Goal: Task Accomplishment & Management: Use online tool/utility

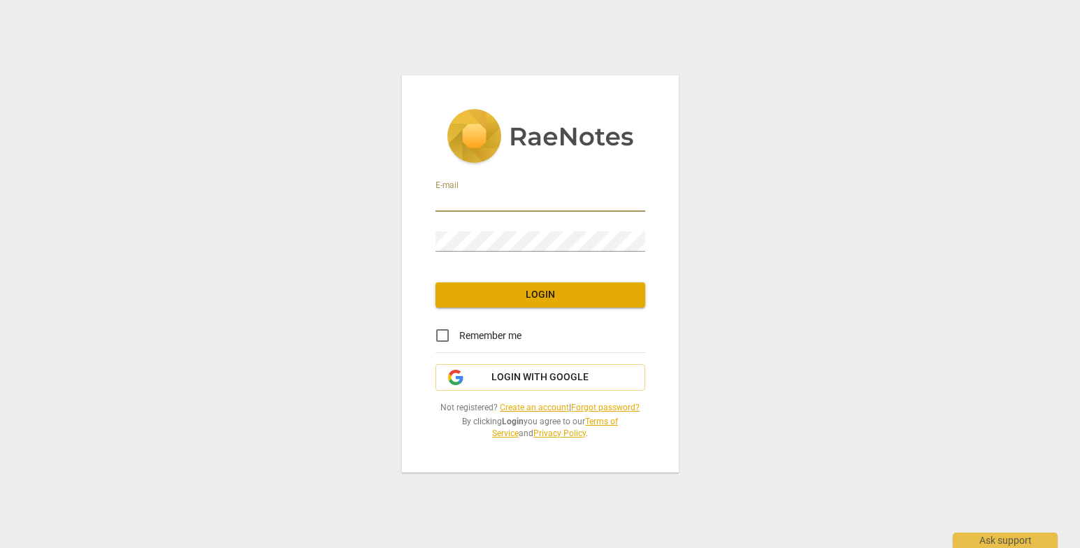
click at [494, 203] on input "email" at bounding box center [541, 202] width 210 height 20
type input "[EMAIL_ADDRESS][DOMAIN_NAME]"
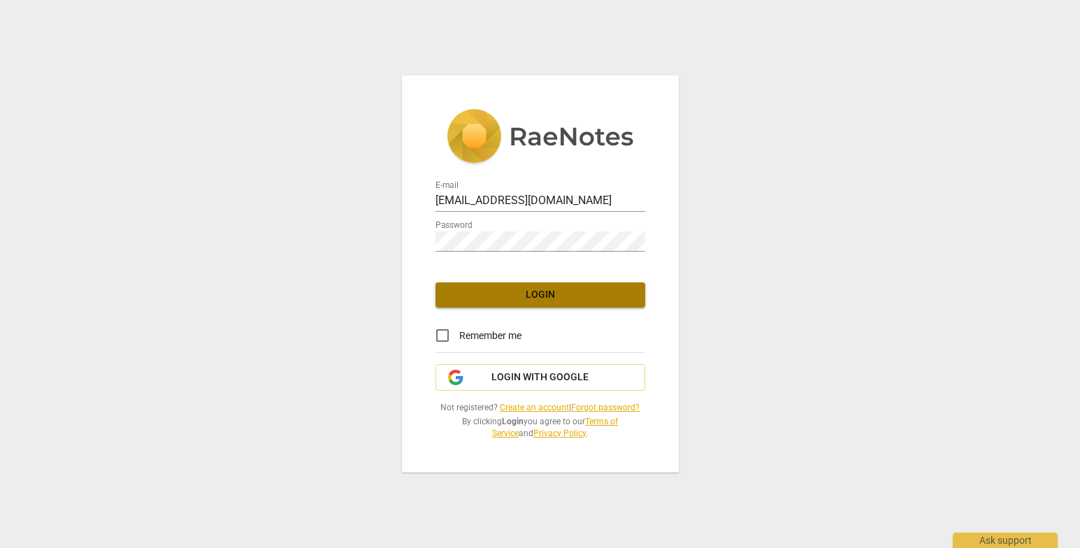
click at [547, 294] on span "Login" at bounding box center [540, 295] width 187 height 14
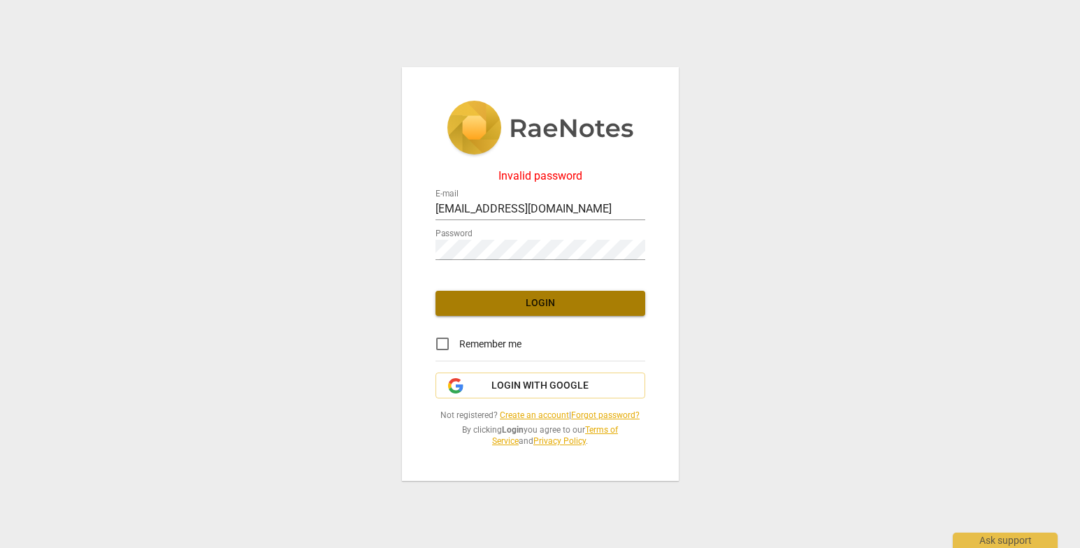
click at [535, 304] on span "Login" at bounding box center [540, 303] width 187 height 14
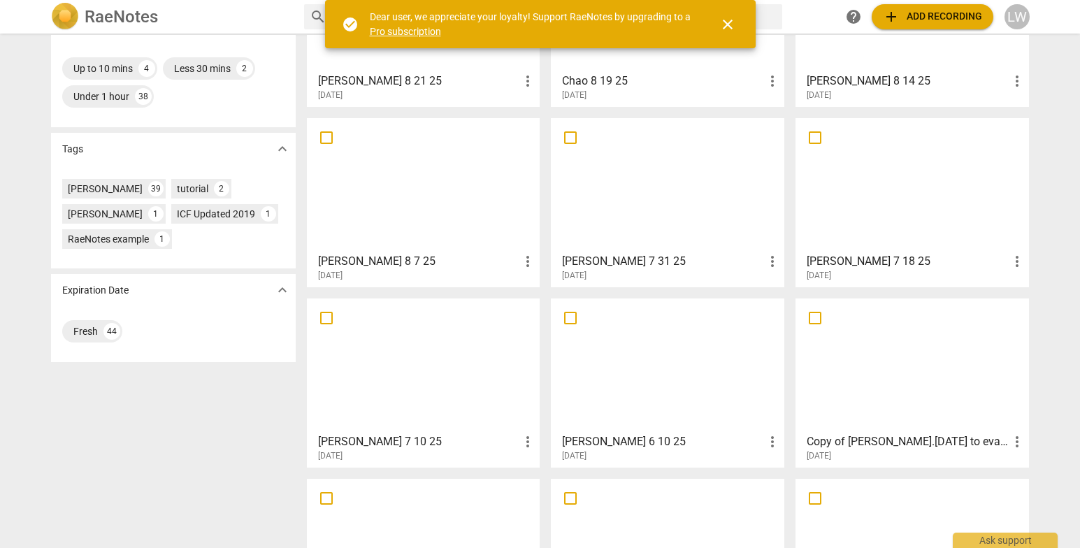
scroll to position [347, 0]
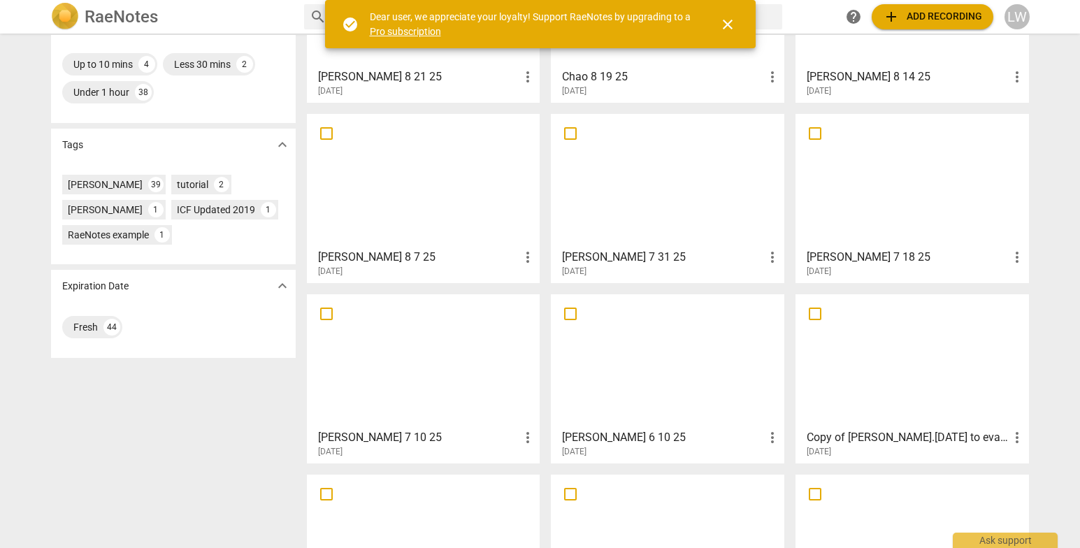
click at [650, 215] on div at bounding box center [668, 181] width 224 height 124
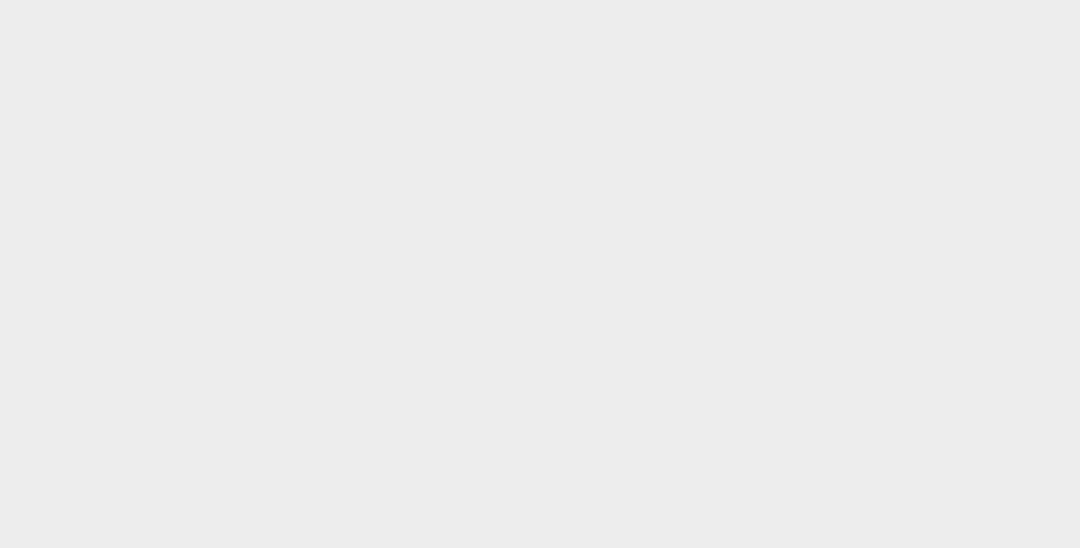
click at [468, 0] on html at bounding box center [540, 0] width 1080 height 0
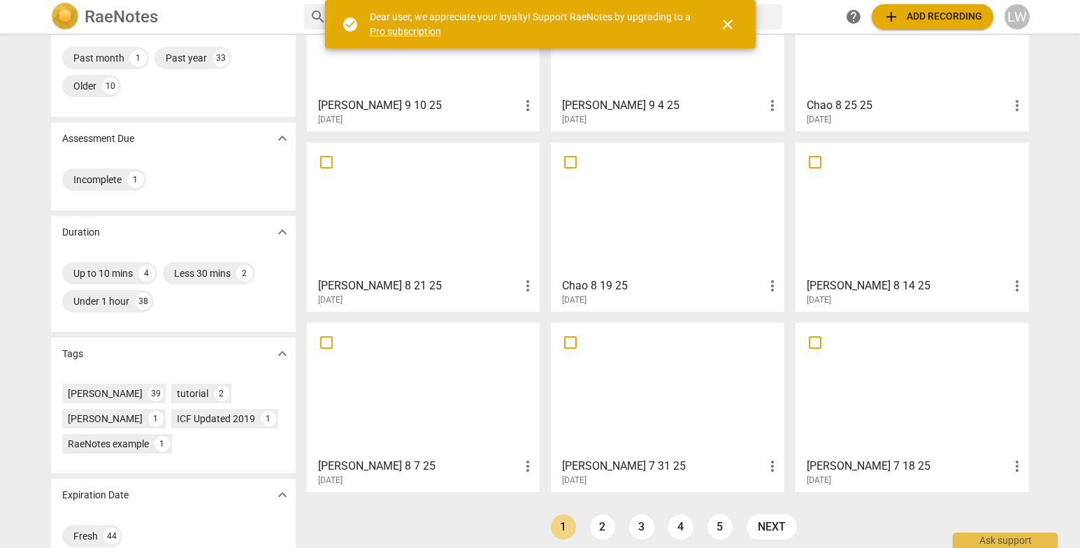
scroll to position [162, 0]
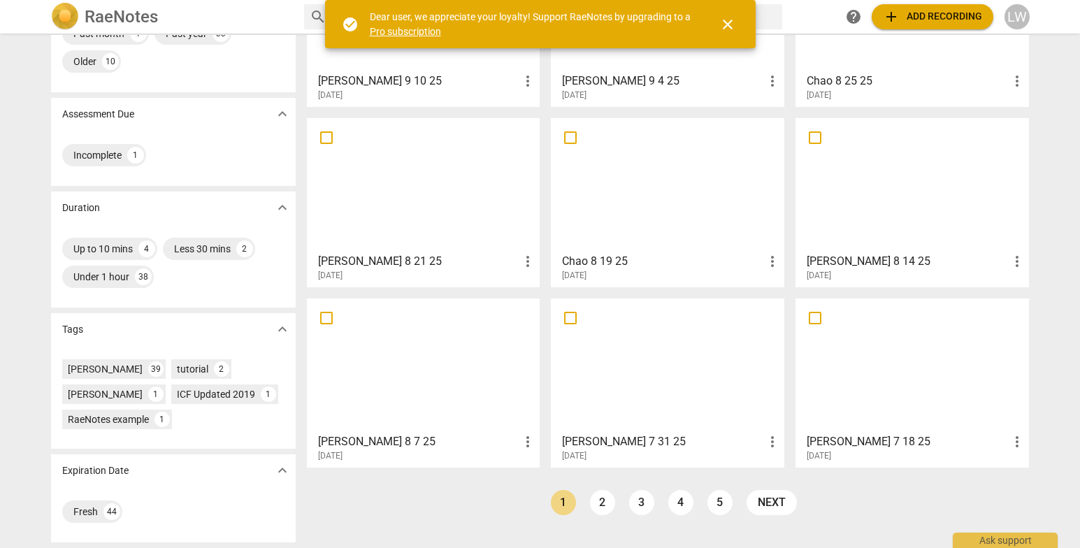
click at [650, 409] on div at bounding box center [668, 365] width 224 height 124
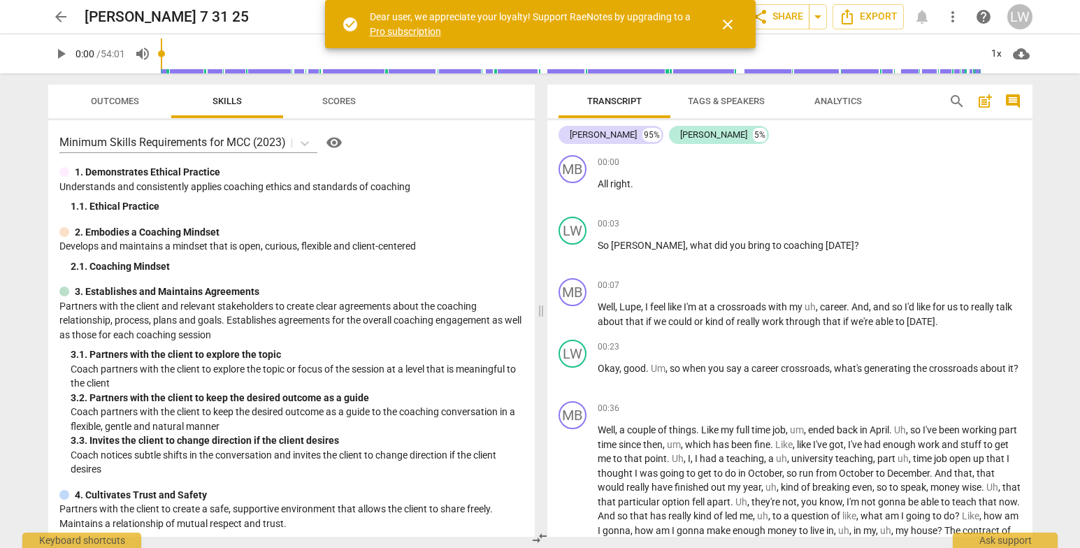
click at [727, 21] on span "close" at bounding box center [727, 24] width 17 height 17
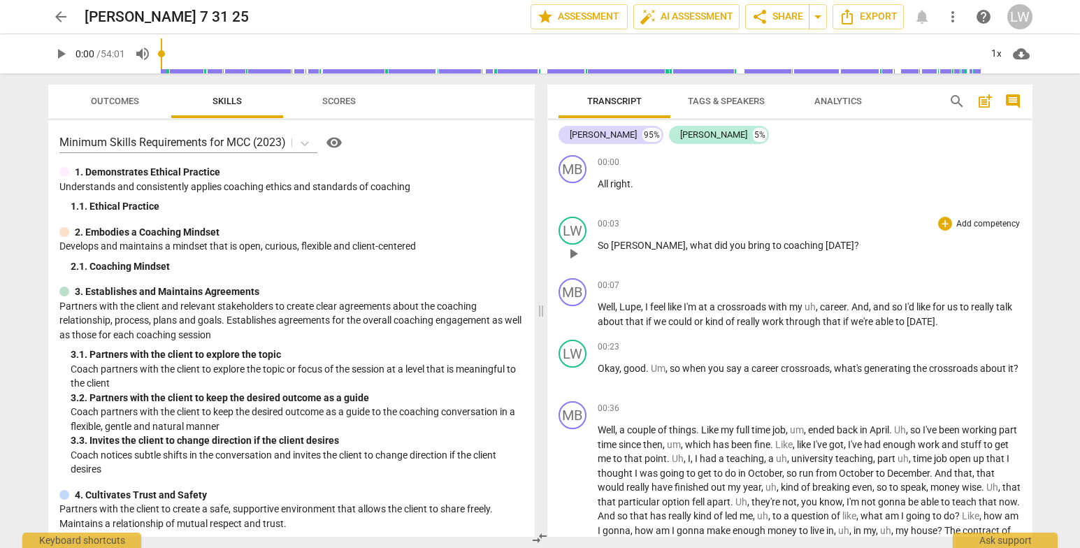
click at [975, 220] on p "Add competency" at bounding box center [988, 224] width 66 height 13
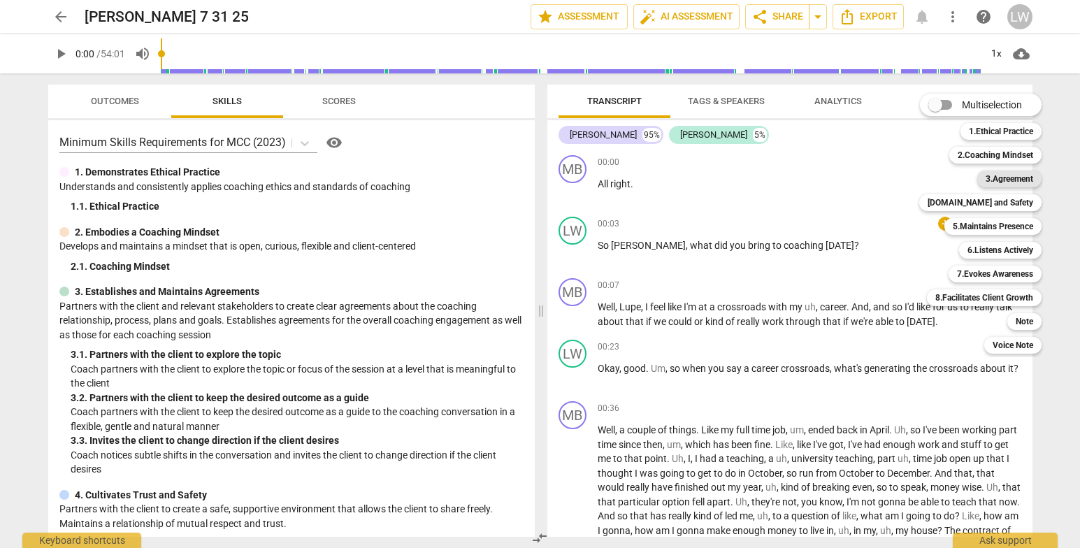
click at [1014, 180] on b "3.Agreement" at bounding box center [1010, 179] width 48 height 17
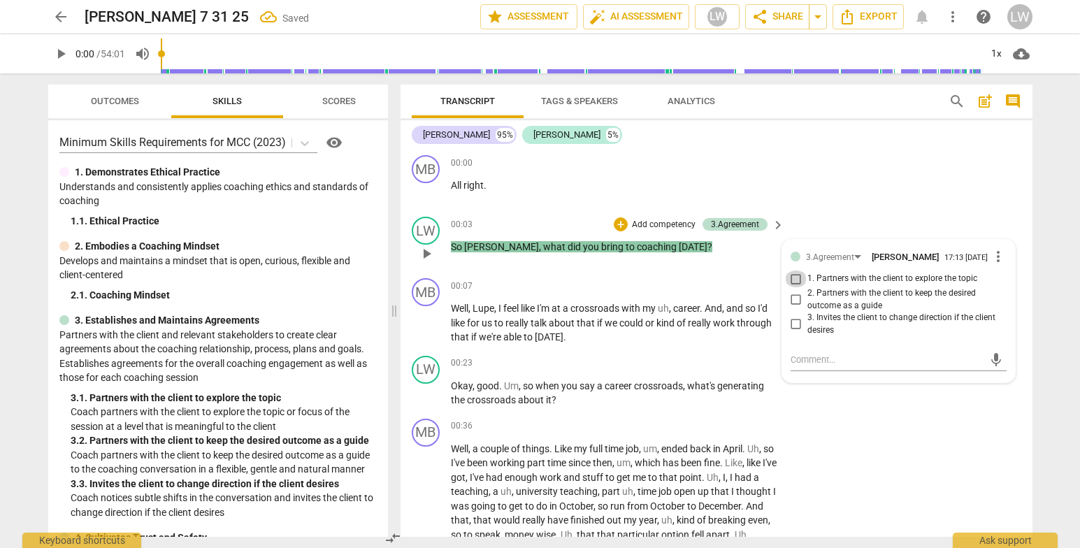
click at [798, 280] on input "1. Partners with the client to explore the topic" at bounding box center [796, 279] width 22 height 17
checkbox input "true"
drag, startPoint x: 906, startPoint y: 487, endPoint x: 891, endPoint y: 485, distance: 14.8
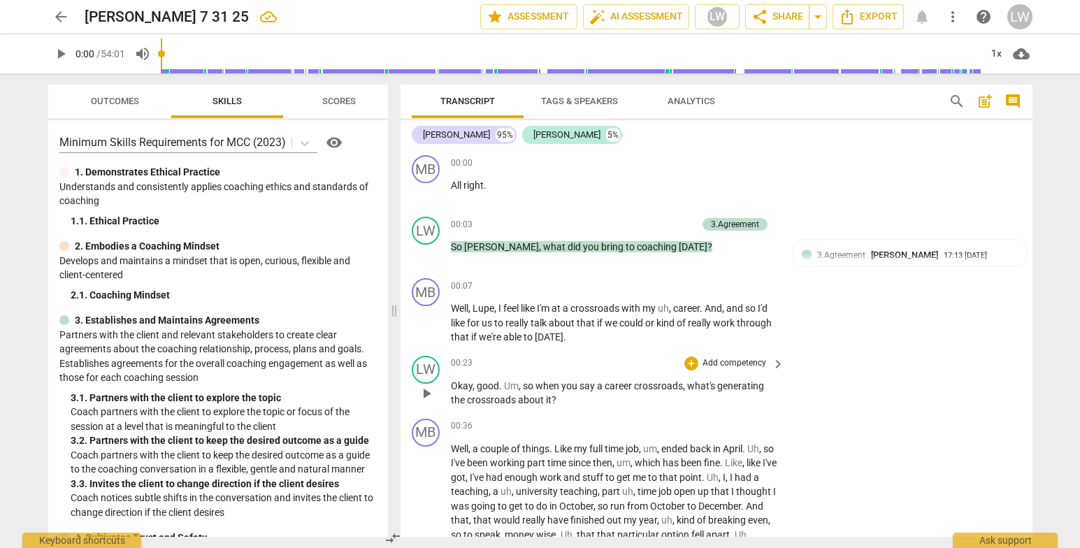
click at [736, 363] on p "Add competency" at bounding box center [734, 363] width 66 height 13
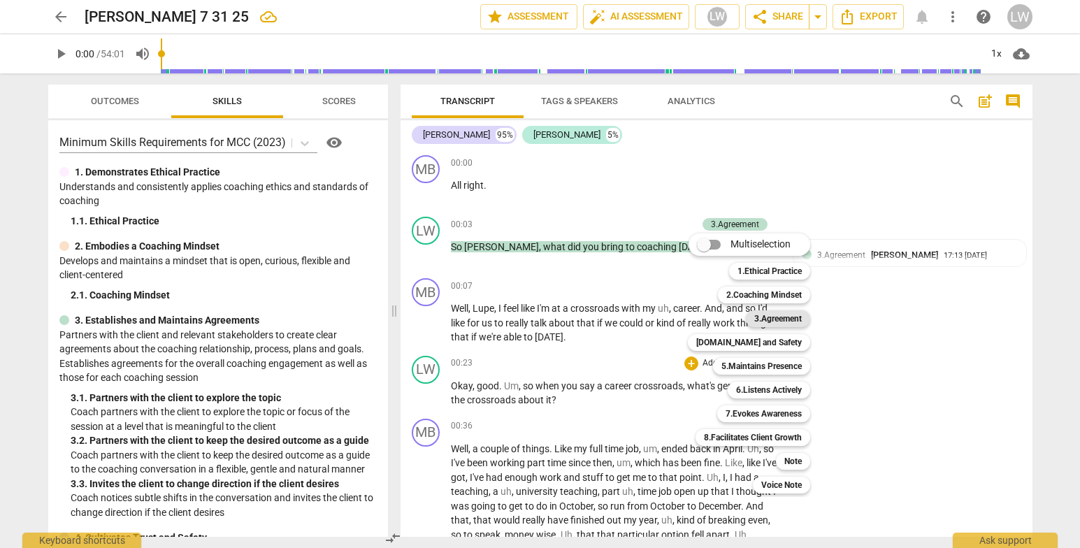
click at [775, 324] on b "3.Agreement" at bounding box center [778, 318] width 48 height 17
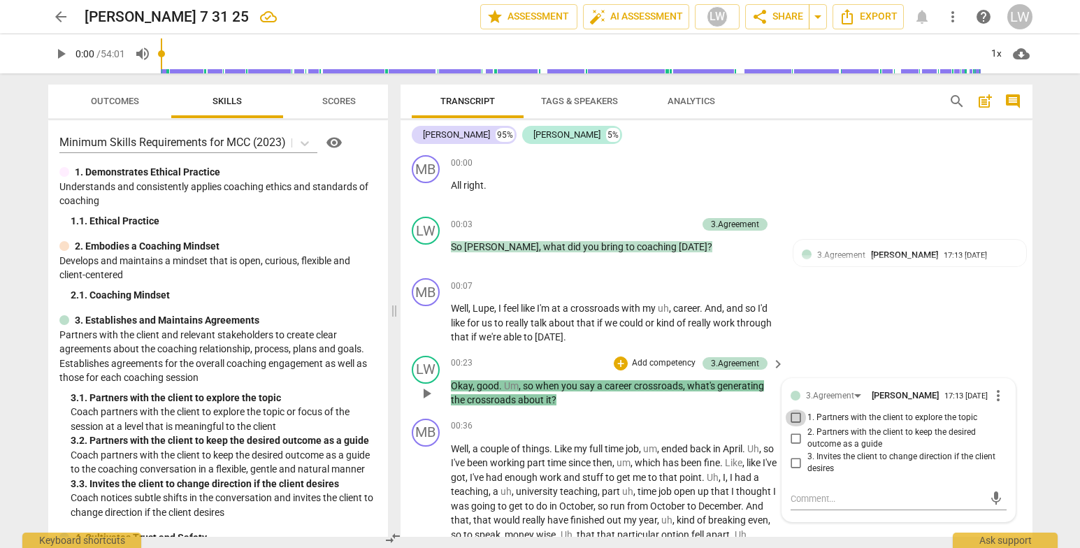
click at [796, 417] on input "1. Partners with the client to explore the topic" at bounding box center [796, 418] width 22 height 17
checkbox input "true"
drag, startPoint x: 1023, startPoint y: 249, endPoint x: 1031, endPoint y: 218, distance: 31.7
click at [1023, 248] on div "LW play_arrow pause 00:03 + Add competency 3.Agreement keyboard_arrow_right So …" at bounding box center [717, 242] width 632 height 62
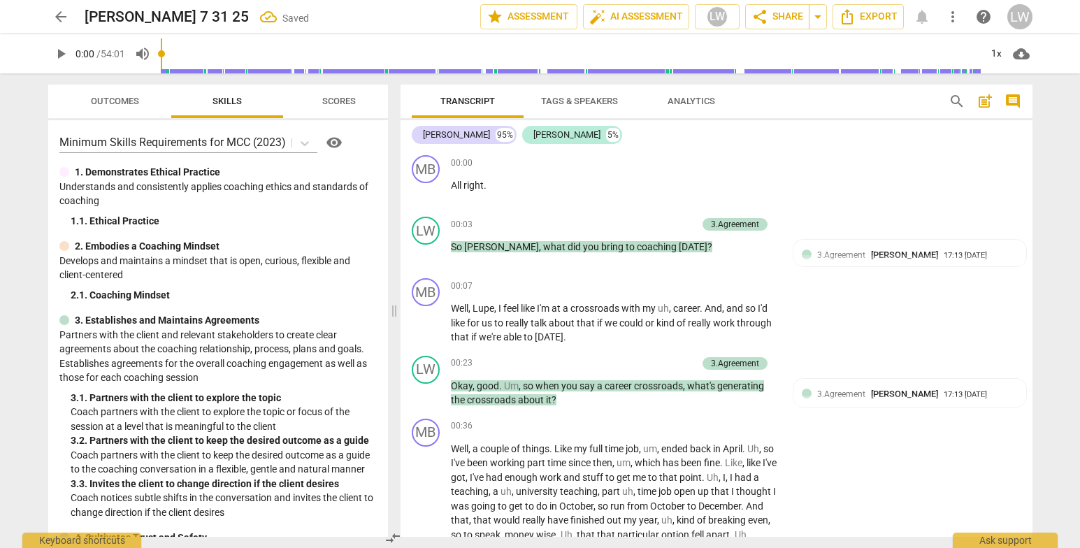
drag, startPoint x: 1035, startPoint y: 155, endPoint x: 1039, endPoint y: 166, distance: 11.3
click at [1039, 166] on div "Transcript Tags & Speakers Analytics search post_add comment Marlin B. 95% Lupe…" at bounding box center [719, 310] width 649 height 475
drag, startPoint x: 1033, startPoint y: 154, endPoint x: 1034, endPoint y: 165, distance: 11.3
click at [1034, 165] on div "Transcript Tags & Speakers Analytics search post_add comment Marlin B. 95% Lupe…" at bounding box center [719, 310] width 649 height 475
drag, startPoint x: 1033, startPoint y: 159, endPoint x: 1031, endPoint y: 168, distance: 8.6
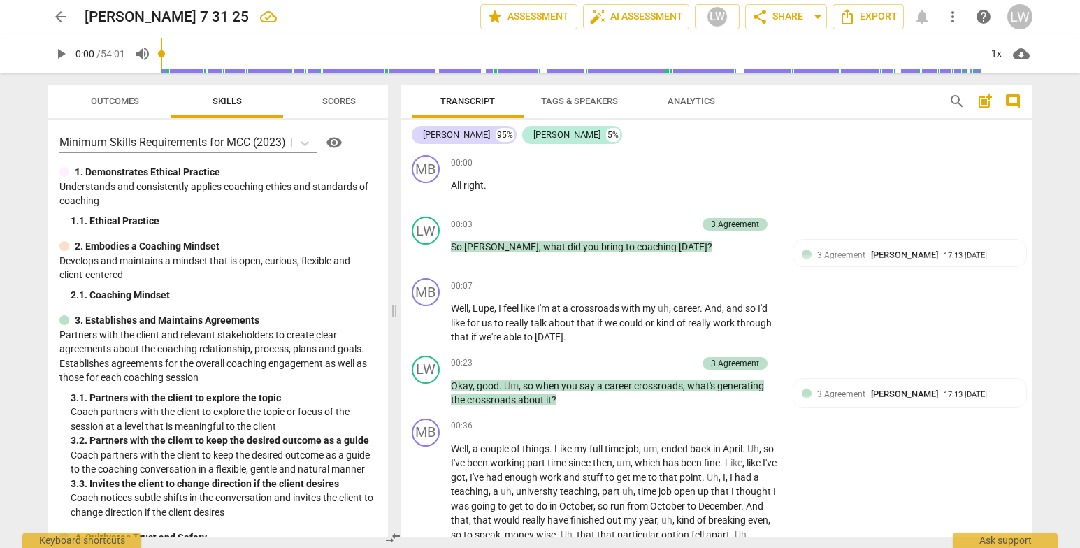
click at [1031, 168] on div "Transcript Tags & Speakers Analytics search post_add comment Marlin B. 95% Lupe…" at bounding box center [719, 310] width 649 height 475
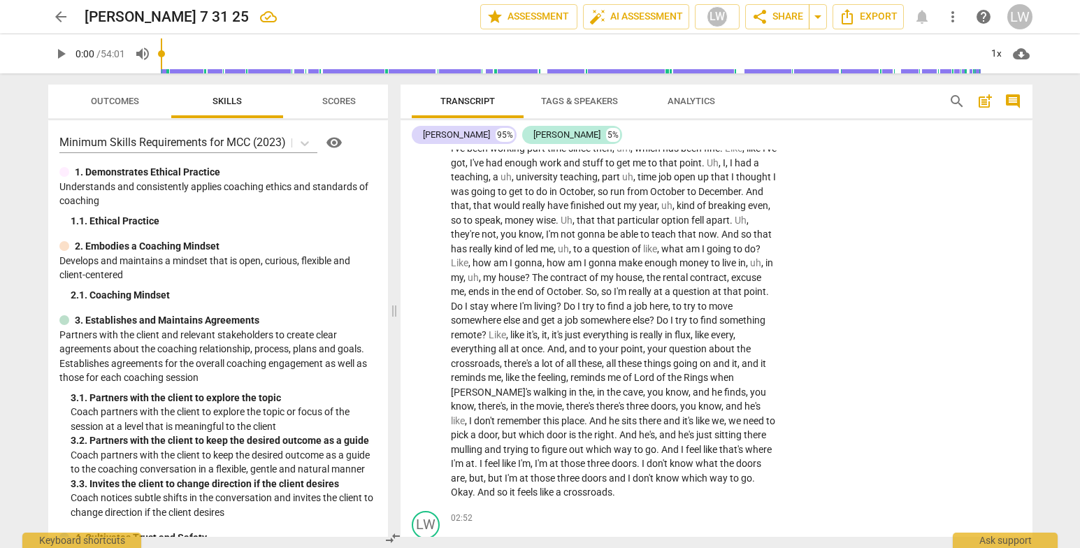
scroll to position [677, 0]
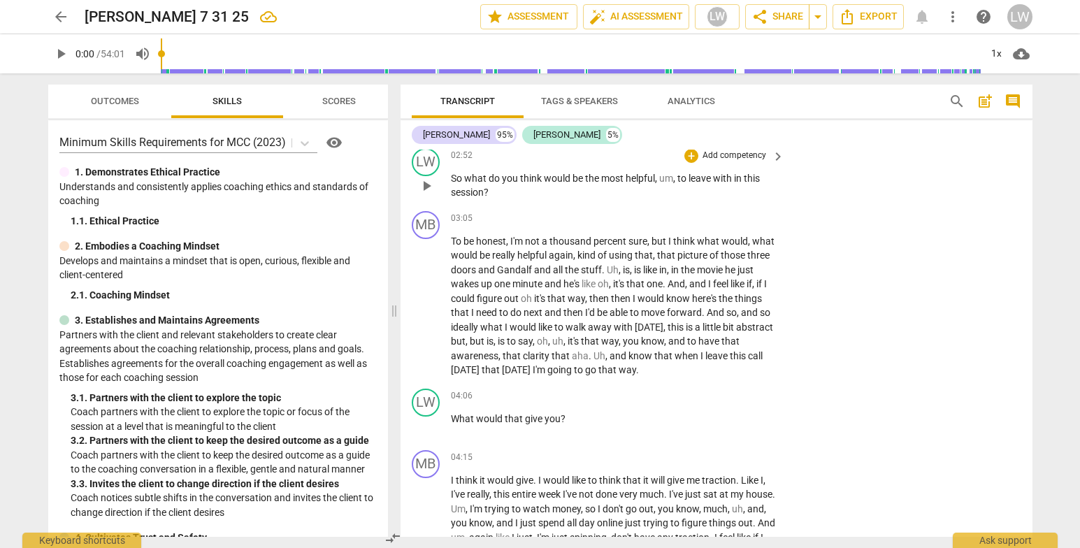
click at [740, 151] on p "Add competency" at bounding box center [734, 156] width 66 height 13
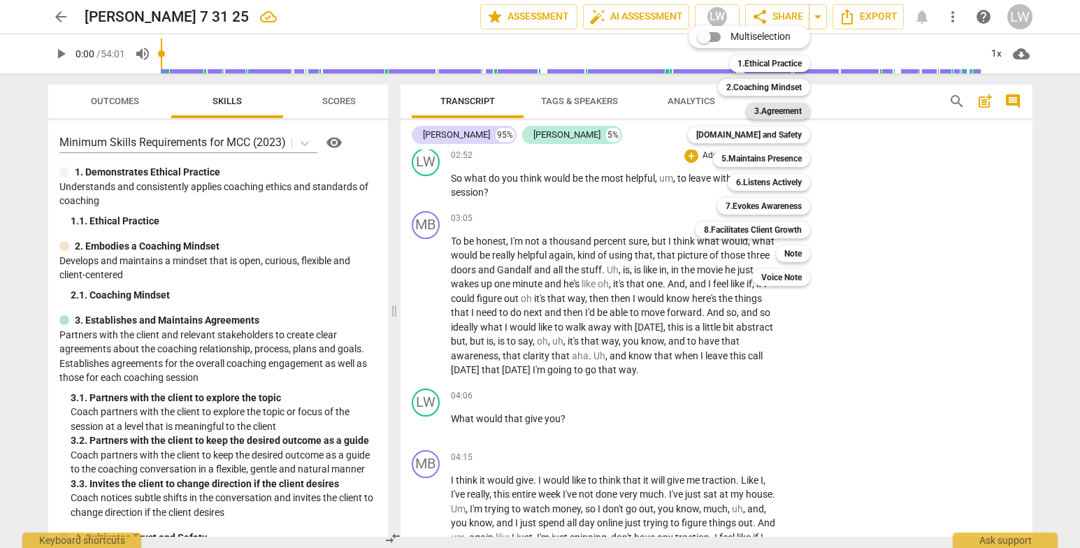
click at [770, 107] on b "3.Agreement" at bounding box center [778, 111] width 48 height 17
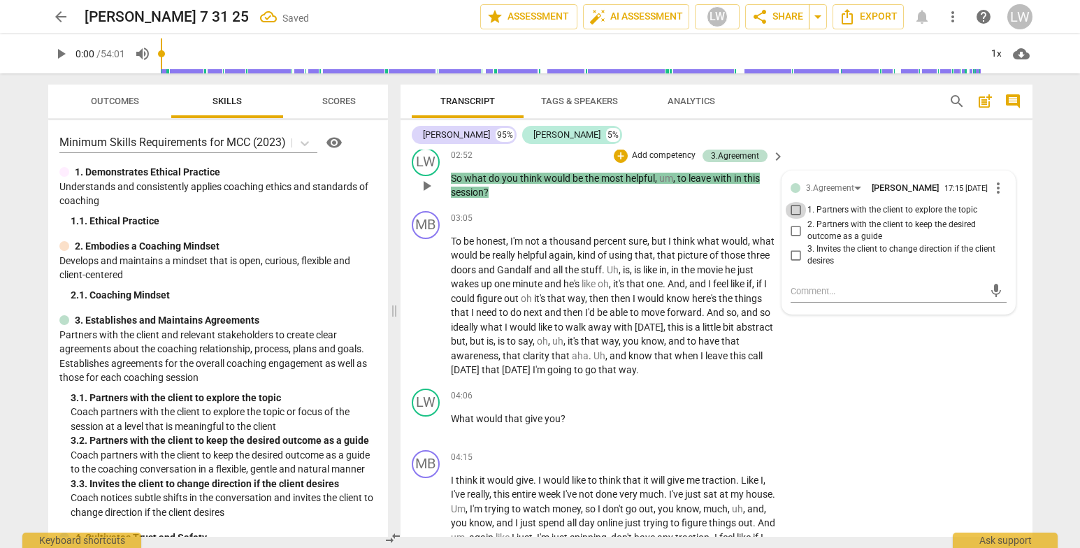
click at [791, 208] on input "1. Partners with the client to explore the topic" at bounding box center [796, 210] width 22 height 17
checkbox input "true"
click at [909, 392] on div "LW play_arrow pause 04:06 + Add competency keyboard_arrow_right What would that…" at bounding box center [717, 414] width 632 height 62
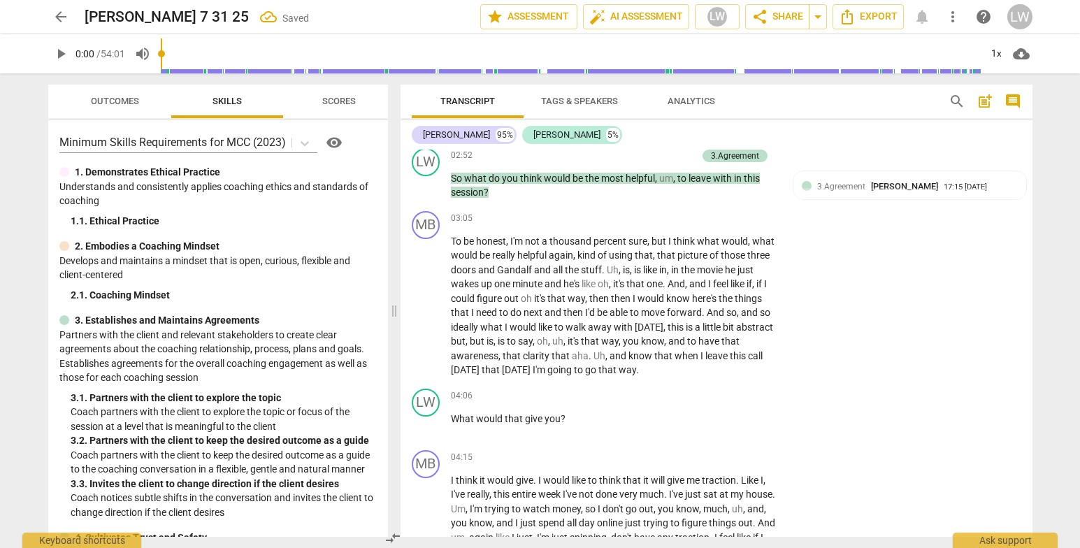
scroll to position [788, 0]
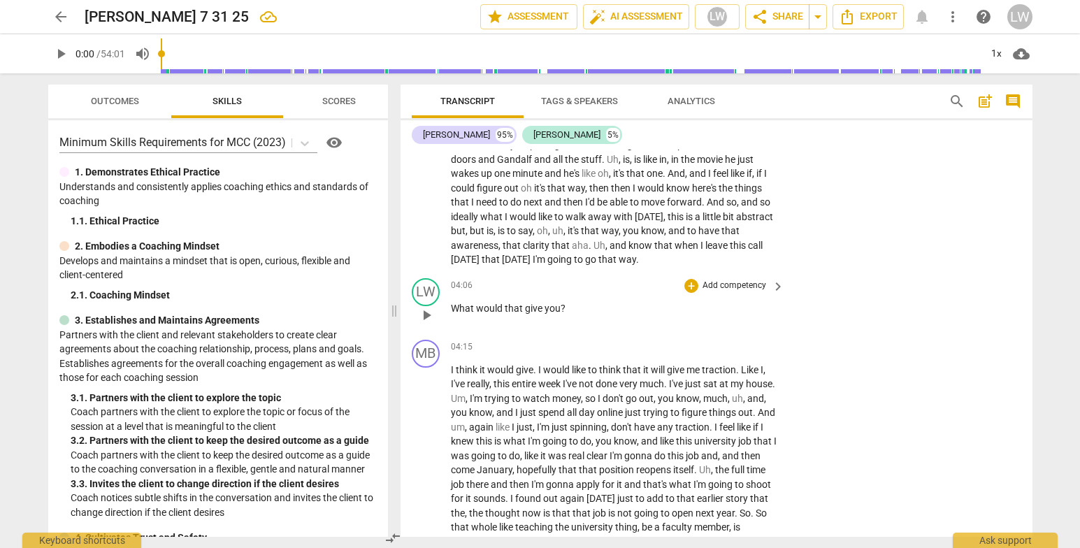
click at [720, 284] on p "Add competency" at bounding box center [734, 286] width 66 height 13
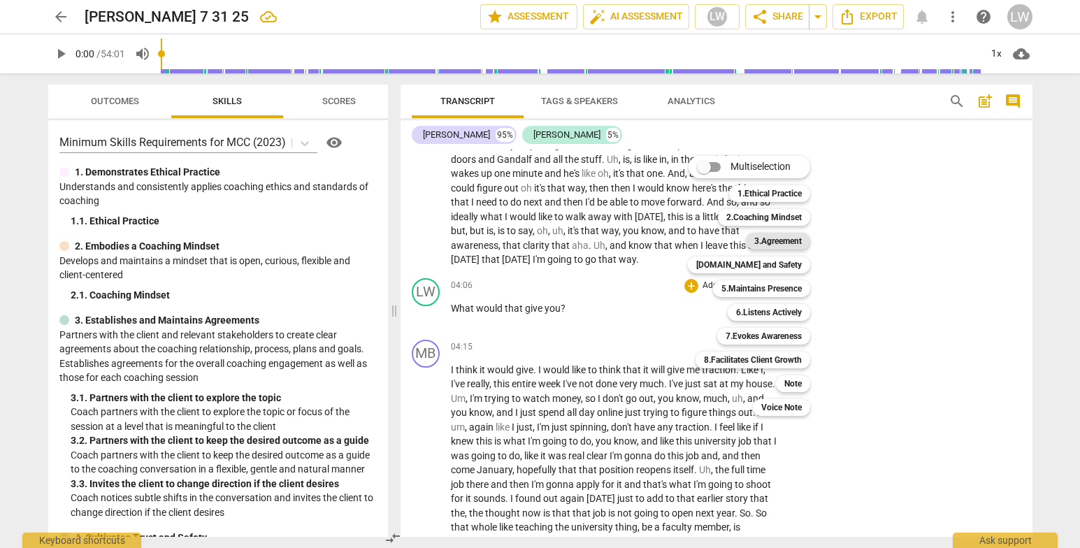
click at [787, 240] on b "3.Agreement" at bounding box center [778, 241] width 48 height 17
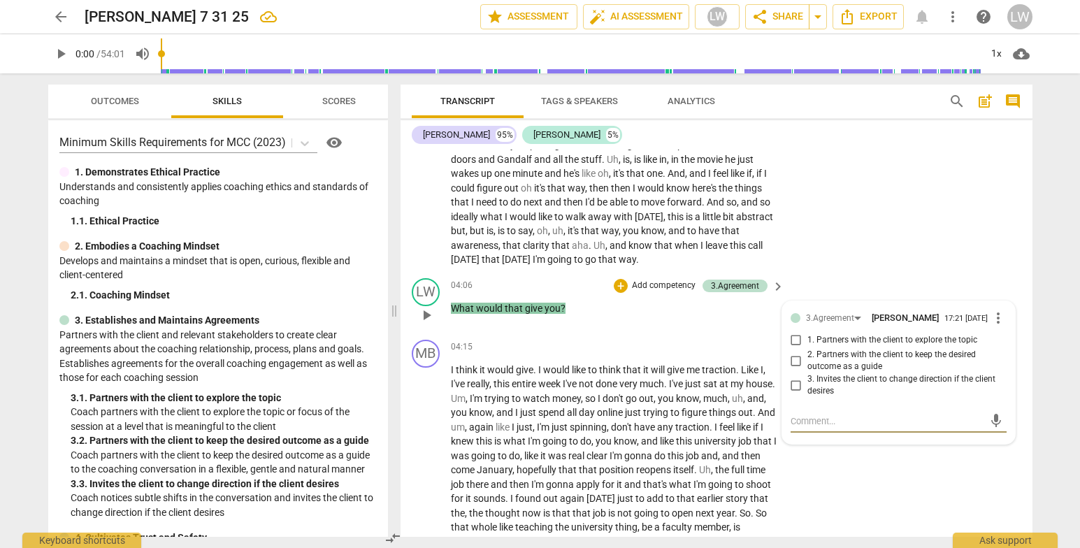
click at [790, 357] on input "2. Partners with the client to keep the desired outcome as a guide" at bounding box center [796, 360] width 22 height 17
checkbox input "true"
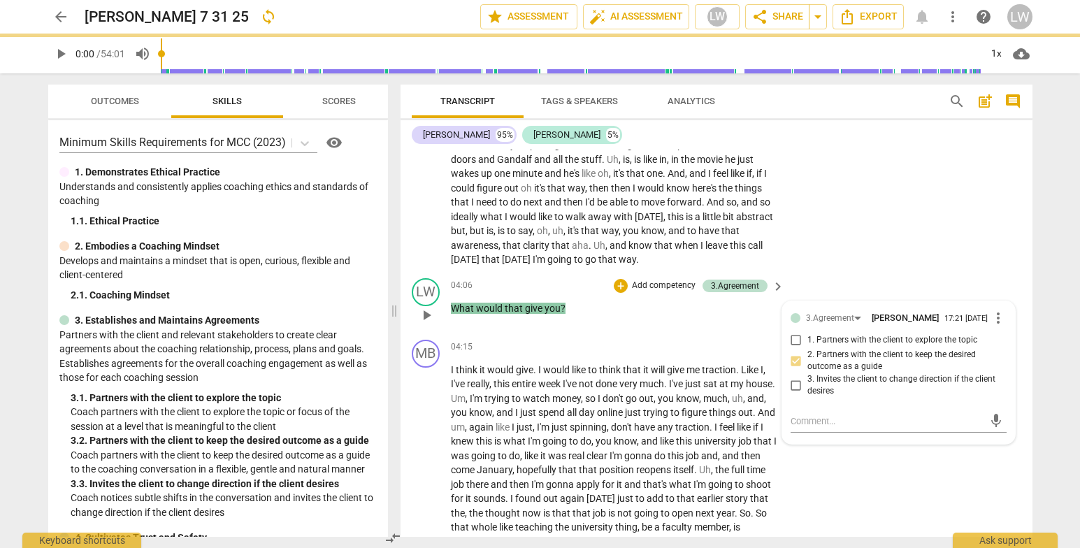
click at [661, 285] on p "Add competency" at bounding box center [664, 286] width 66 height 13
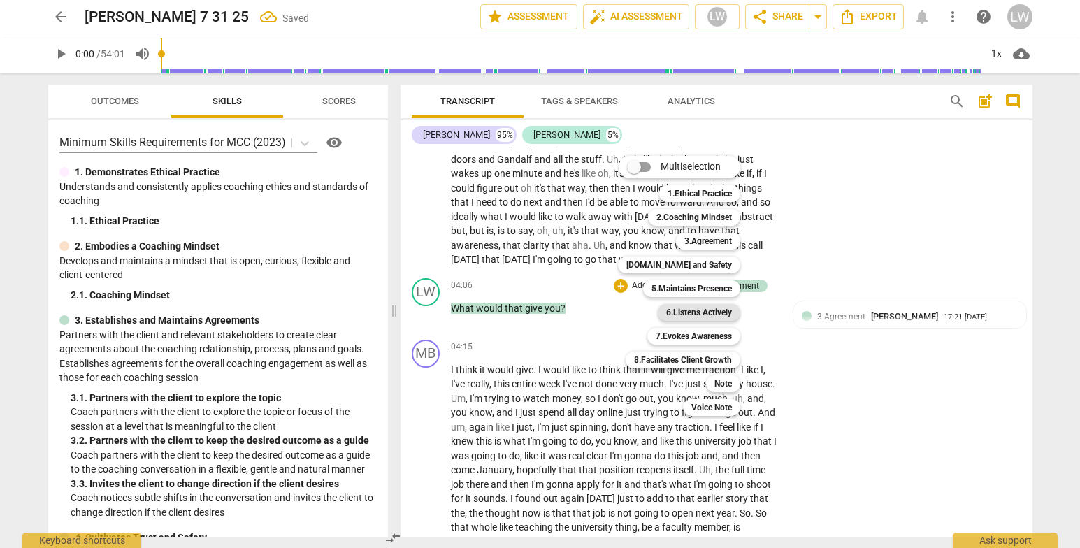
click at [716, 315] on b "6.Listens Actively" at bounding box center [699, 312] width 66 height 17
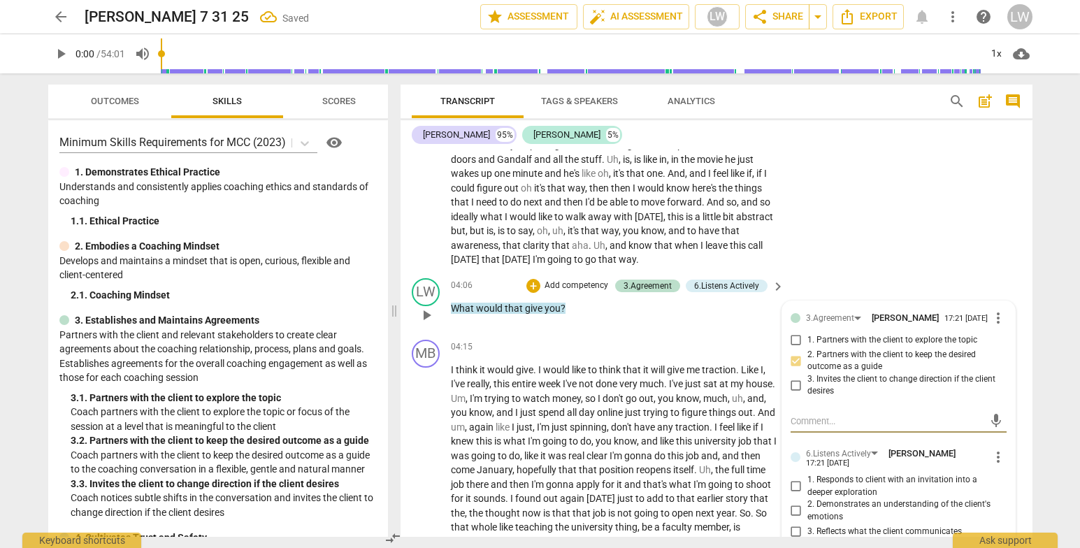
click at [789, 339] on input "1. Partners with the client to explore the topic" at bounding box center [796, 340] width 22 height 17
checkbox input "true"
click at [789, 486] on input "1. Responds to client with an invitation into a deeper exploration" at bounding box center [796, 486] width 22 height 17
checkbox input "true"
click at [940, 247] on div "MB play_arrow pause 03:05 + Add competency keyboard_arrow_right To be honest , …" at bounding box center [717, 184] width 632 height 178
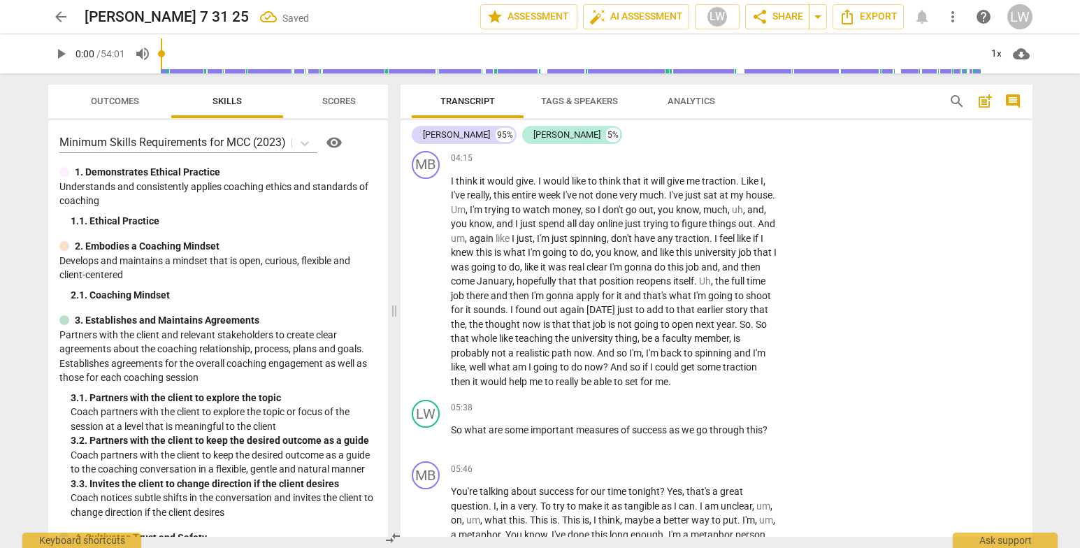
scroll to position [992, 0]
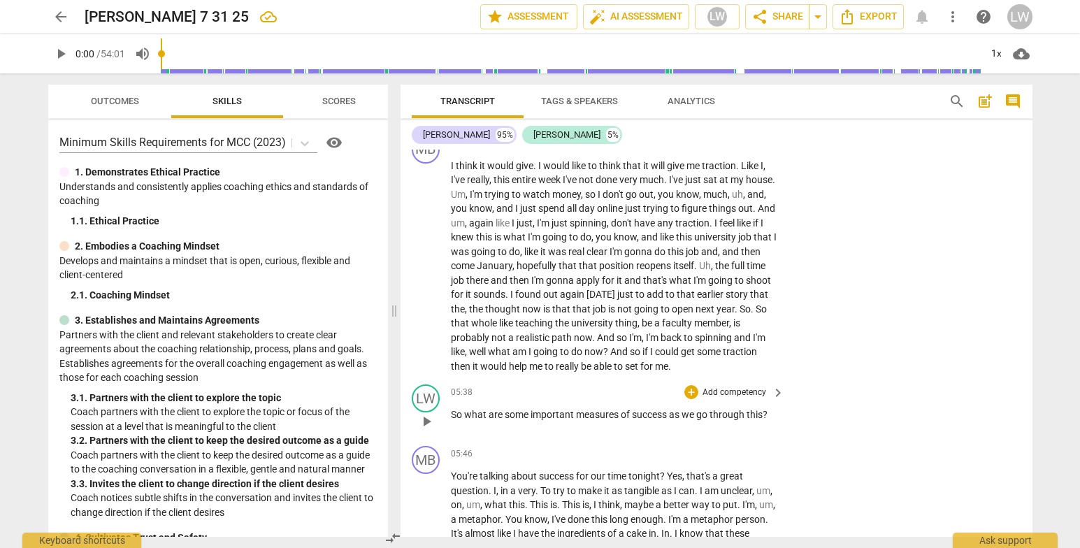
click at [752, 389] on p "Add competency" at bounding box center [734, 393] width 66 height 13
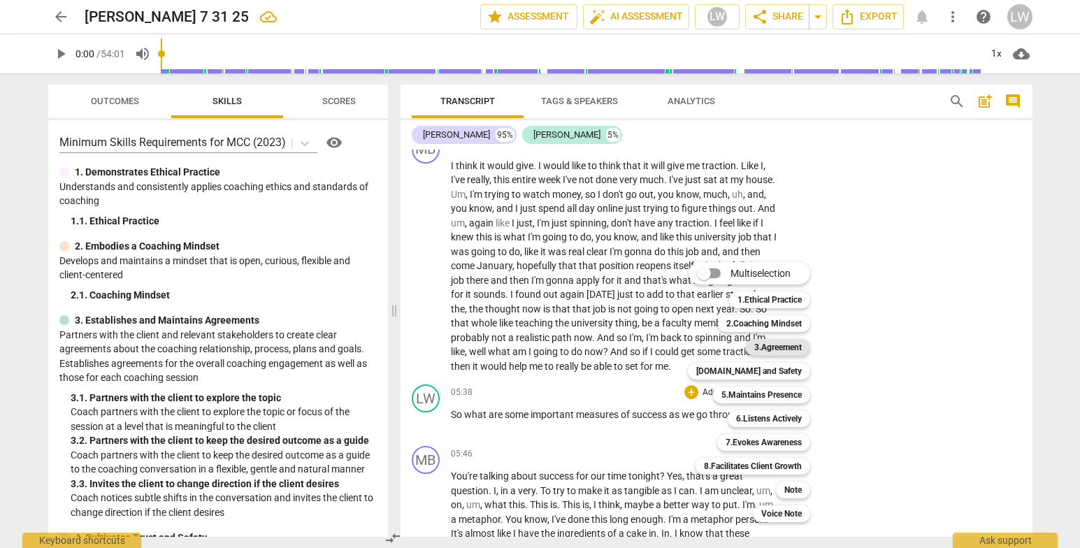
click at [787, 351] on b "3.Agreement" at bounding box center [778, 347] width 48 height 17
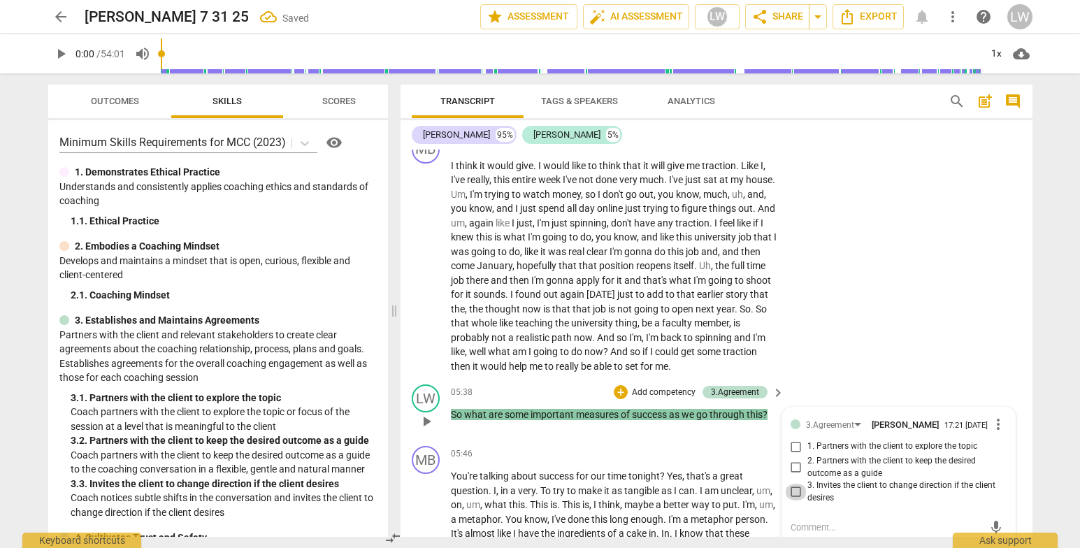
click at [789, 487] on input "3. Invites the client to change direction if the client desires" at bounding box center [796, 492] width 22 height 17
checkbox input "true"
click at [912, 349] on div "MB play_arrow pause 04:15 + Add competency keyboard_arrow_right I think it woul…" at bounding box center [717, 255] width 632 height 250
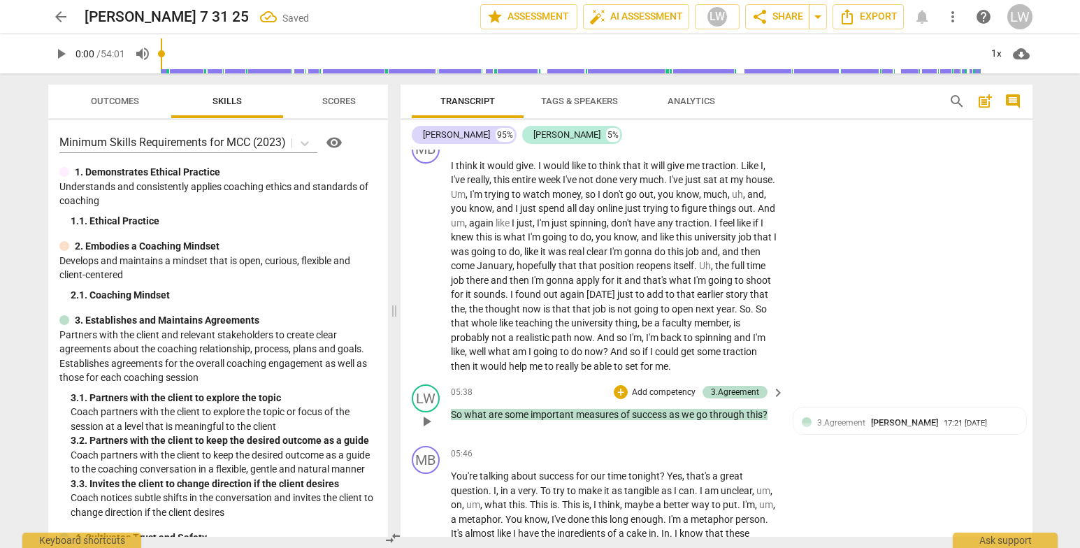
click at [659, 390] on p "Add competency" at bounding box center [664, 393] width 66 height 13
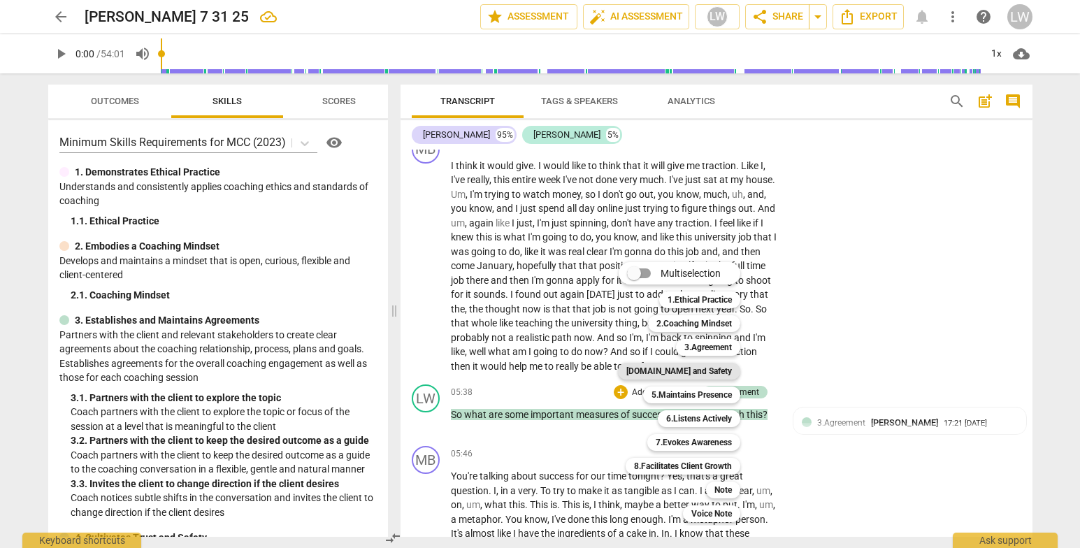
click at [708, 369] on b "4.Trust and Safety" at bounding box center [679, 371] width 106 height 17
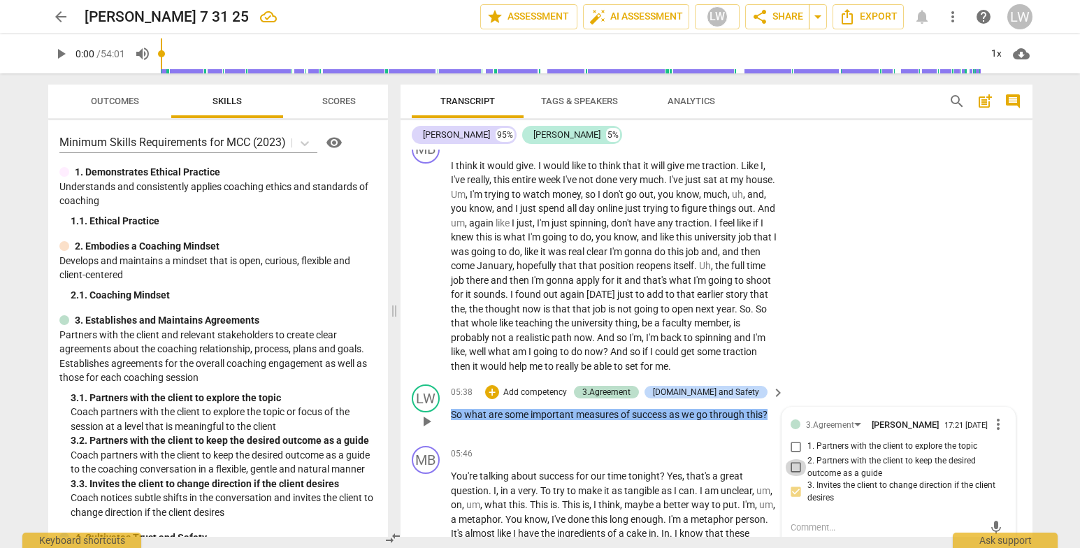
click at [791, 466] on input "2. Partners with the client to keep the desired outcome as a guide" at bounding box center [796, 467] width 22 height 17
checkbox input "true"
click at [743, 388] on div "4.Trust and Safety" at bounding box center [706, 392] width 106 height 13
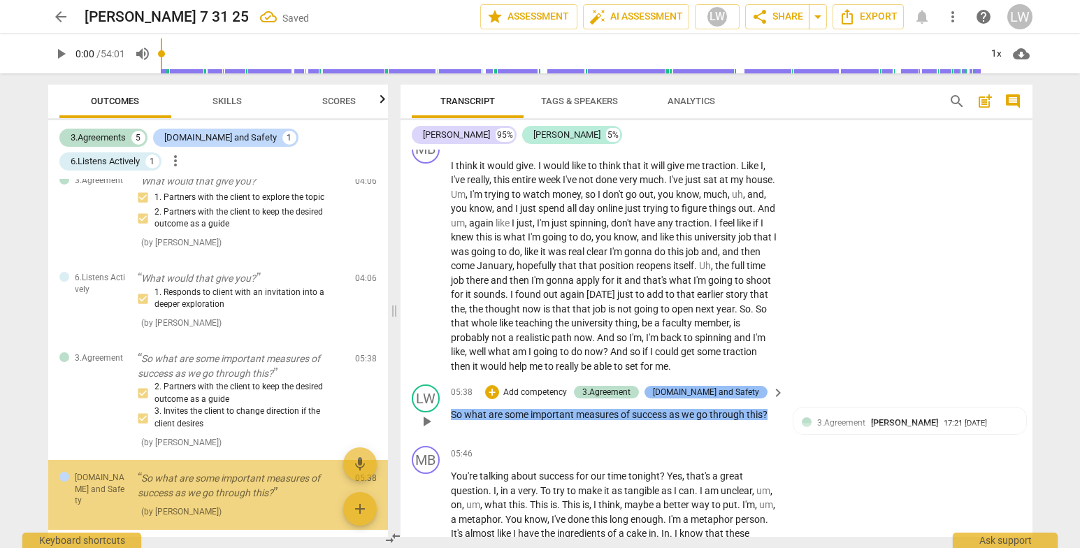
scroll to position [353, 0]
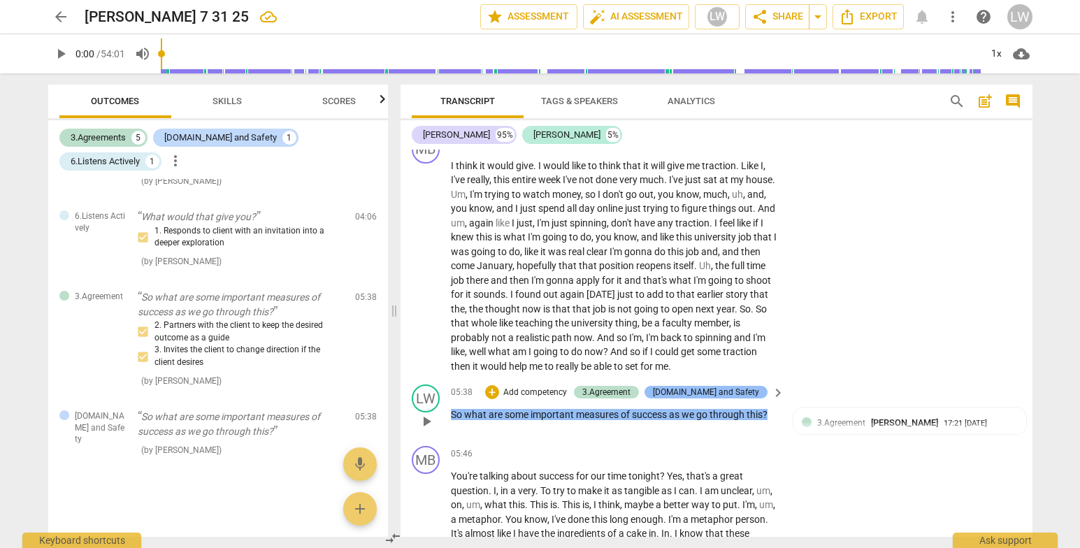
click at [739, 387] on div "4.Trust and Safety" at bounding box center [706, 392] width 106 height 13
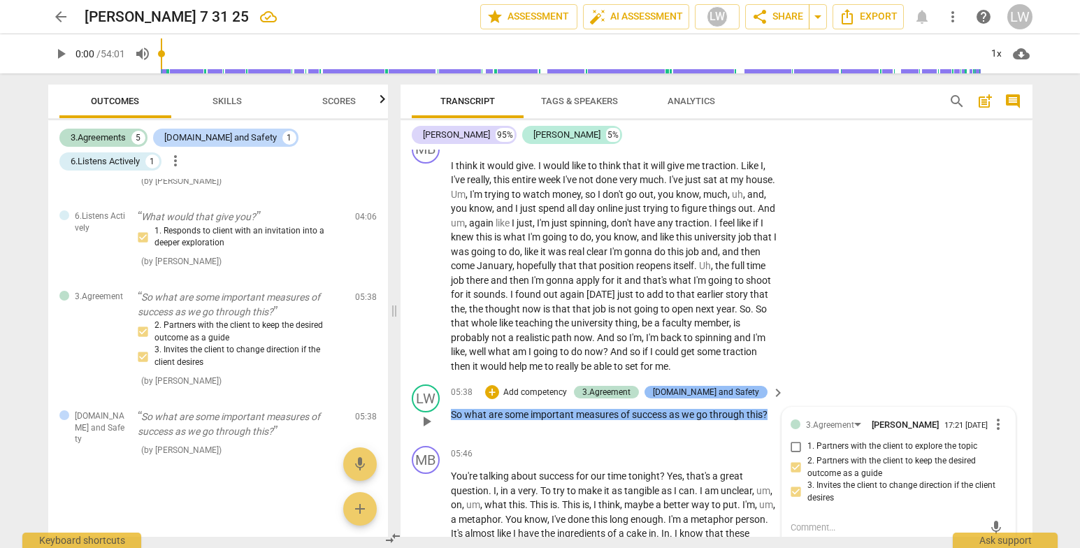
click at [718, 389] on div "4.Trust and Safety" at bounding box center [706, 392] width 106 height 13
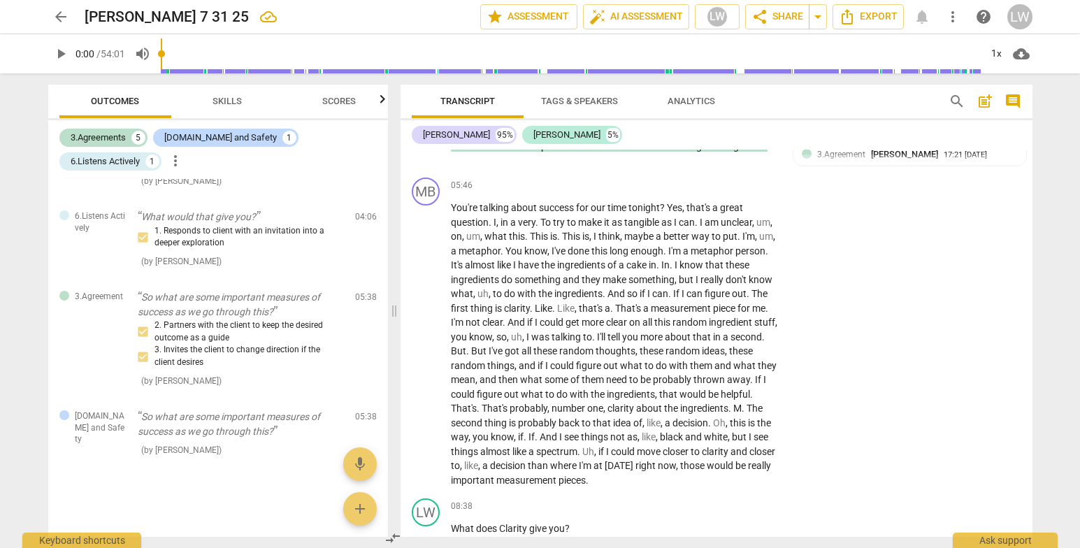
scroll to position [1307, 0]
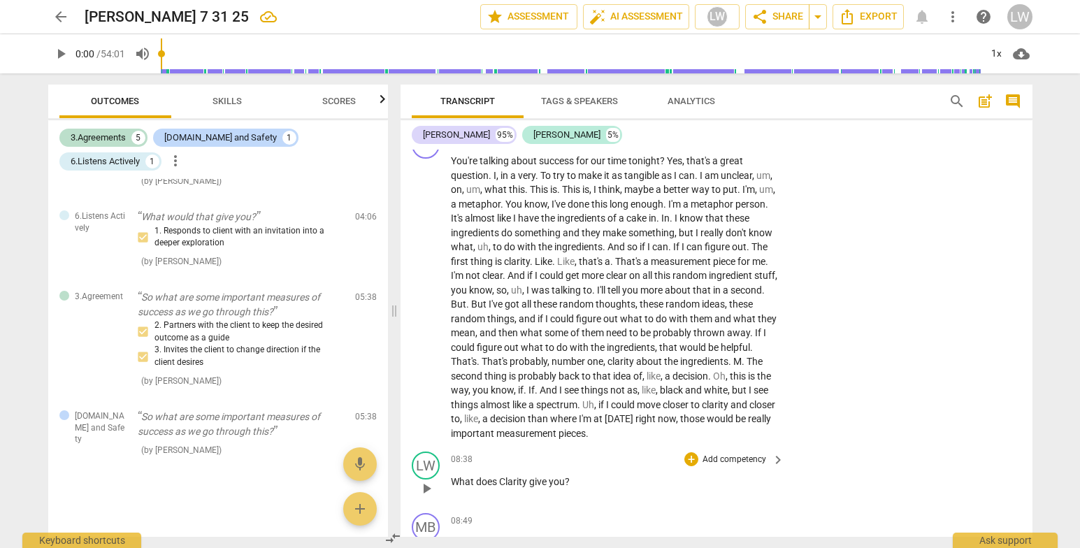
click at [735, 461] on p "Add competency" at bounding box center [734, 460] width 66 height 13
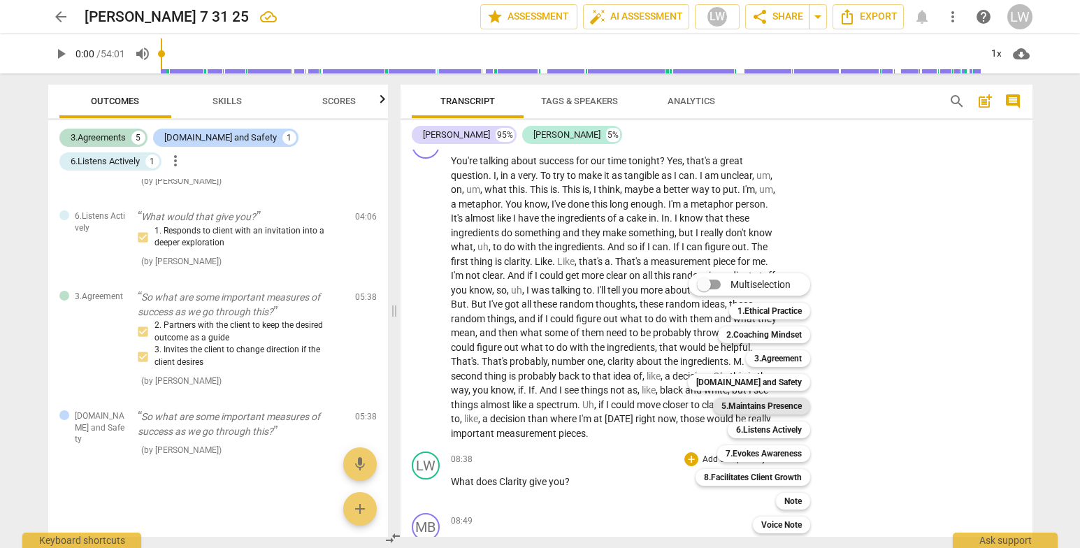
click at [789, 403] on b "5.Maintains Presence" at bounding box center [762, 406] width 80 height 17
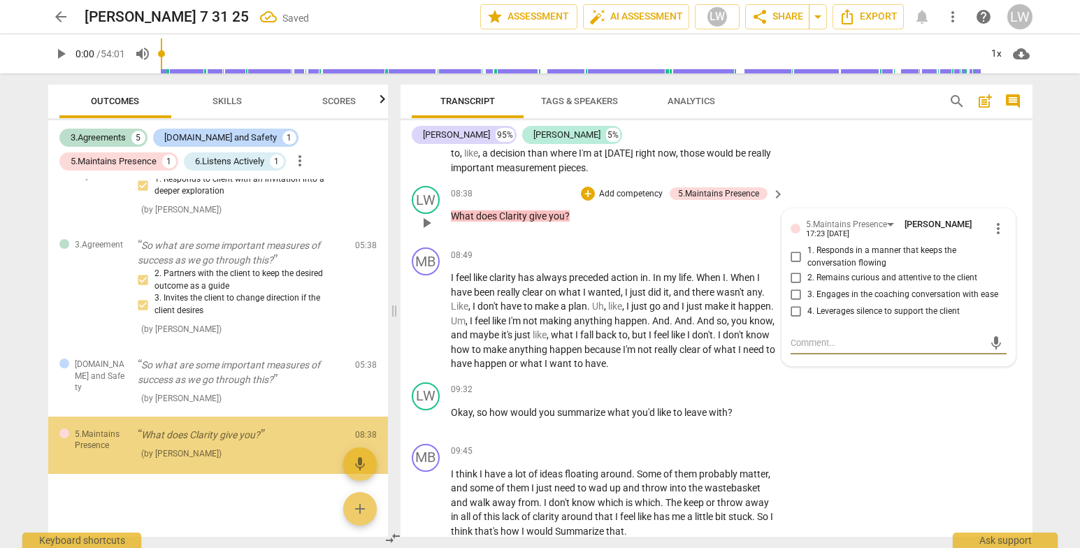
scroll to position [412, 0]
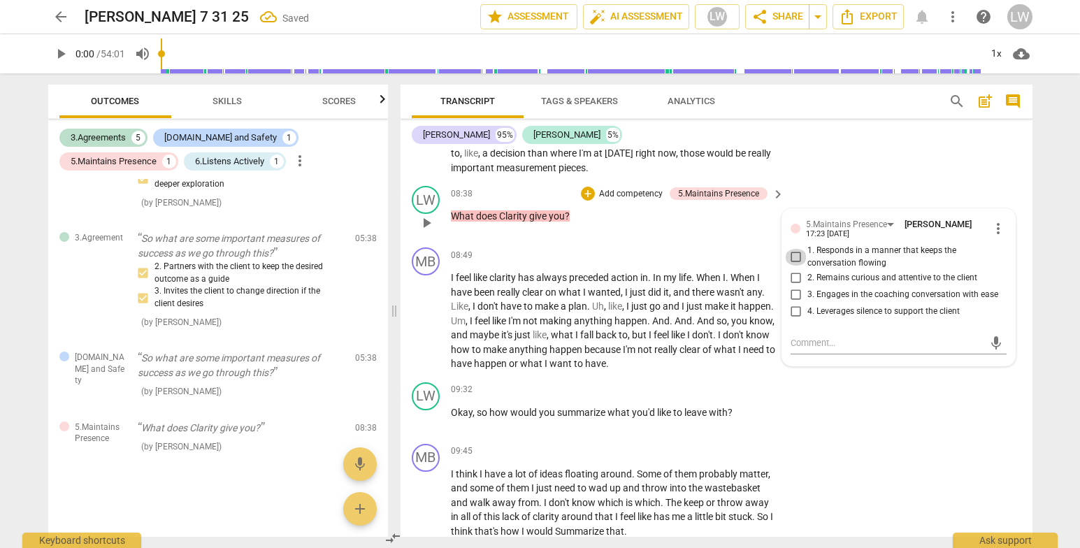
click at [792, 255] on input "1. Responds in a manner that keeps the conversation flowing" at bounding box center [796, 257] width 22 height 17
checkbox input "true"
click at [796, 277] on input "2. Remains curious and attentive to the client" at bounding box center [796, 277] width 22 height 17
checkbox input "true"
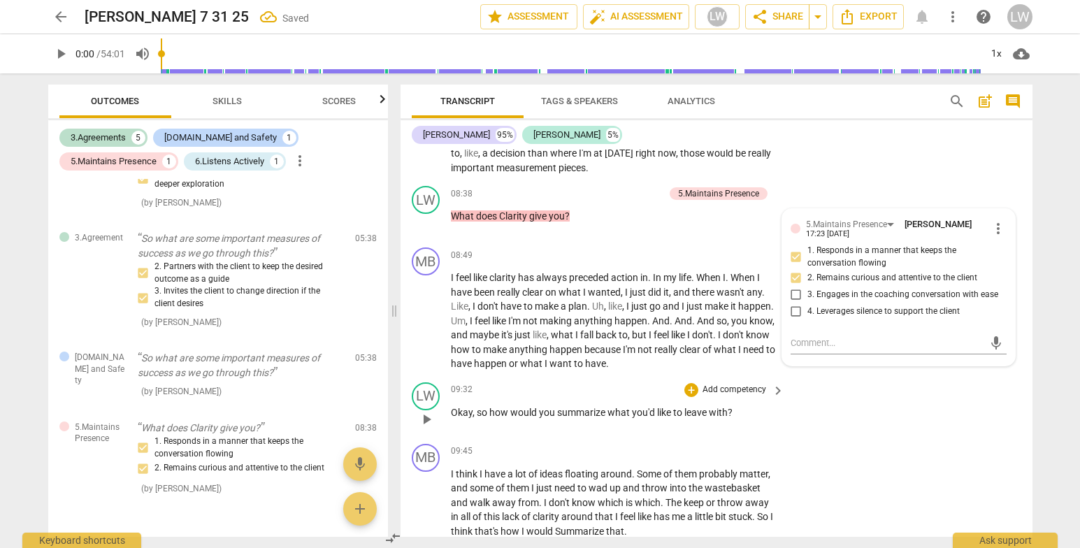
click at [731, 385] on p "Add competency" at bounding box center [734, 390] width 66 height 13
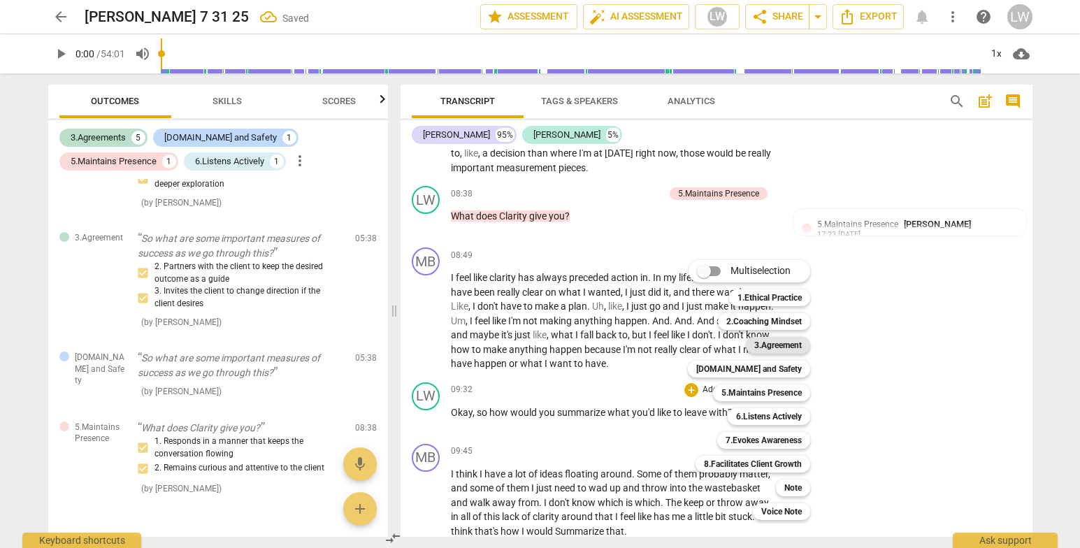
click at [786, 340] on b "3.Agreement" at bounding box center [778, 345] width 48 height 17
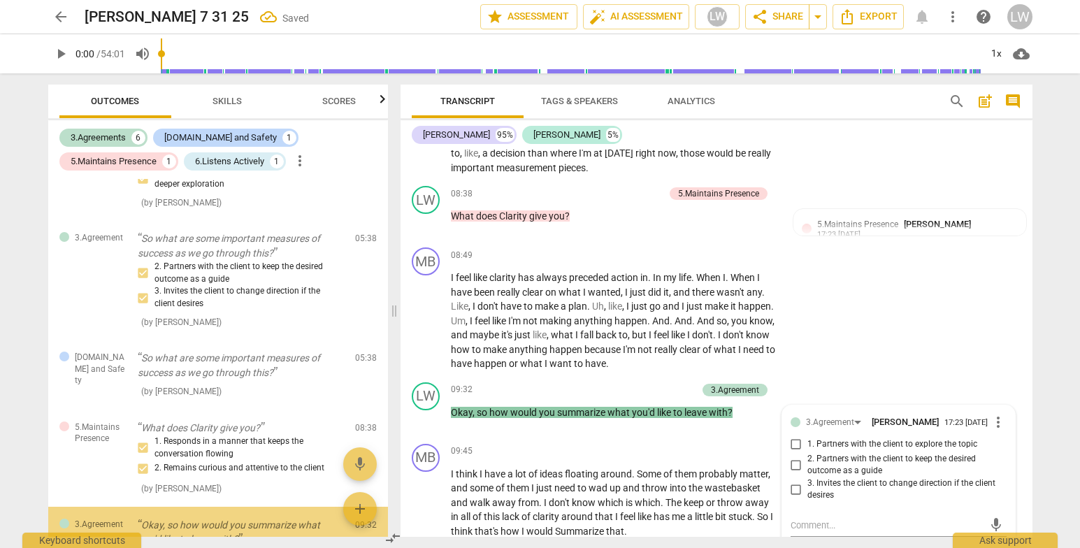
scroll to position [521, 0]
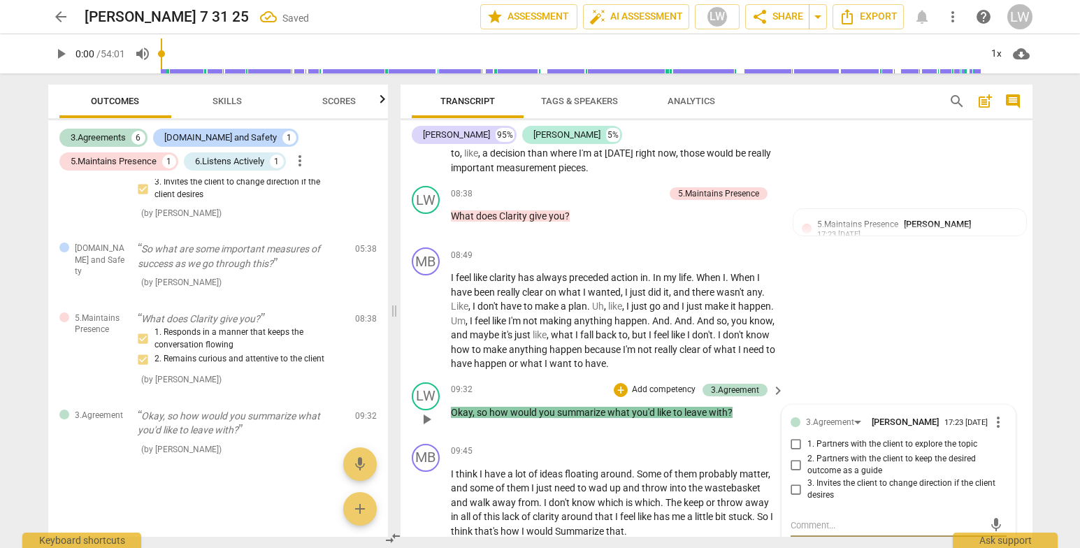
drag, startPoint x: 789, startPoint y: 489, endPoint x: 800, endPoint y: 488, distance: 10.5
click at [791, 489] on input "3. Invites the client to change direction if the client desires" at bounding box center [796, 489] width 22 height 17
checkbox input "true"
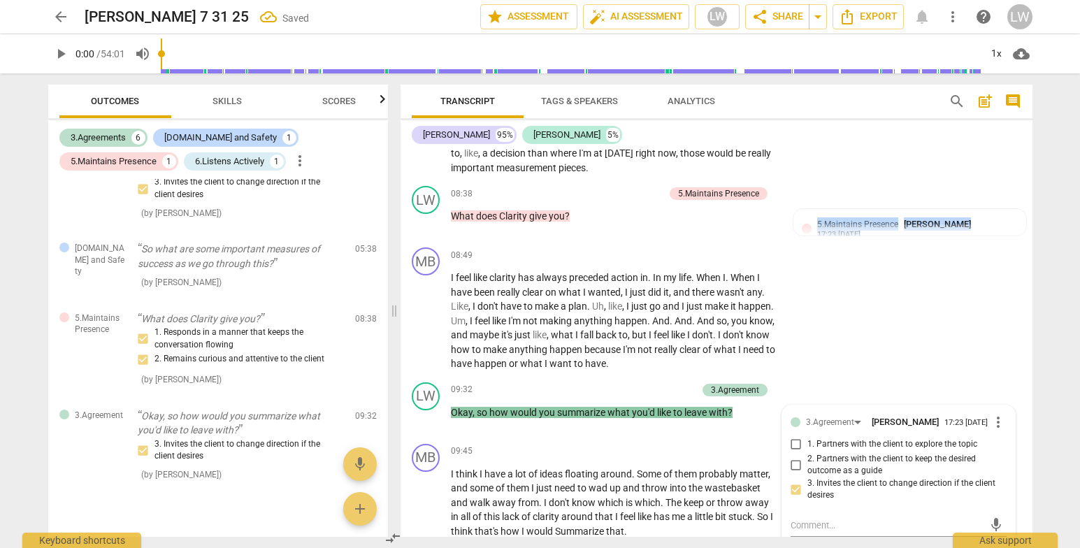
drag, startPoint x: 1032, startPoint y: 224, endPoint x: 1036, endPoint y: 243, distance: 19.3
click at [1036, 243] on div "Transcript Tags & Speakers Analytics search post_add comment Marlin B. 95% Lupe…" at bounding box center [719, 310] width 649 height 475
click at [970, 333] on div "MB play_arrow pause 08:49 + Add competency keyboard_arrow_right I feel like cla…" at bounding box center [717, 309] width 632 height 135
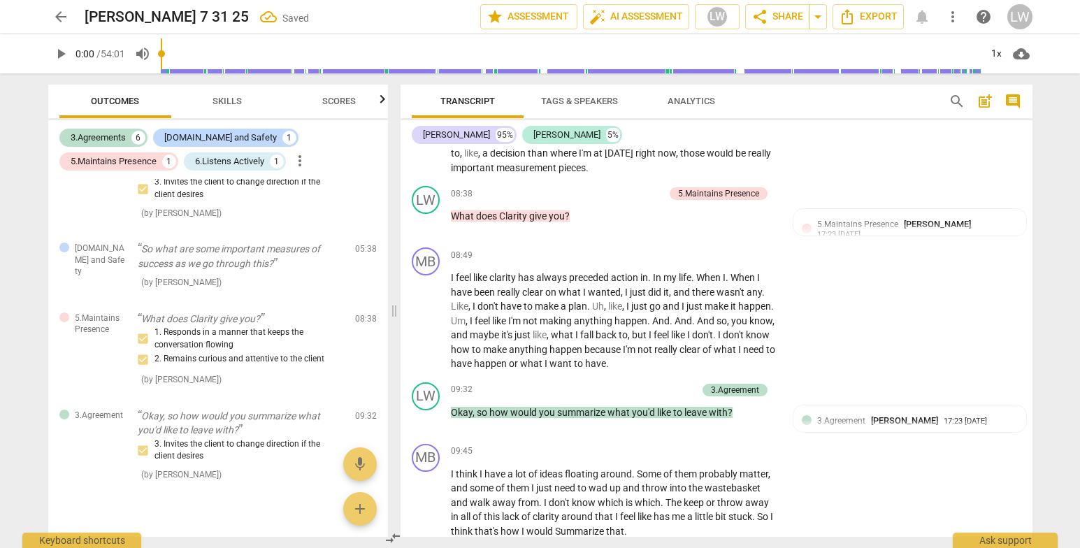
drag, startPoint x: 1033, startPoint y: 228, endPoint x: 1038, endPoint y: 241, distance: 13.3
click at [1038, 241] on div "Transcript Tags & Speakers Analytics search post_add comment Marlin B. 95% Lupe…" at bounding box center [719, 310] width 649 height 475
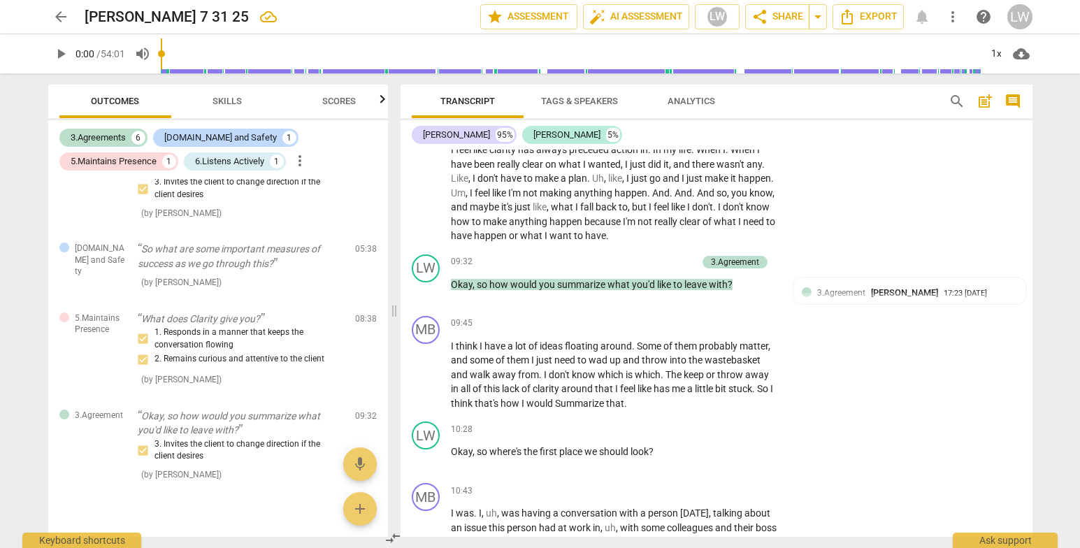
scroll to position [1764, 0]
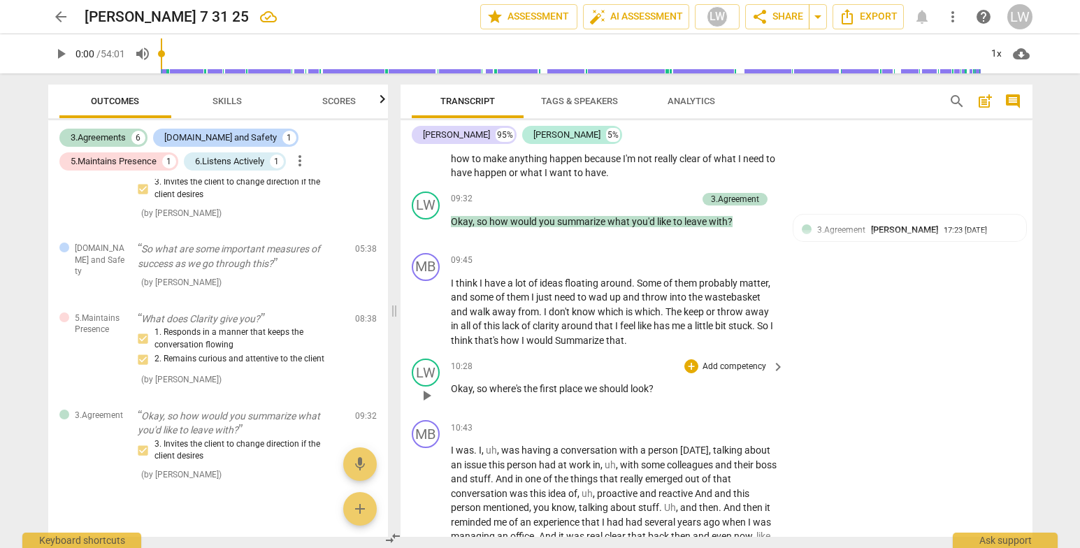
click at [742, 363] on p "Add competency" at bounding box center [734, 367] width 66 height 13
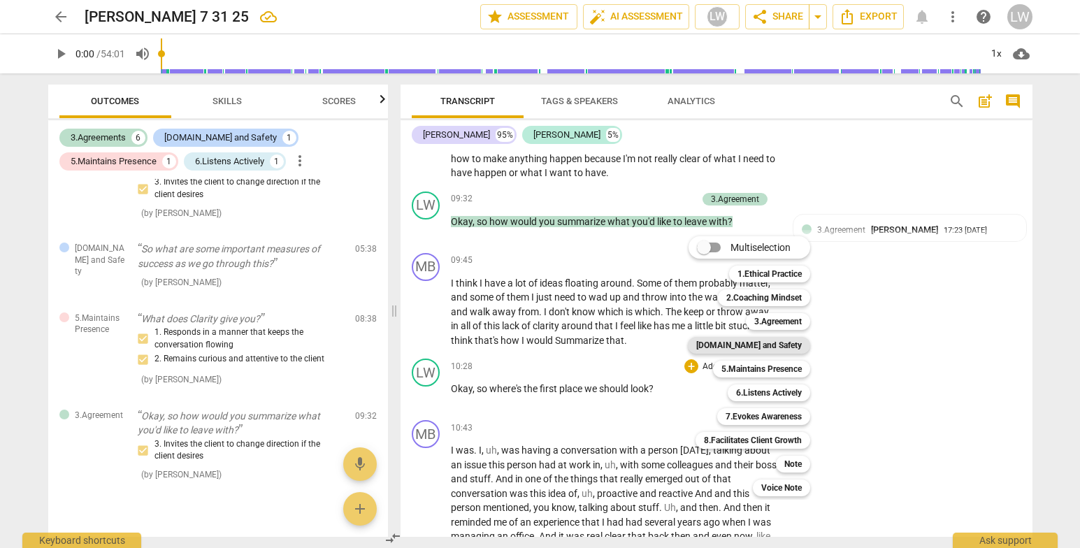
click at [776, 340] on b "4.Trust and Safety" at bounding box center [749, 345] width 106 height 17
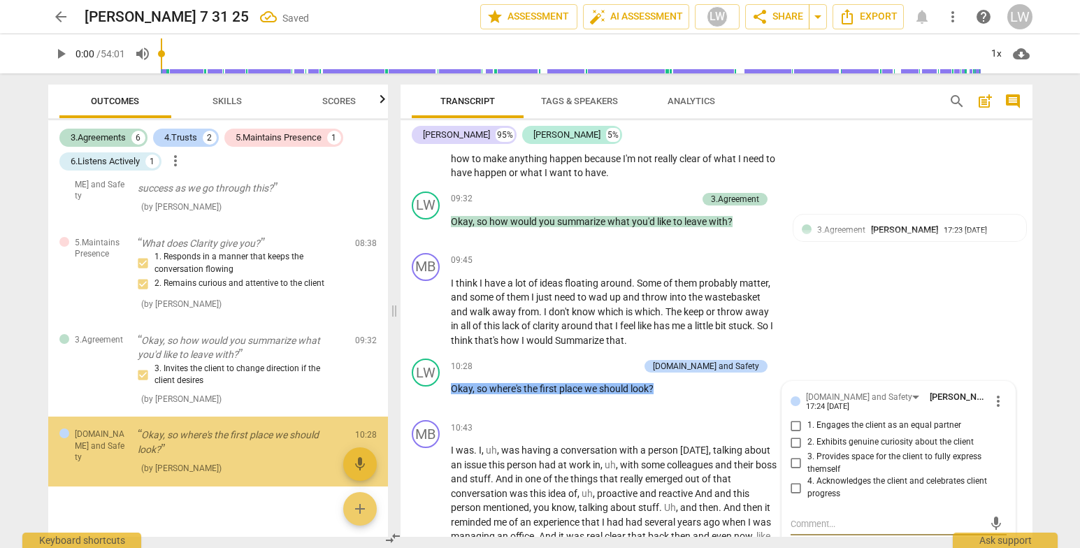
scroll to position [616, 0]
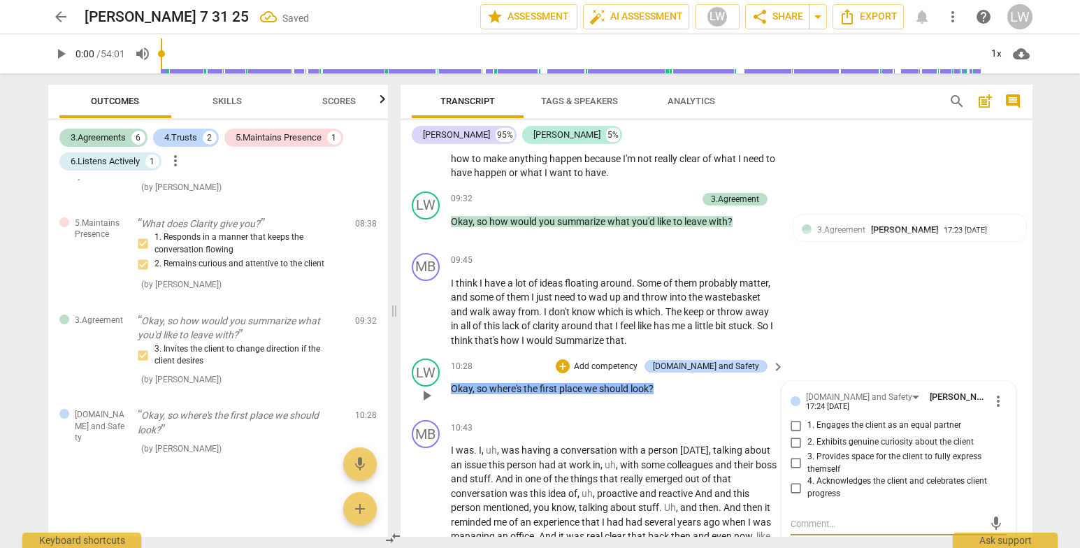
click at [791, 421] on input "1. Engages the client as an equal partner" at bounding box center [796, 425] width 22 height 17
checkbox input "true"
click at [792, 443] on input "2. Exhibits genuine curiosity about the client" at bounding box center [796, 442] width 22 height 17
checkbox input "true"
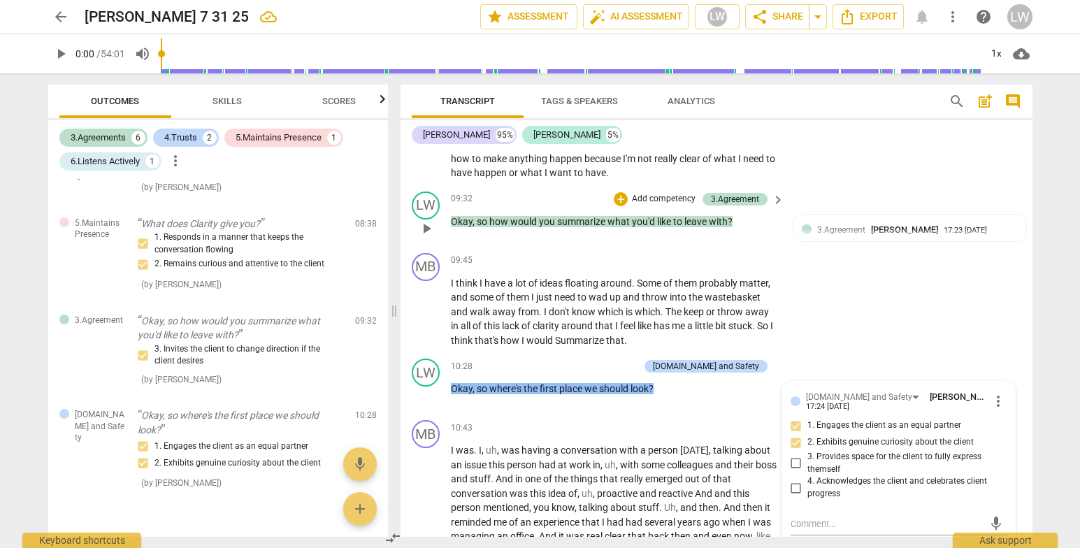
click at [1026, 234] on div "LW play_arrow pause 09:32 + Add competency 3.Agreement keyboard_arrow_right Oka…" at bounding box center [717, 217] width 632 height 62
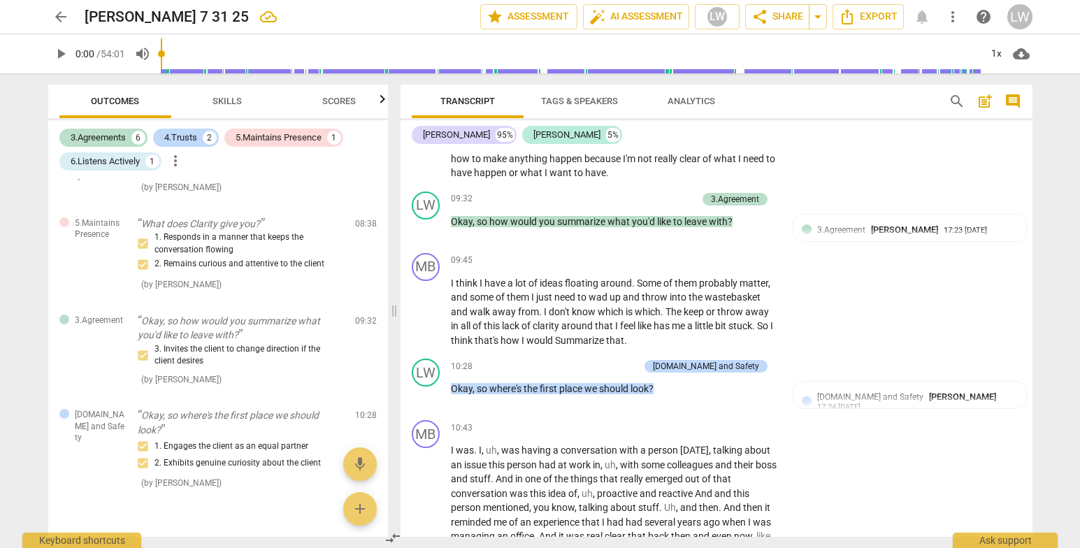
drag, startPoint x: 1033, startPoint y: 233, endPoint x: 1028, endPoint y: 242, distance: 10.0
click at [1030, 243] on div "Transcript Tags & Speakers Analytics search post_add comment Marlin B. 95% Lupe…" at bounding box center [719, 310] width 649 height 475
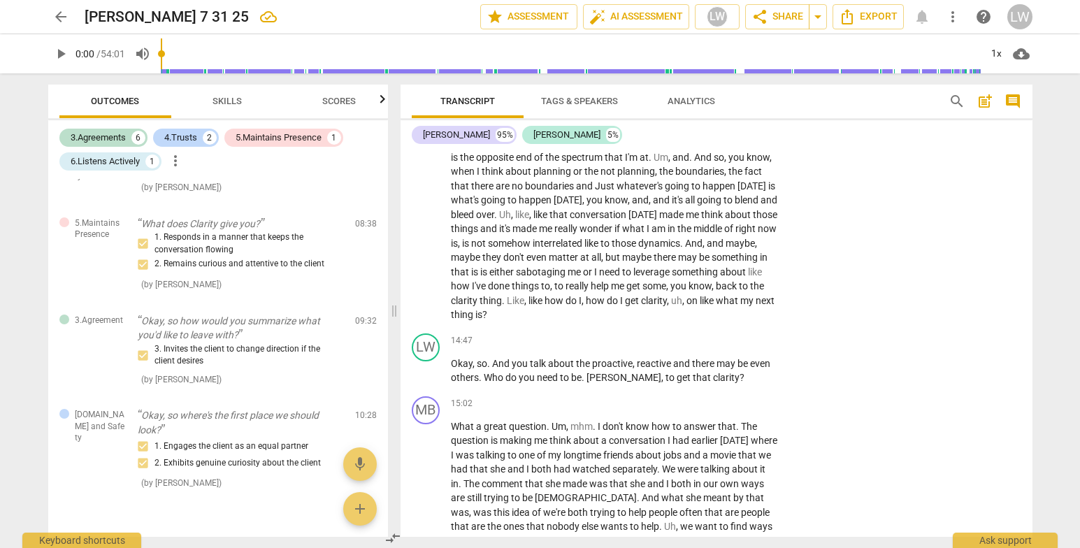
scroll to position [2488, 0]
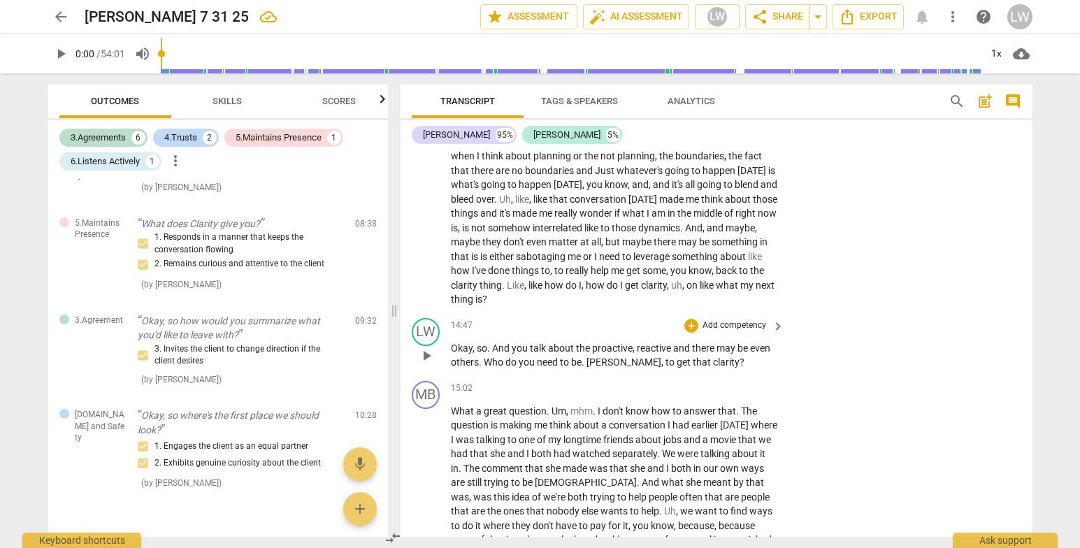
click at [731, 322] on p "Add competency" at bounding box center [734, 326] width 66 height 13
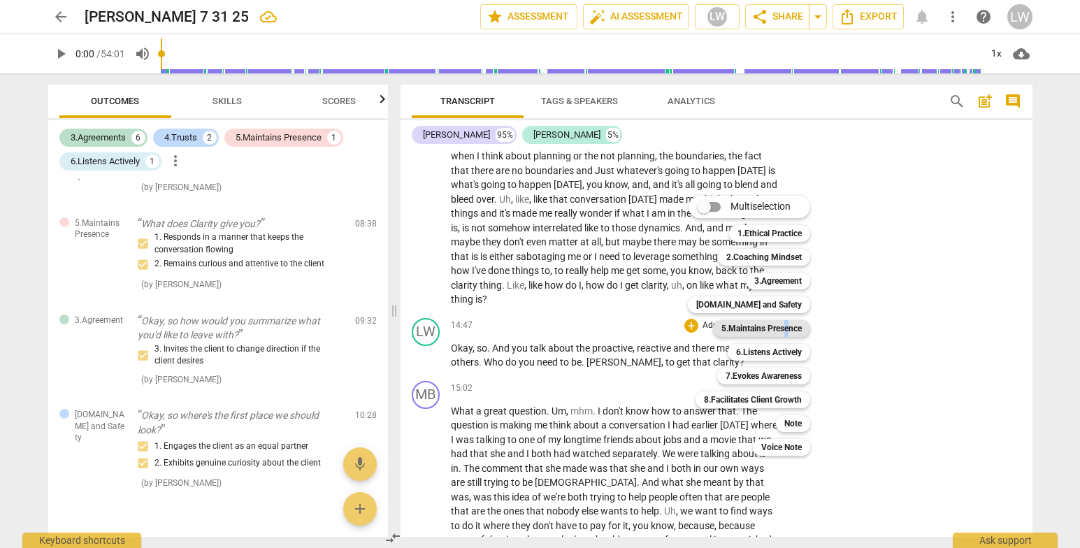
click at [787, 328] on b "5.Maintains Presence" at bounding box center [762, 328] width 80 height 17
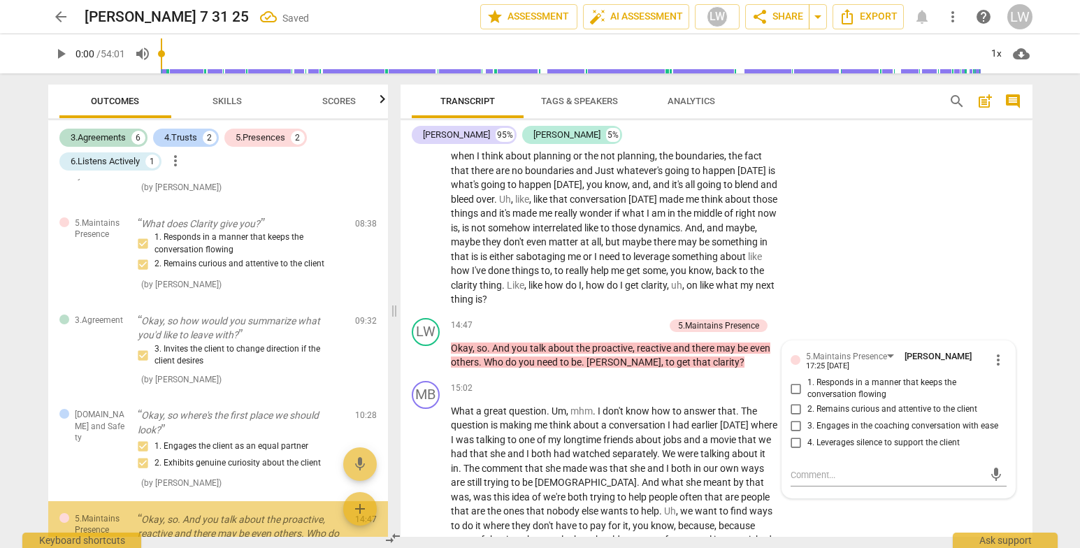
scroll to position [734, 0]
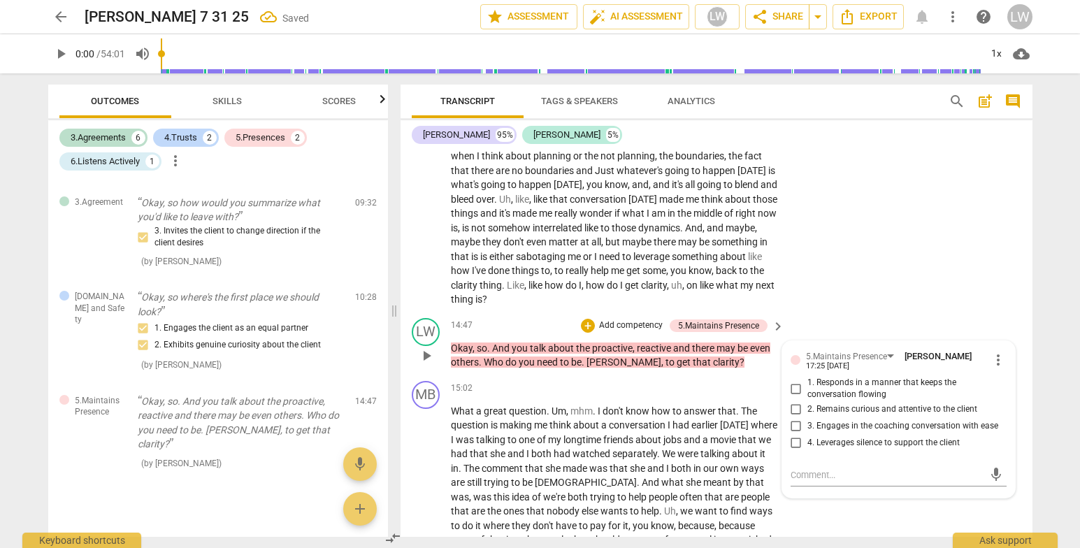
drag, startPoint x: 787, startPoint y: 328, endPoint x: 791, endPoint y: 380, distance: 51.9
click at [791, 380] on label "1. Responds in a manner that keeps the conversation flowing" at bounding box center [893, 389] width 216 height 24
click at [791, 380] on input "1. Responds in a manner that keeps the conversation flowing" at bounding box center [796, 388] width 22 height 17
checkbox input "true"
click at [793, 425] on input "3. Engages in the coaching conversation with ease" at bounding box center [796, 426] width 22 height 17
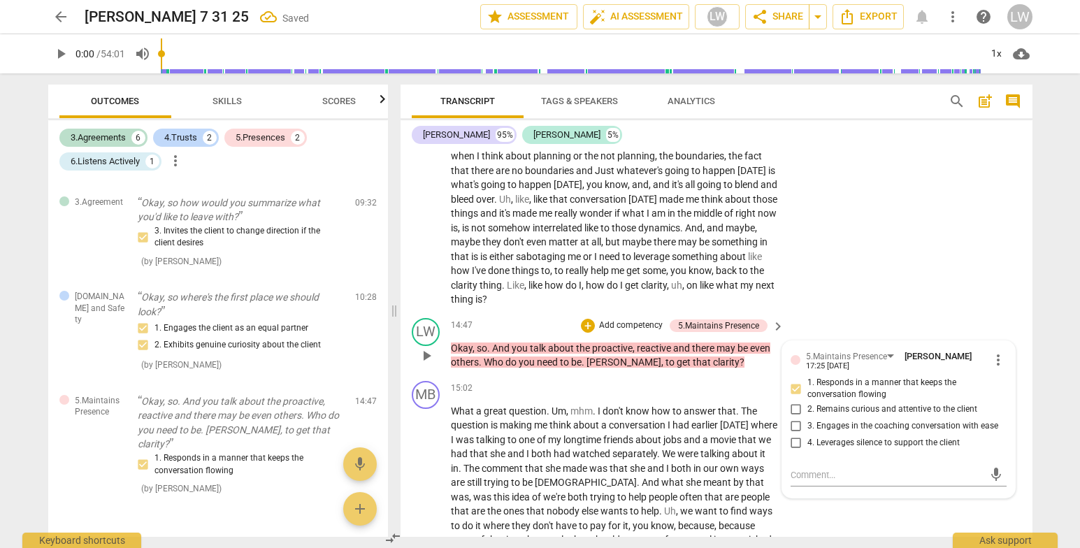
checkbox input "true"
click at [931, 278] on div "MB play_arrow pause 10:43 + Add competency keyboard_arrow_right I was . I , uh …" at bounding box center [717, 1] width 632 height 622
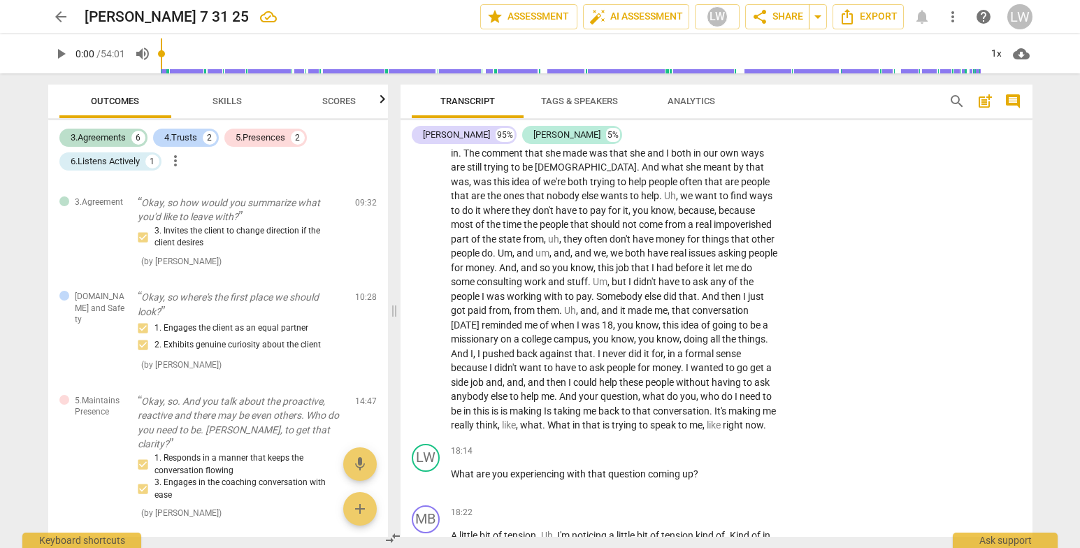
scroll to position [2883, 0]
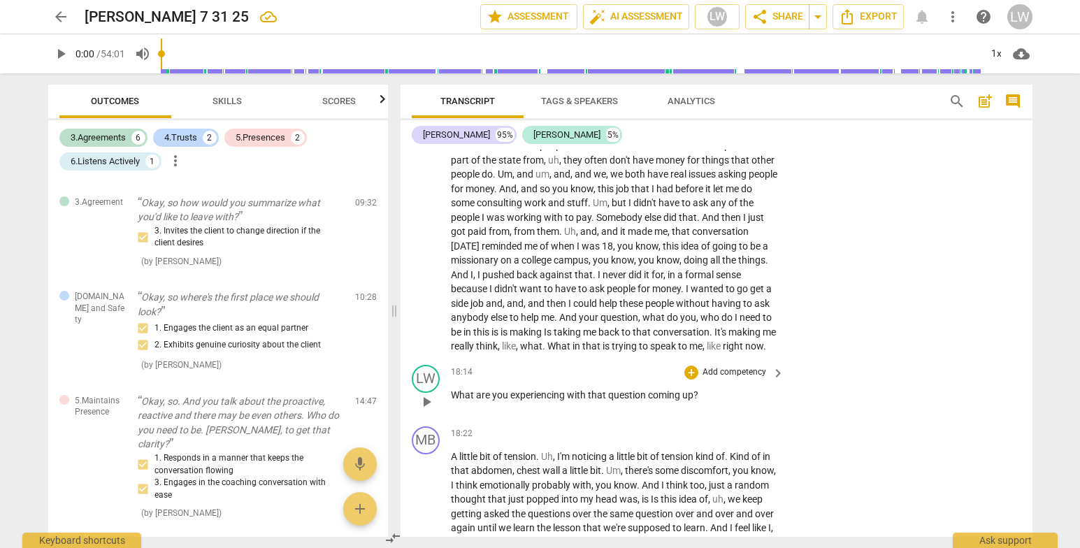
click at [746, 379] on p "Add competency" at bounding box center [734, 372] width 66 height 13
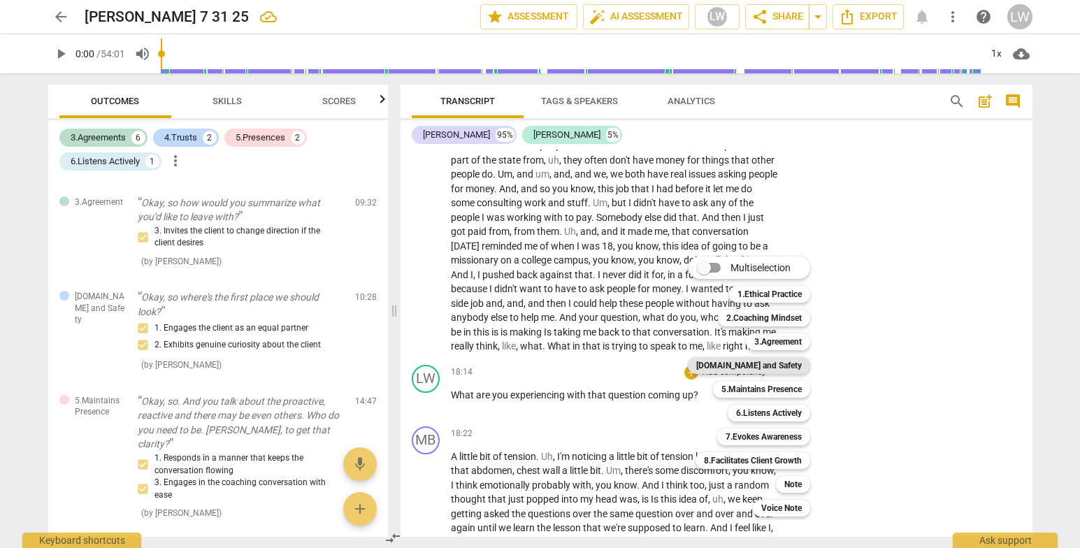
click at [767, 364] on b "4.Trust and Safety" at bounding box center [749, 365] width 106 height 17
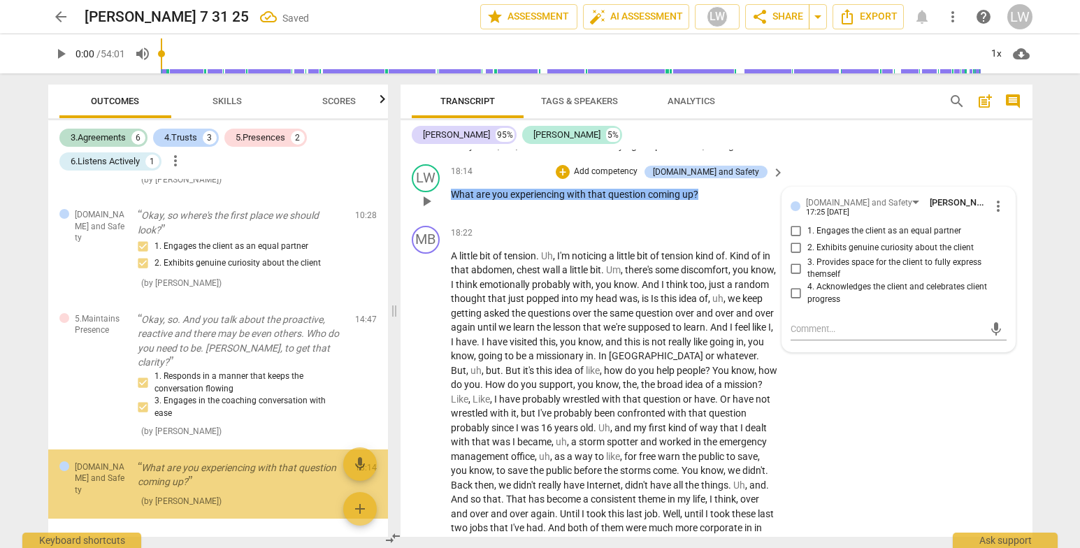
scroll to position [854, 0]
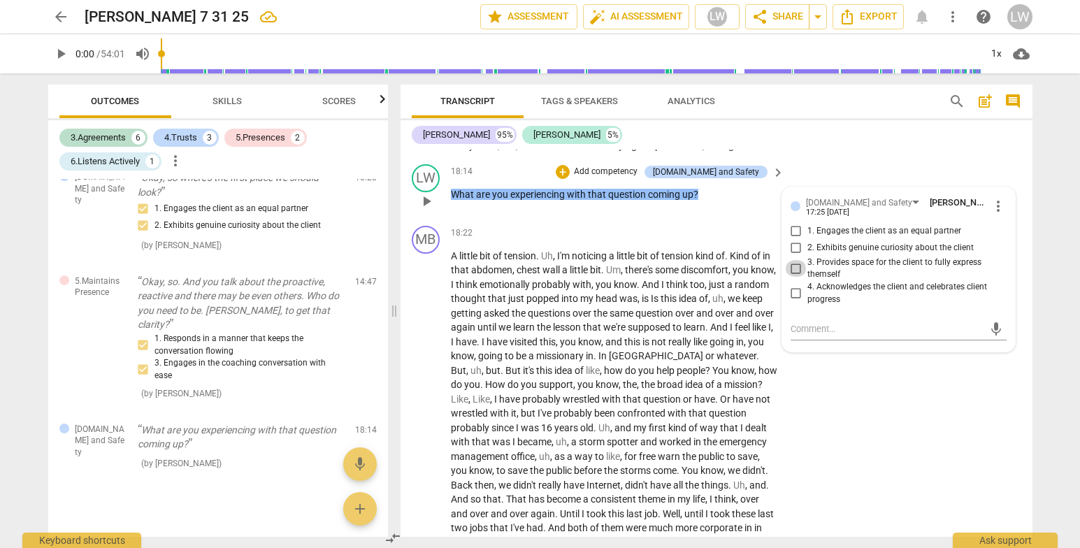
click at [794, 277] on input "3. Provides space for the client to fully express themself" at bounding box center [796, 268] width 22 height 17
checkbox input "true"
click at [638, 178] on p "Add competency" at bounding box center [606, 172] width 66 height 13
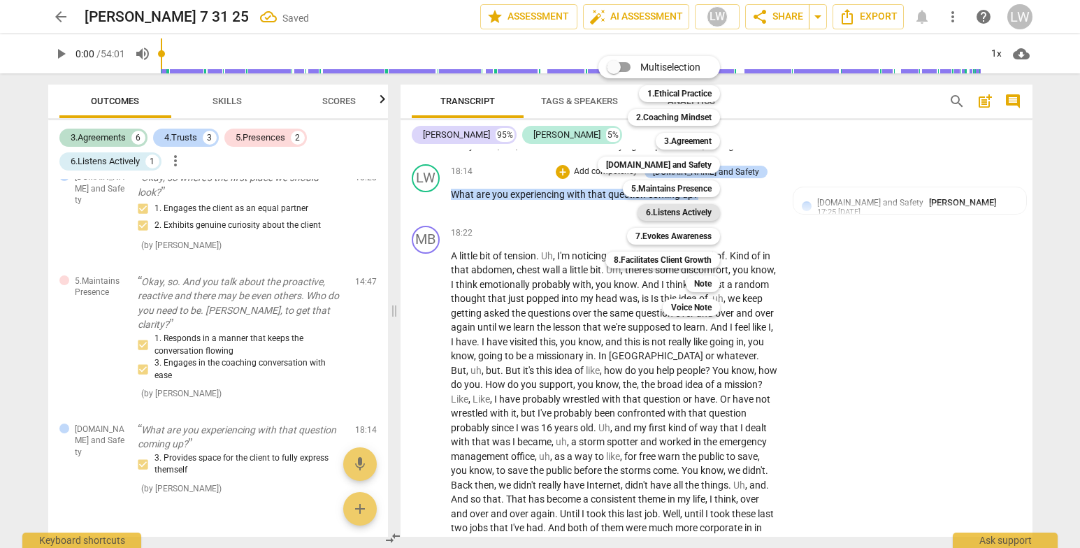
click at [692, 210] on b "6.Listens Actively" at bounding box center [679, 212] width 66 height 17
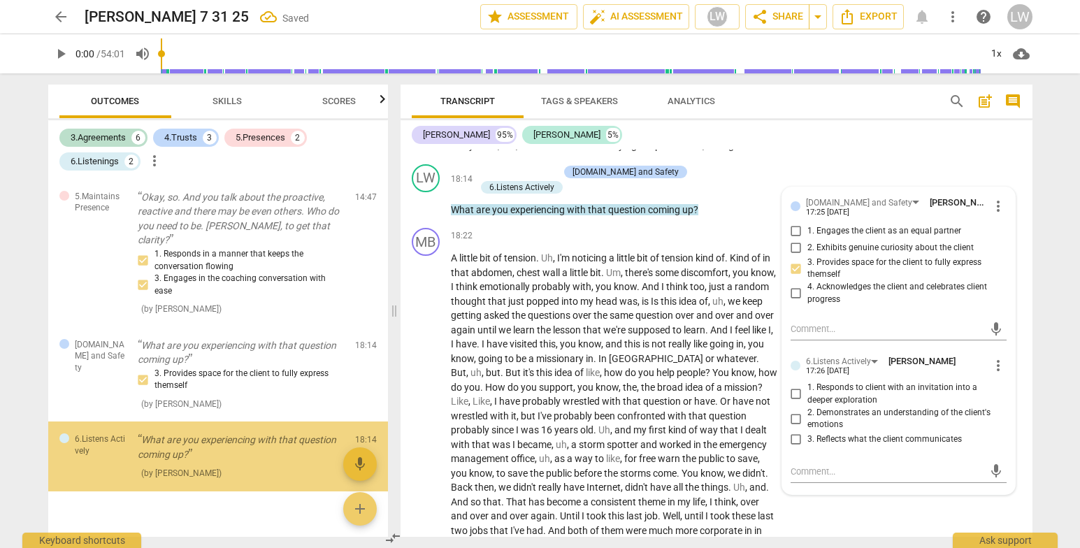
scroll to position [948, 0]
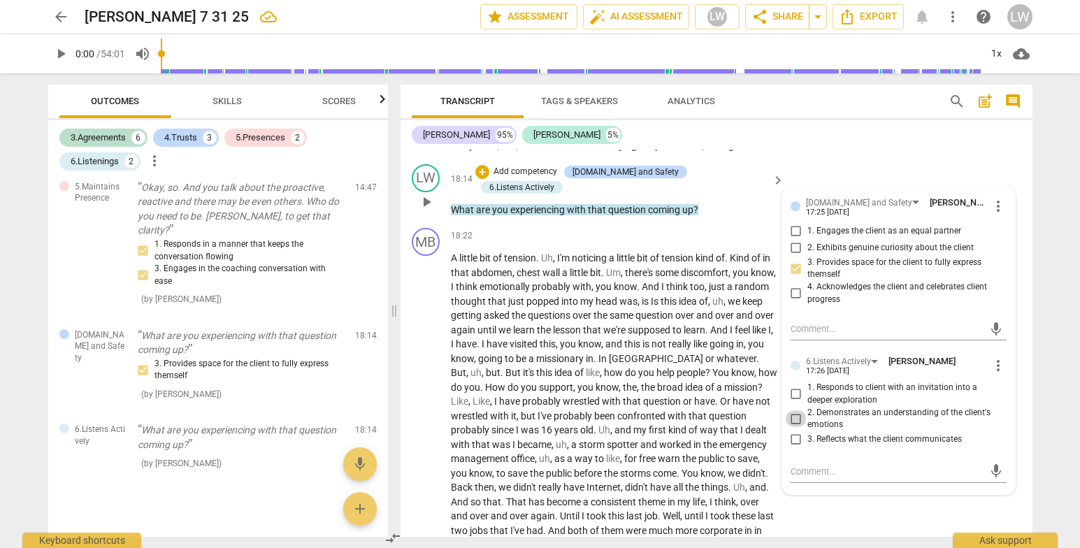
click at [796, 427] on input "2. Demonstrates an understanding of the client's emotions" at bounding box center [796, 418] width 22 height 17
checkbox input "true"
click at [1057, 167] on div "arrow_back Marlin 7 31 25 edit star Assessment auto_fix_high AI Assessment LW s…" at bounding box center [540, 274] width 1080 height 548
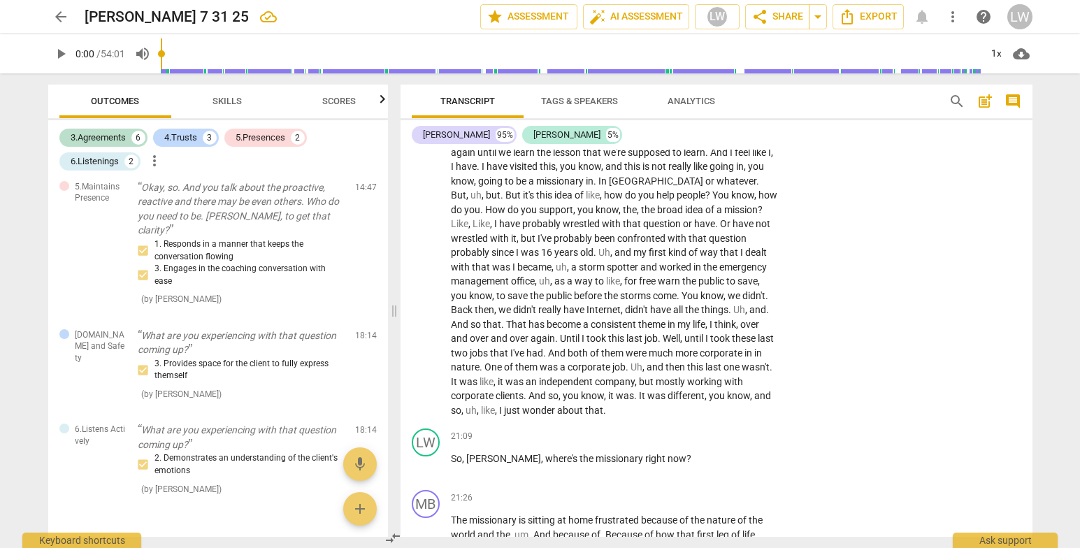
scroll to position [3292, 0]
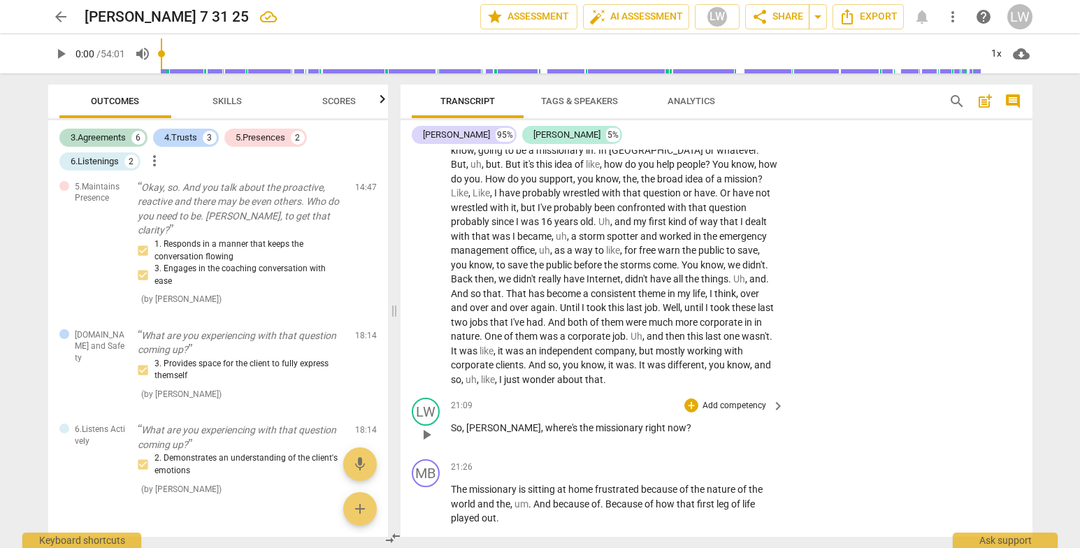
click at [727, 412] on p "Add competency" at bounding box center [734, 406] width 66 height 13
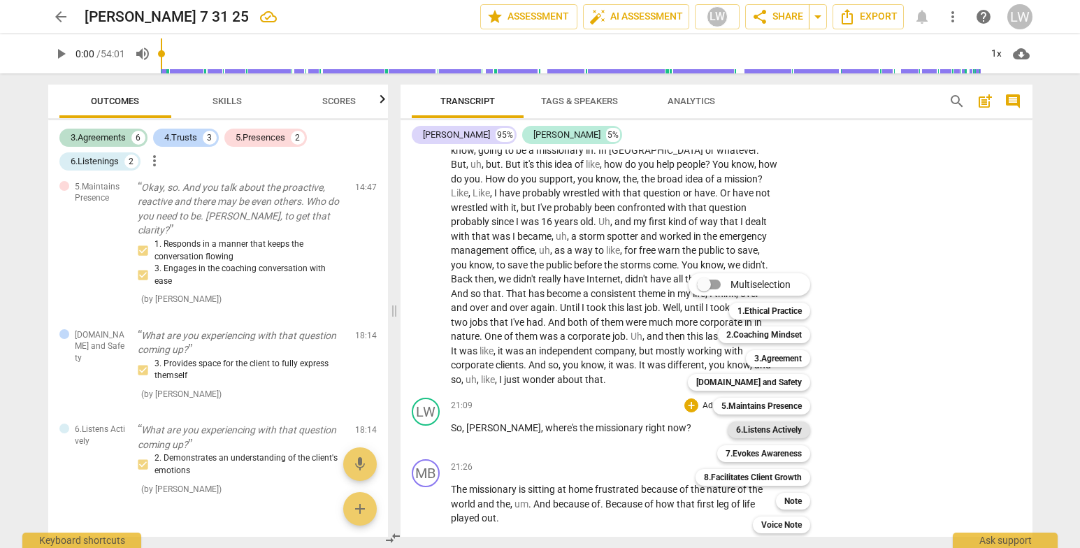
click at [788, 429] on b "6.Listens Actively" at bounding box center [769, 430] width 66 height 17
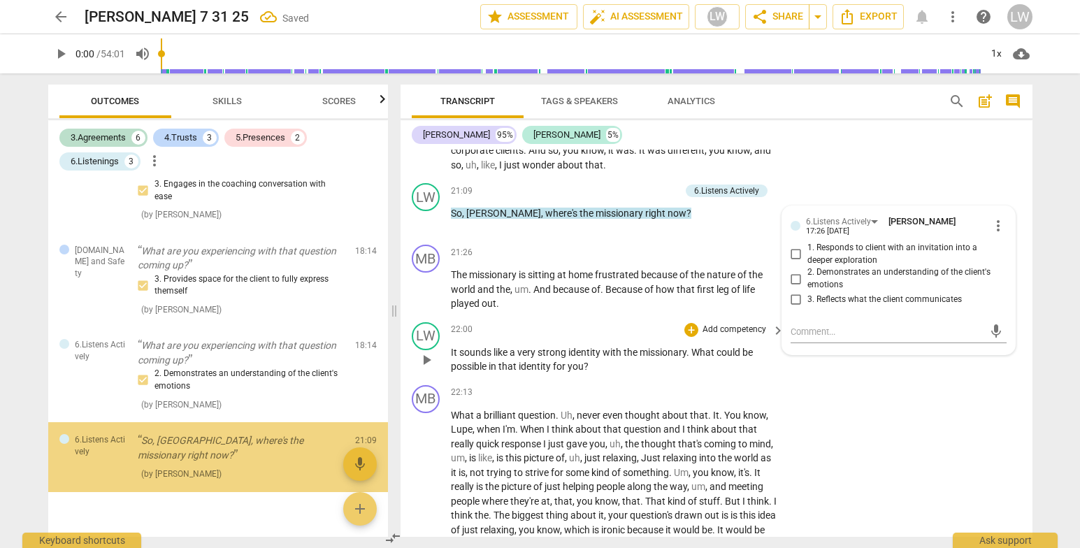
scroll to position [1043, 0]
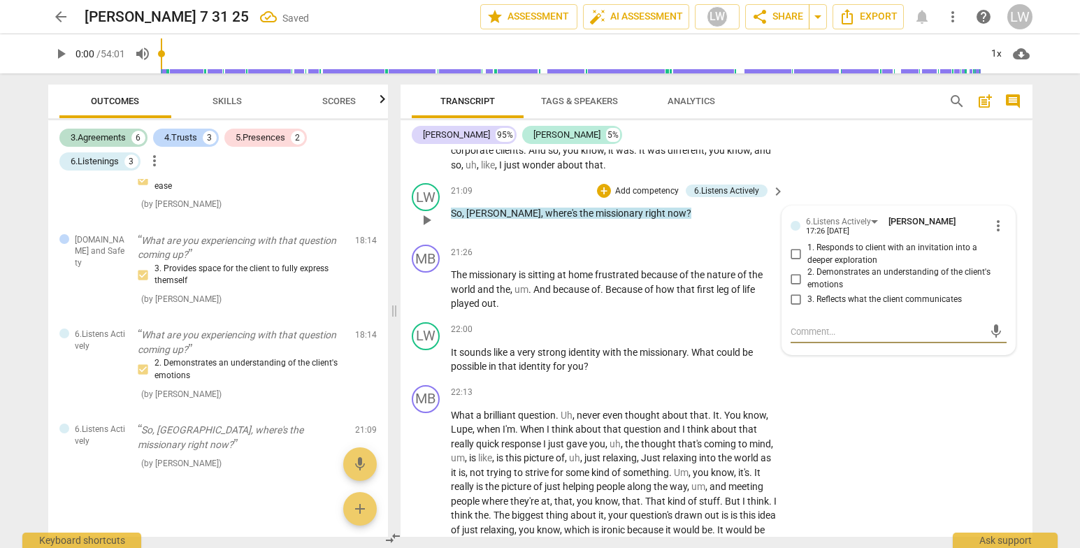
click at [795, 263] on input "1. Responds to client with an invitation into a deeper exploration" at bounding box center [796, 254] width 22 height 17
checkbox input "true"
drag, startPoint x: 790, startPoint y: 308, endPoint x: 812, endPoint y: 403, distance: 97.7
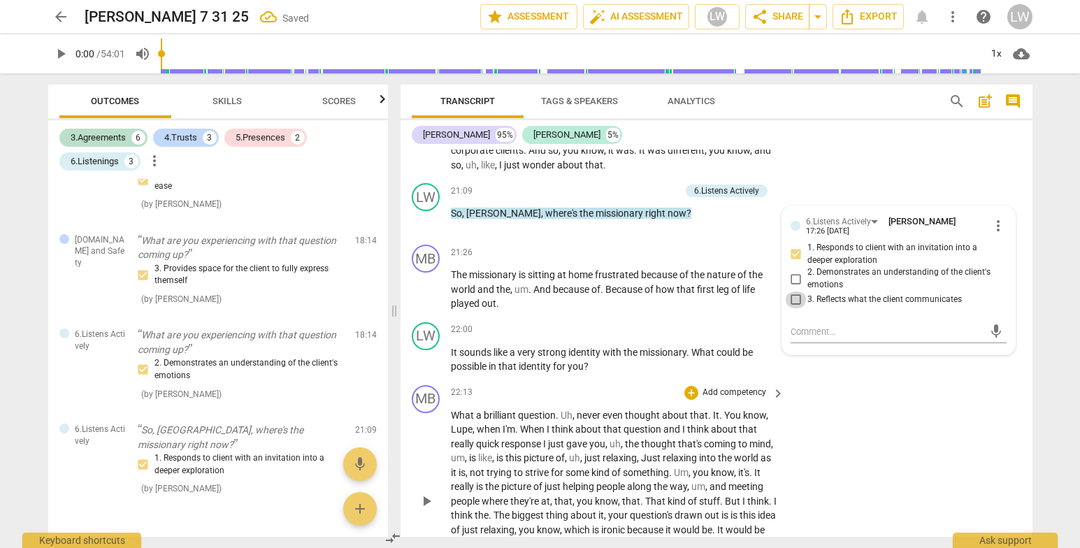
click at [790, 308] on input "3. Reflects what the client communicates" at bounding box center [796, 300] width 22 height 17
checkbox input "true"
click at [926, 430] on div "MB play_arrow pause 22:13 + Add competency keyboard_arrow_right What a brillian…" at bounding box center [717, 490] width 632 height 221
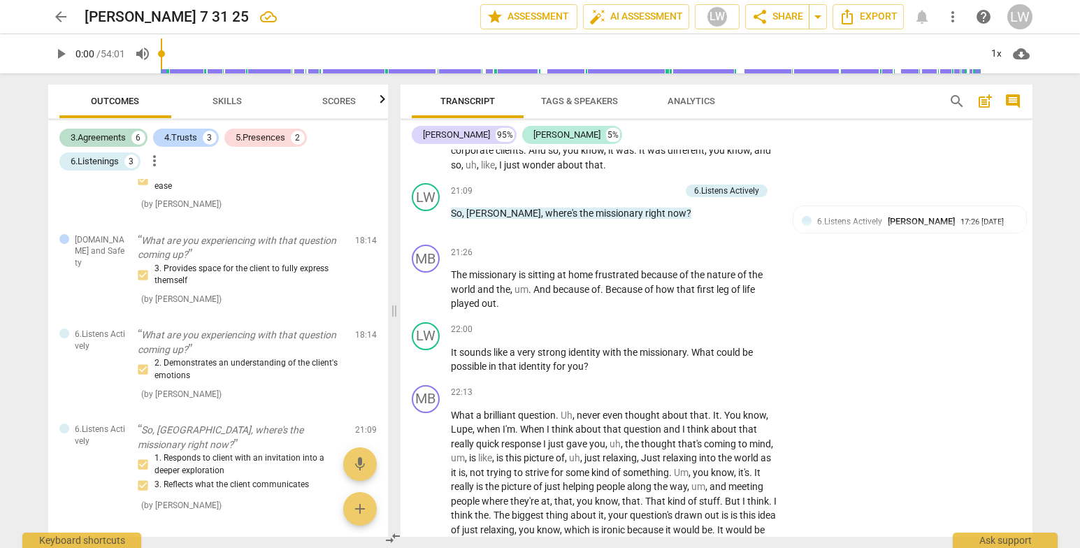
click at [231, 105] on span "Skills" at bounding box center [227, 101] width 29 height 10
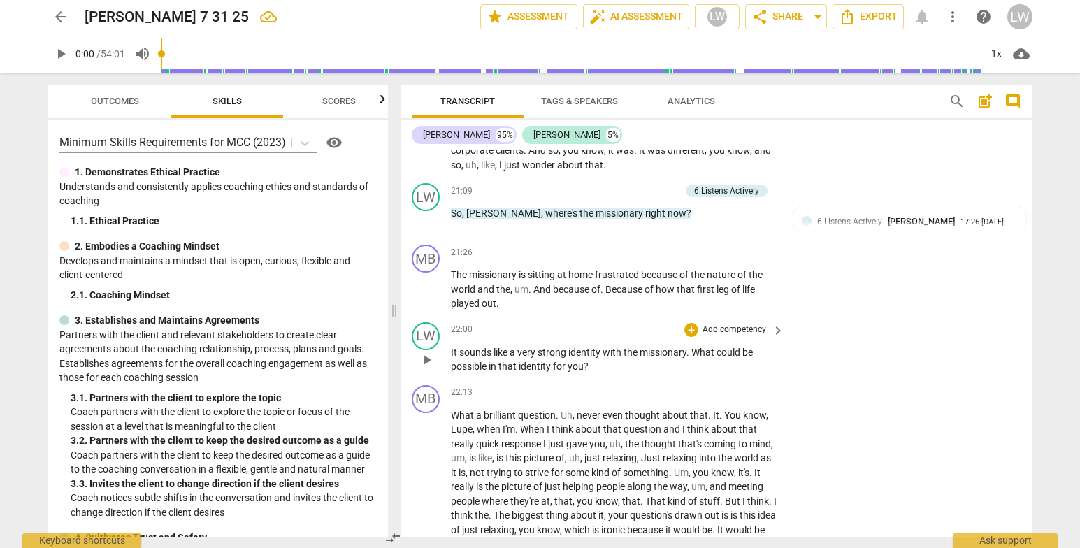
click at [722, 336] on p "Add competency" at bounding box center [734, 330] width 66 height 13
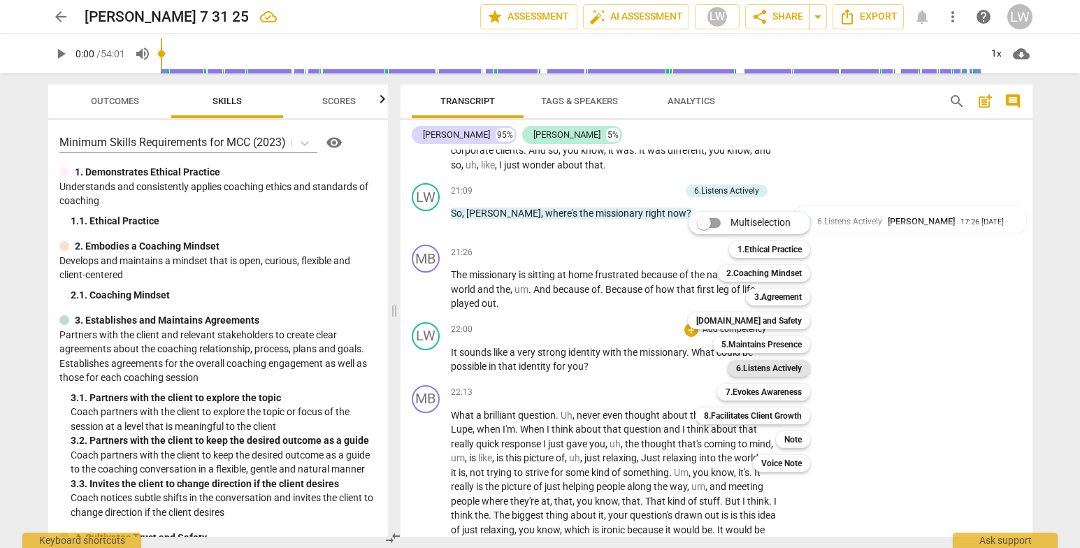
click at [786, 362] on b "6.Listens Actively" at bounding box center [769, 368] width 66 height 17
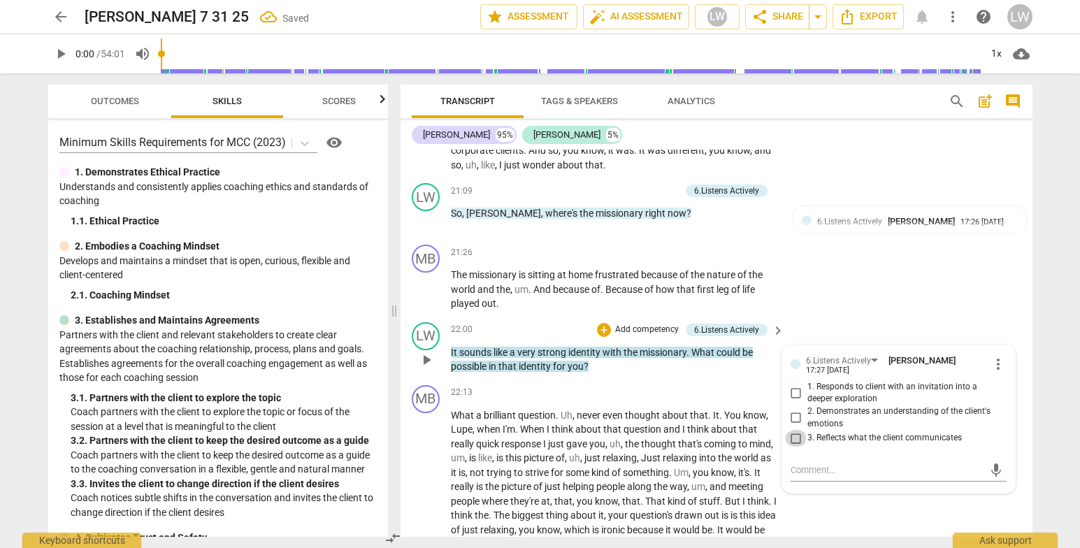
click at [794, 447] on input "3. Reflects what the client communicates" at bounding box center [796, 438] width 22 height 17
checkbox input "true"
click at [796, 401] on input "1. Responds to client with an invitation into a deeper exploration" at bounding box center [796, 393] width 22 height 17
checkbox input "true"
click at [965, 299] on div "MB play_arrow pause 21:26 + Add competency keyboard_arrow_right The missionary …" at bounding box center [717, 278] width 632 height 78
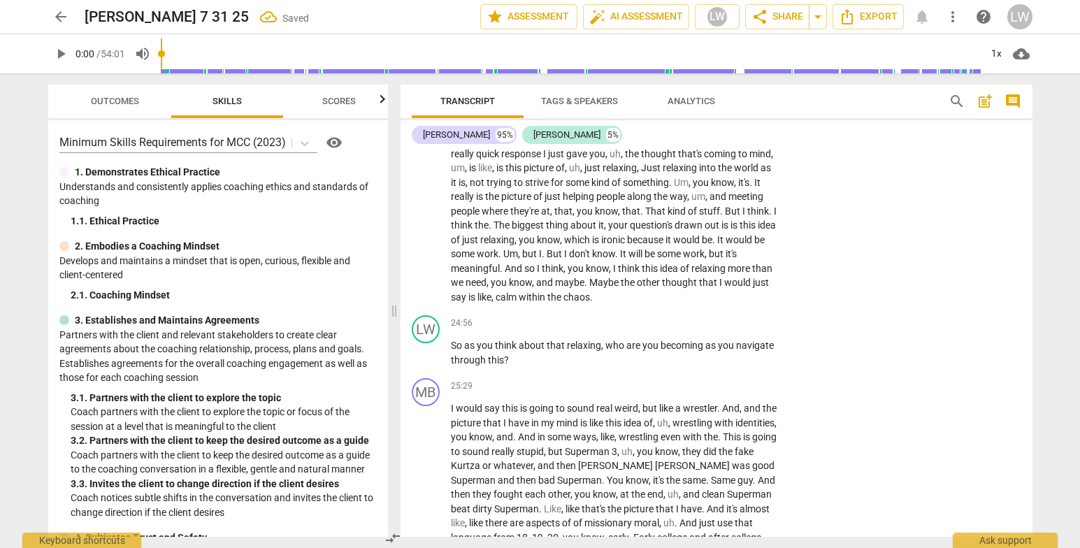
scroll to position [3875, 0]
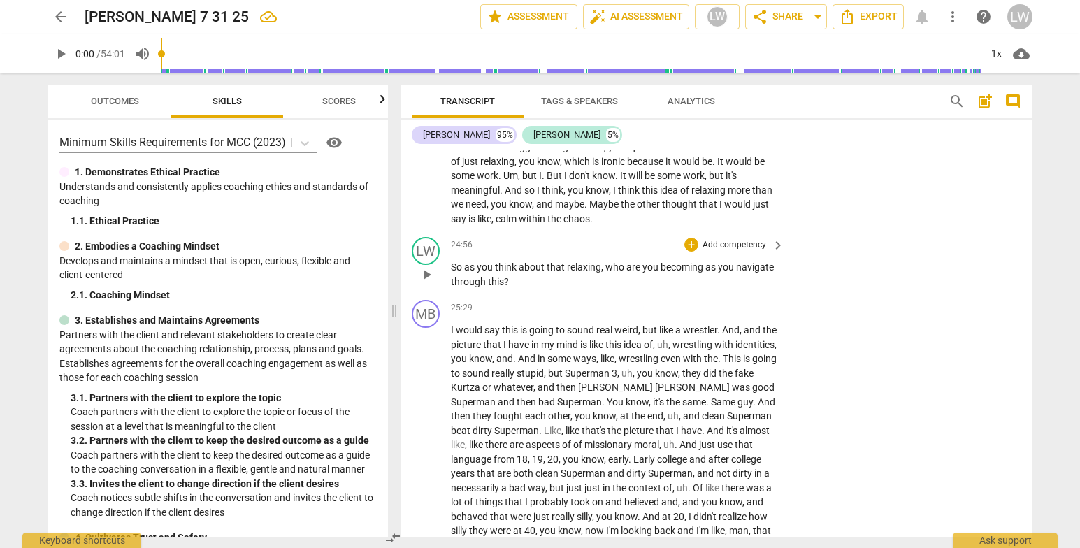
click at [742, 252] on p "Add competency" at bounding box center [734, 245] width 66 height 13
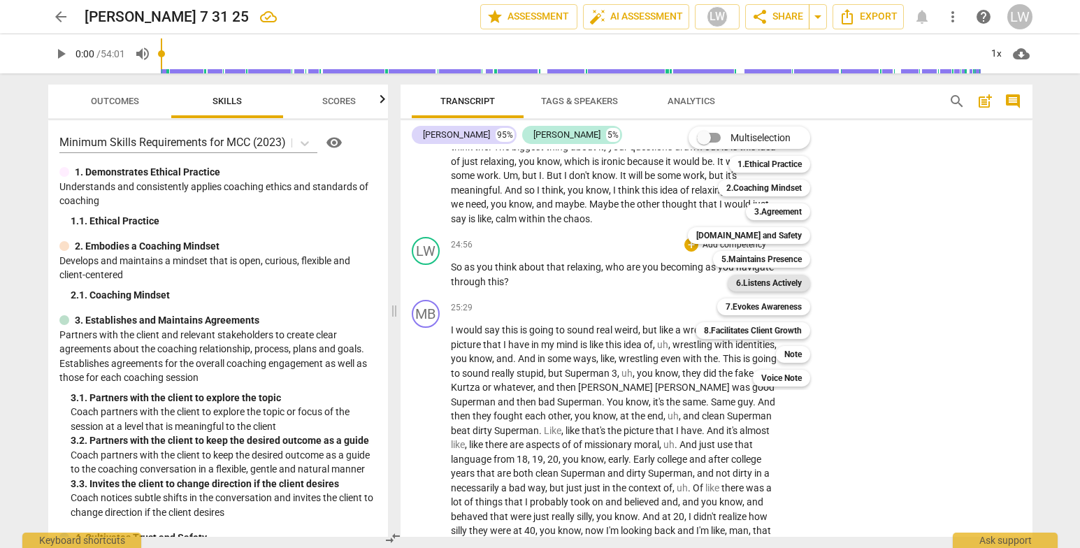
click at [784, 287] on b "6.Listens Actively" at bounding box center [769, 283] width 66 height 17
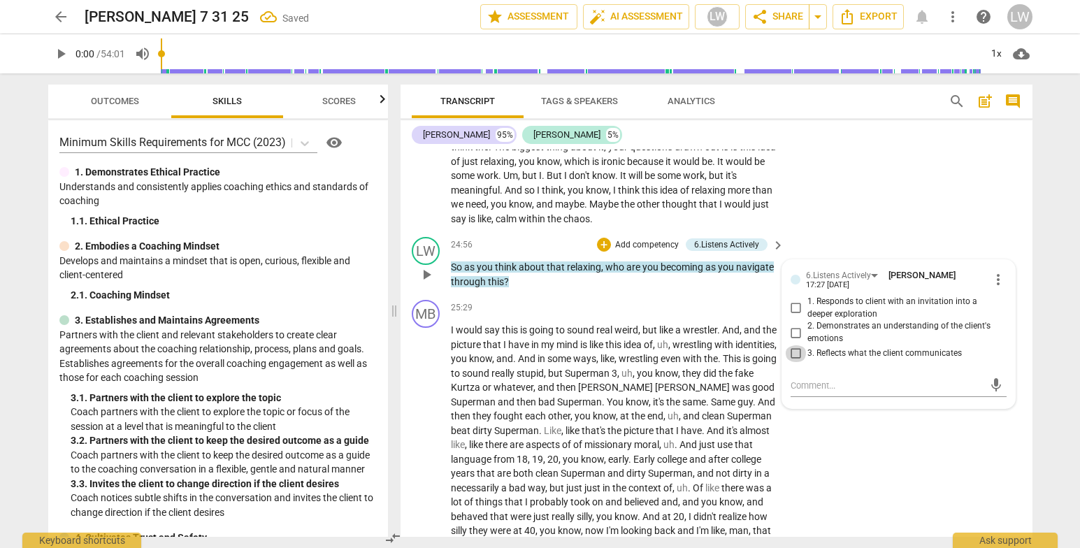
click at [795, 362] on input "3. Reflects what the client communicates" at bounding box center [796, 353] width 22 height 17
checkbox input "true"
click at [792, 317] on input "1. Responds to client with an invitation into a deeper exploration" at bounding box center [796, 308] width 22 height 17
checkbox input "true"
click at [1032, 227] on div "MB play_arrow pause 00:00 + Add competency keyboard_arrow_right All right . LW …" at bounding box center [717, 343] width 632 height 387
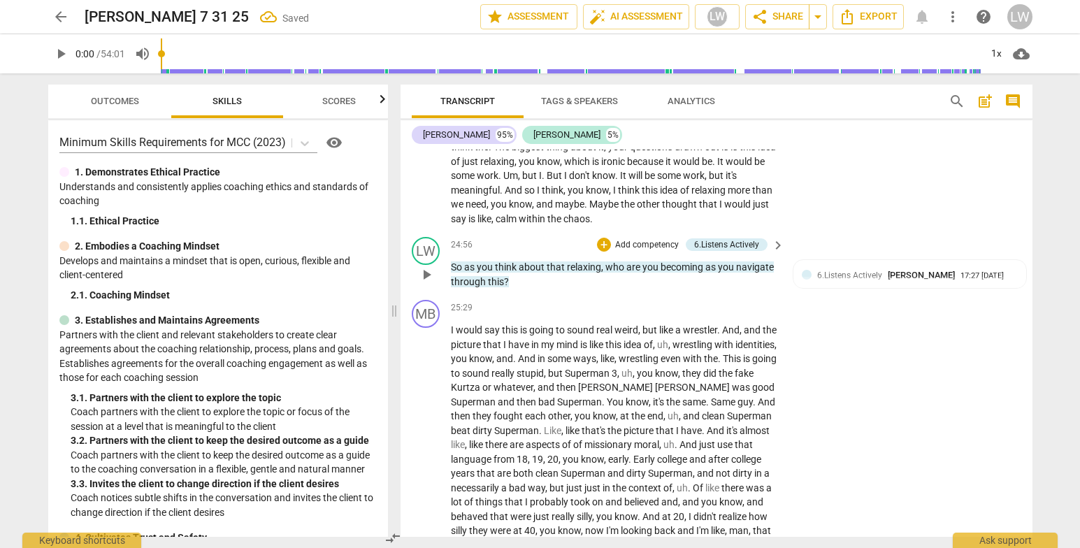
click at [650, 252] on p "Add competency" at bounding box center [647, 245] width 66 height 13
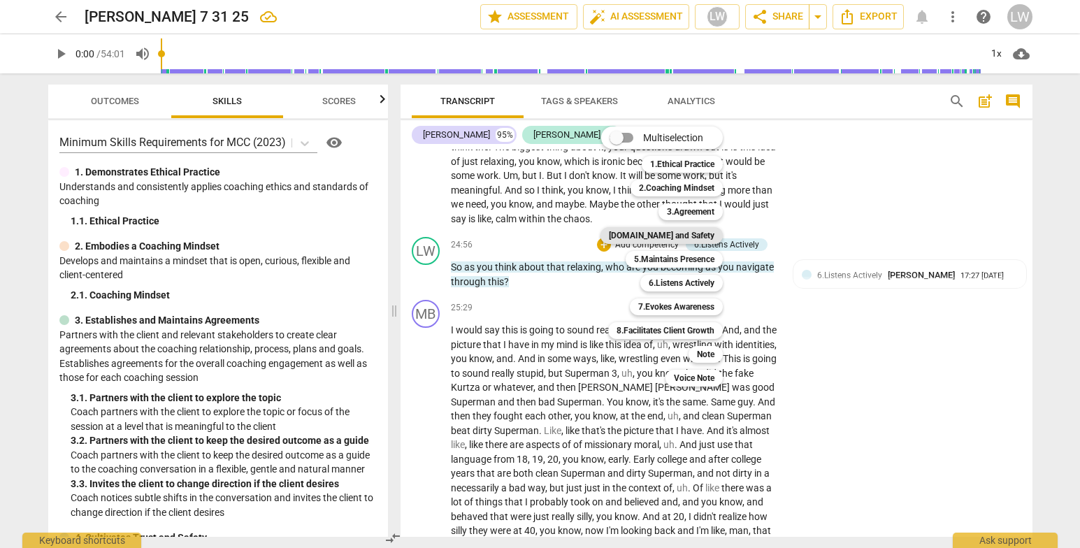
click at [686, 241] on b "4.Trust and Safety" at bounding box center [662, 235] width 106 height 17
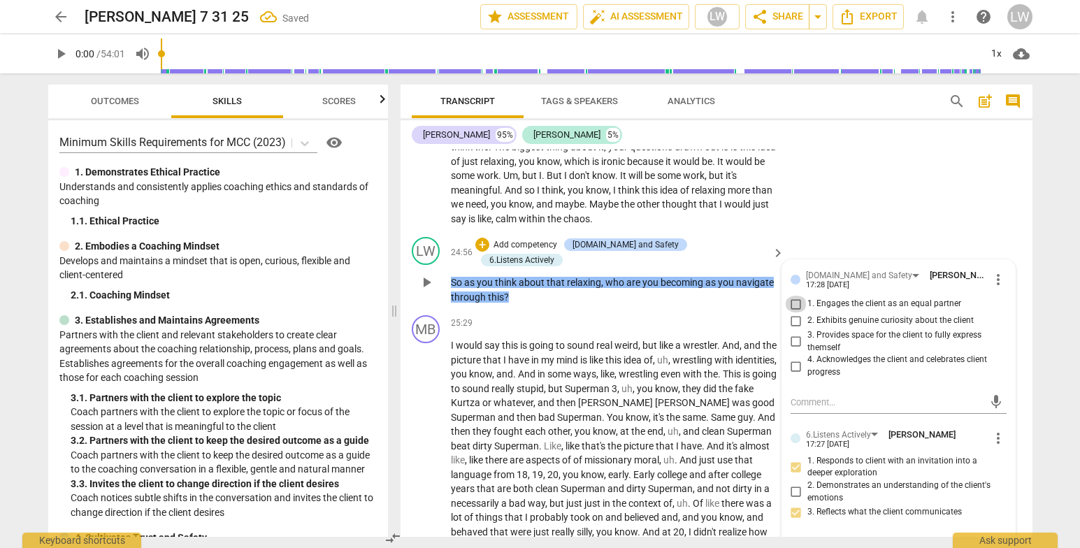
click at [791, 313] on input "1. Engages the client as an equal partner" at bounding box center [796, 304] width 22 height 17
checkbox input "true"
click at [795, 350] on input "3. Provides space for the client to fully express themself" at bounding box center [796, 341] width 22 height 17
checkbox input "true"
click at [1047, 206] on div "arrow_back Marlin 7 31 25 Saved edit star Assessment auto_fix_high AI Assessmen…" at bounding box center [540, 274] width 1080 height 548
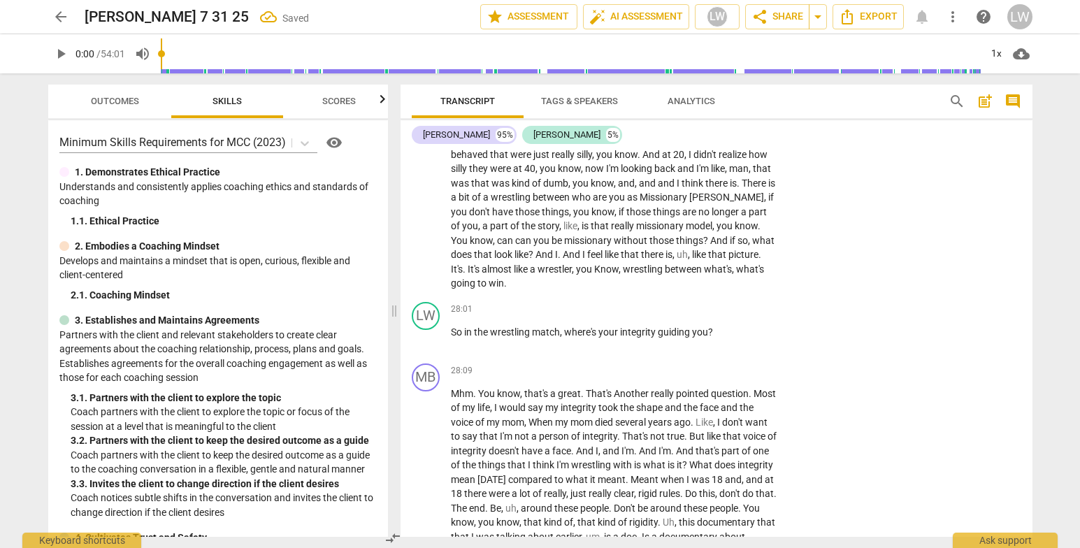
scroll to position [4284, 0]
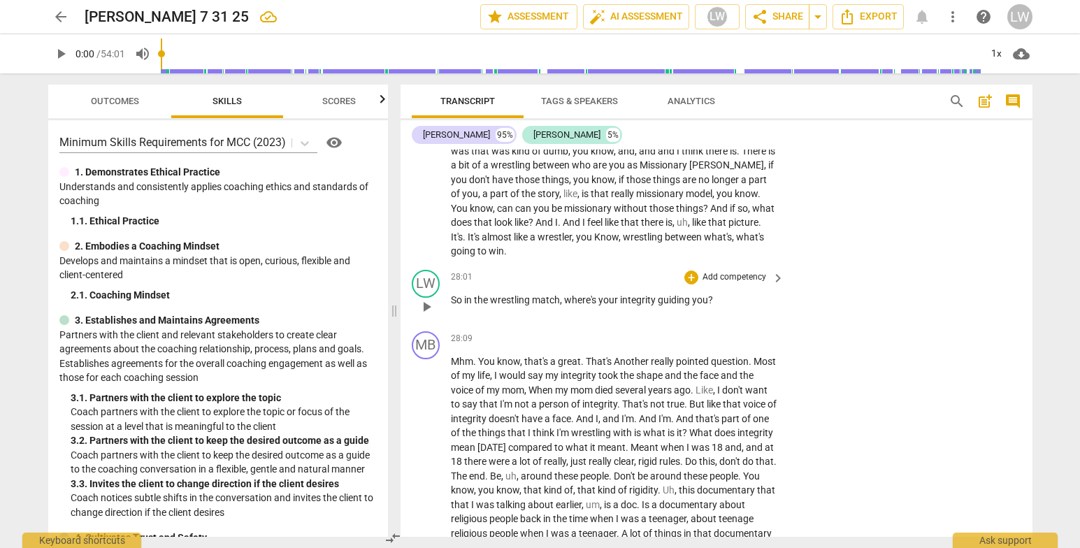
click at [742, 274] on p "Add competency" at bounding box center [734, 277] width 66 height 13
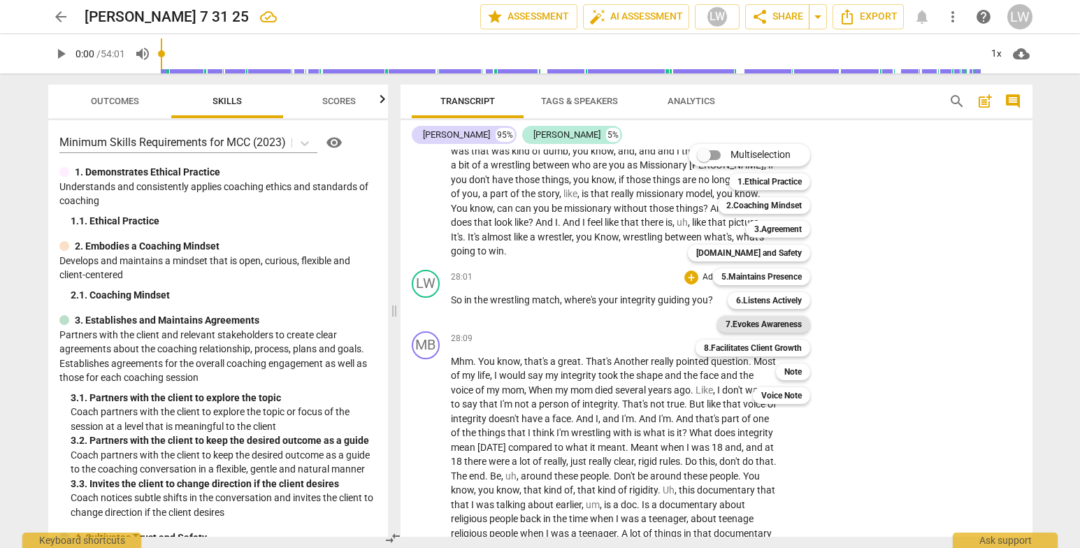
click at [796, 323] on b "7.Evokes Awareness" at bounding box center [764, 324] width 76 height 17
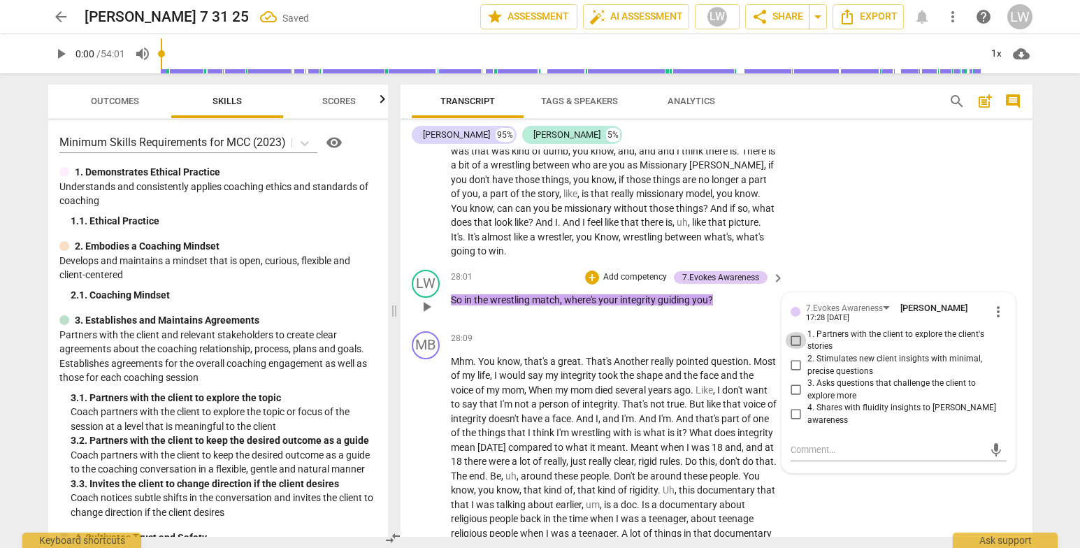
click at [797, 338] on input "1. Partners with the client to explore the client's stories" at bounding box center [796, 340] width 22 height 17
checkbox input "true"
click at [789, 360] on input "2. Stimulates new client insights with minimal, precise questions" at bounding box center [796, 365] width 22 height 17
checkbox input "true"
drag, startPoint x: 1002, startPoint y: 243, endPoint x: 680, endPoint y: 315, distance: 329.4
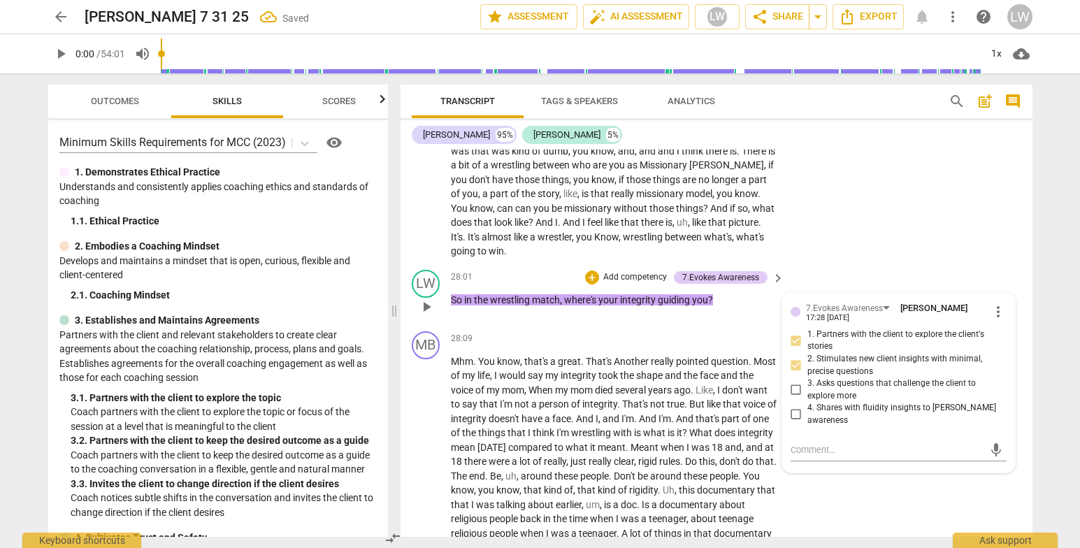
click at [1001, 245] on div "MB play_arrow pause 25:29 + Add competency keyboard_arrow_right I would say thi…" at bounding box center [717, 82] width 632 height 364
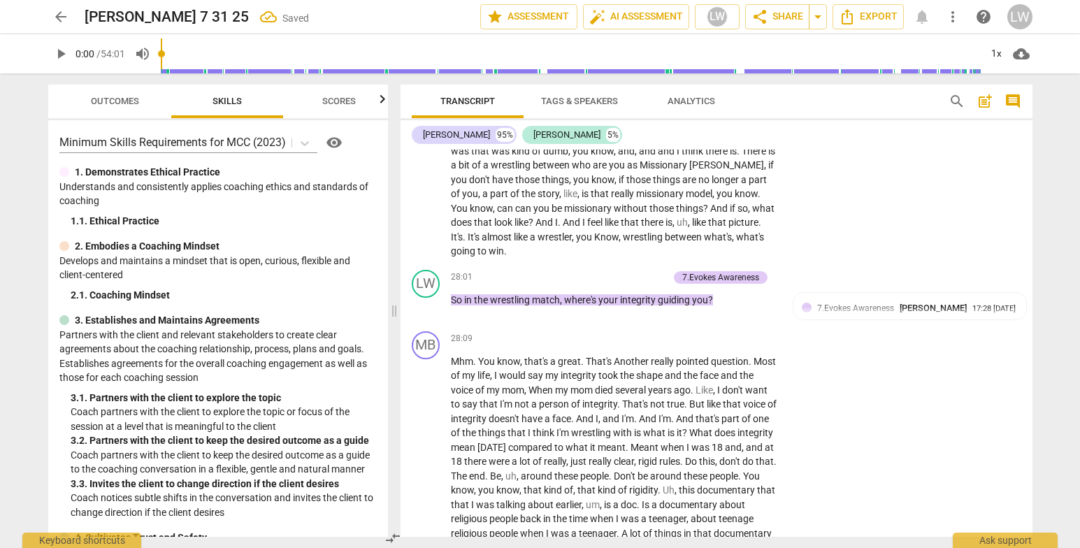
drag, startPoint x: 1035, startPoint y: 347, endPoint x: 1038, endPoint y: 360, distance: 13.6
click at [1038, 360] on div "Transcript Tags & Speakers Analytics search post_add comment Marlin B. 95% Lupe…" at bounding box center [719, 310] width 649 height 475
drag, startPoint x: 1033, startPoint y: 345, endPoint x: 1032, endPoint y: 358, distance: 13.3
click at [1033, 358] on div "Transcript Tags & Speakers Analytics search post_add comment Marlin B. 95% Lupe…" at bounding box center [719, 310] width 649 height 475
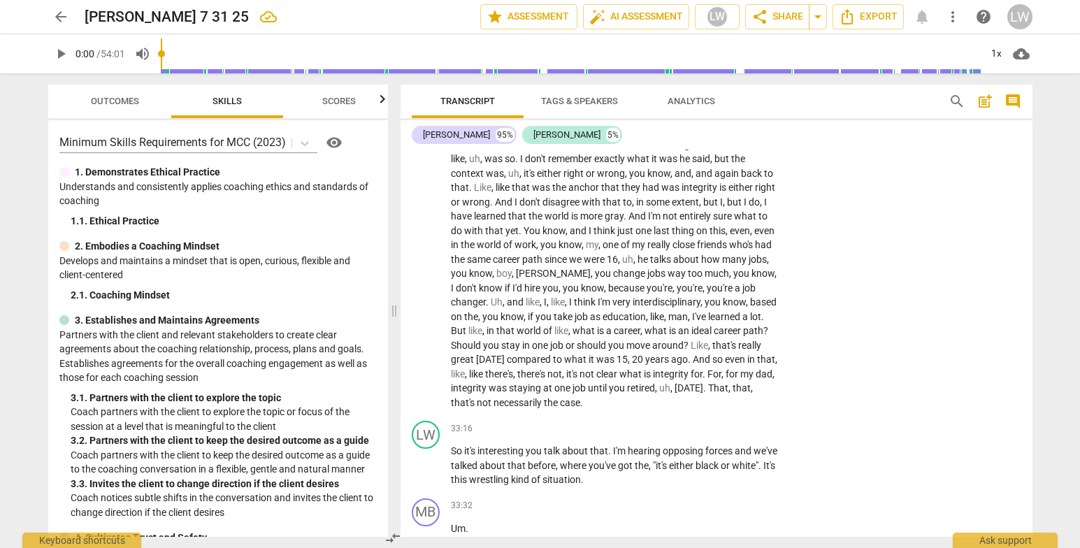
scroll to position [4899, 0]
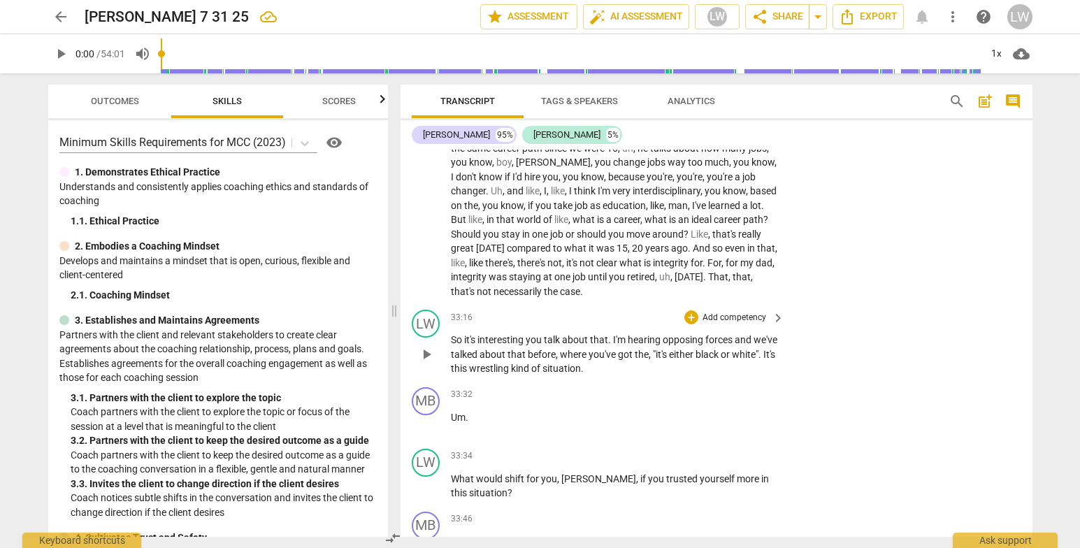
click at [743, 324] on p "Add competency" at bounding box center [734, 318] width 66 height 13
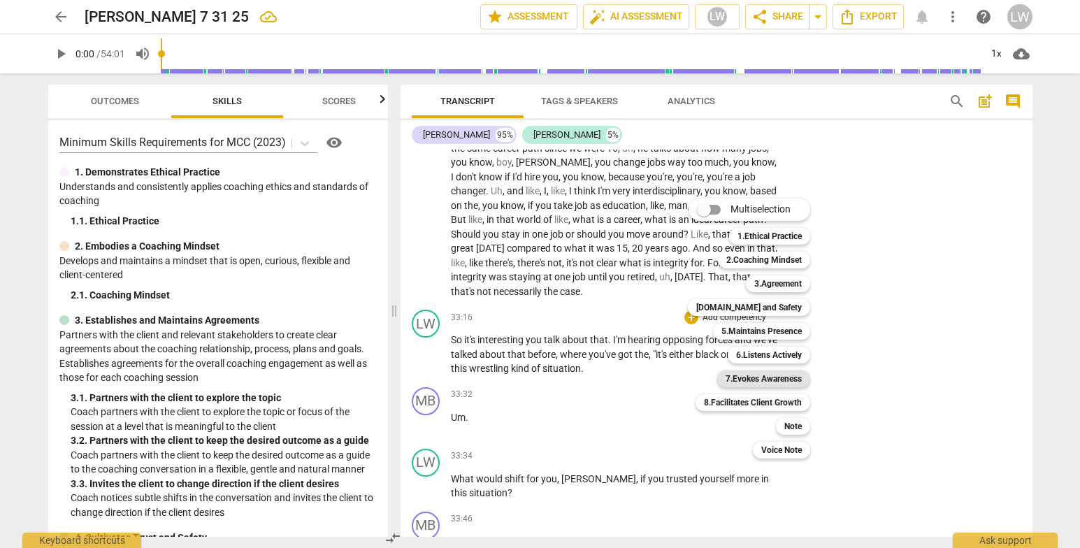
click at [780, 380] on b "7.Evokes Awareness" at bounding box center [764, 379] width 76 height 17
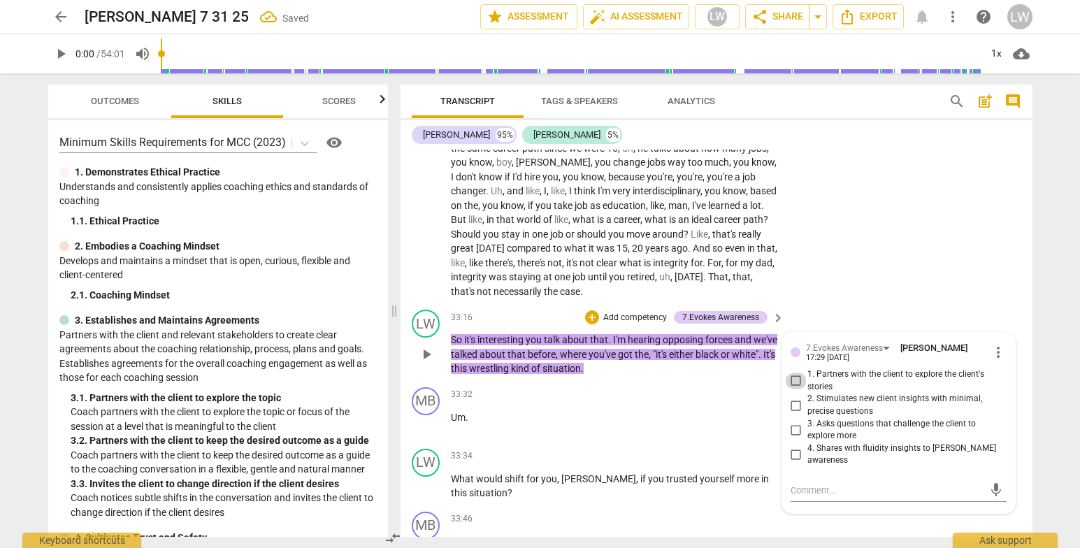
click at [795, 389] on input "1. Partners with the client to explore the client's stories" at bounding box center [796, 381] width 22 height 17
checkbox input "true"
drag, startPoint x: 792, startPoint y: 440, endPoint x: 801, endPoint y: 443, distance: 8.8
click at [794, 438] on input "3. Asks questions that challenge the client to explore more" at bounding box center [796, 430] width 22 height 17
checkbox input "true"
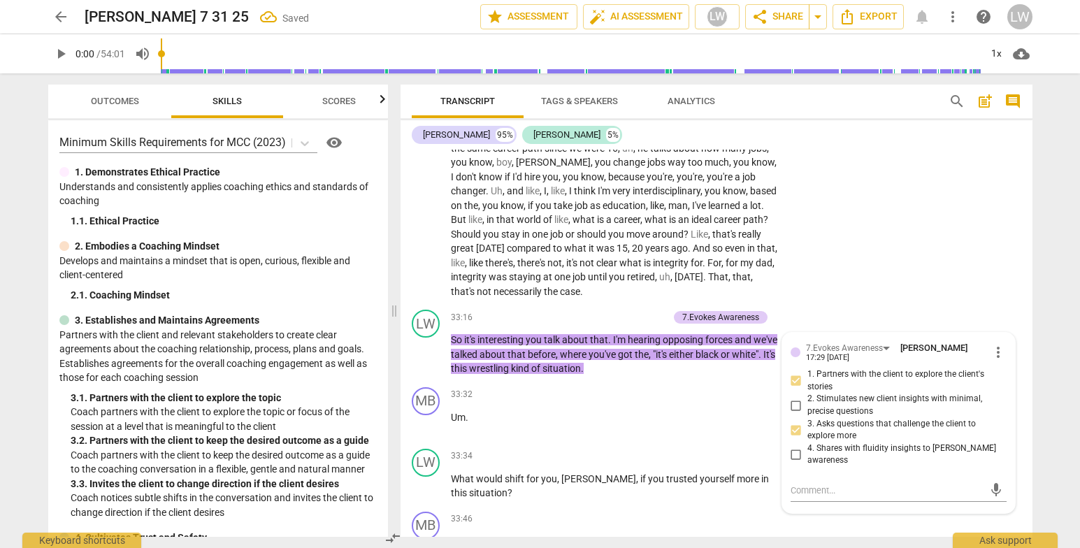
click at [959, 259] on div "MB play_arrow pause 28:09 + Add competency keyboard_arrow_right Mhm . You know …" at bounding box center [717, 8] width 632 height 594
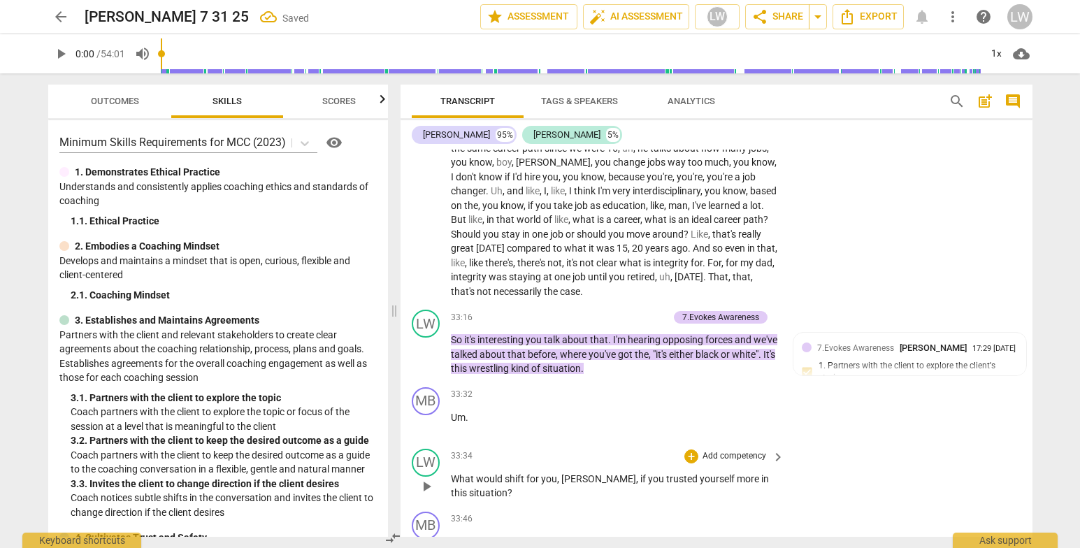
click at [721, 463] on p "Add competency" at bounding box center [734, 456] width 66 height 13
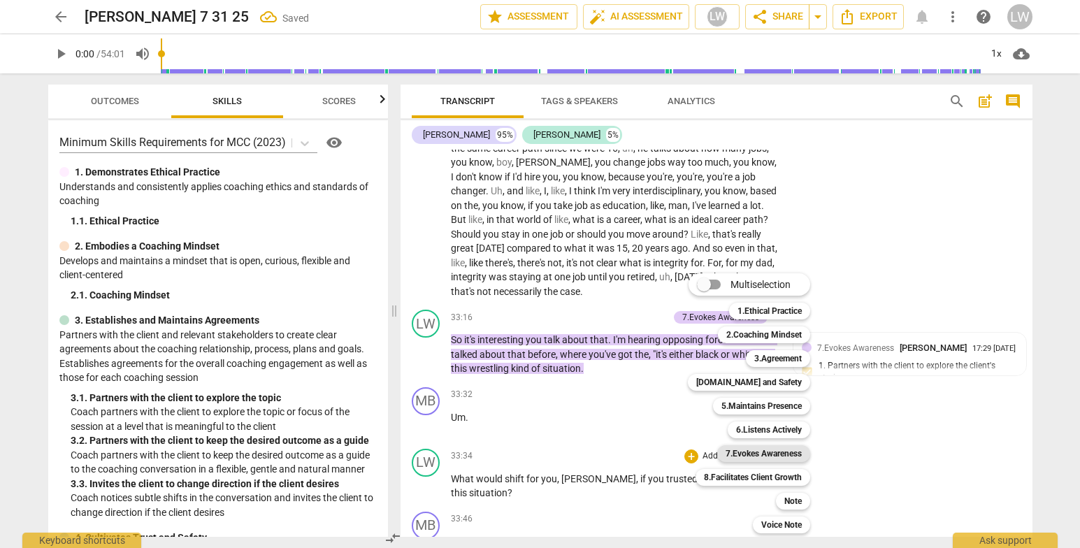
click at [770, 453] on b "7.Evokes Awareness" at bounding box center [764, 453] width 76 height 17
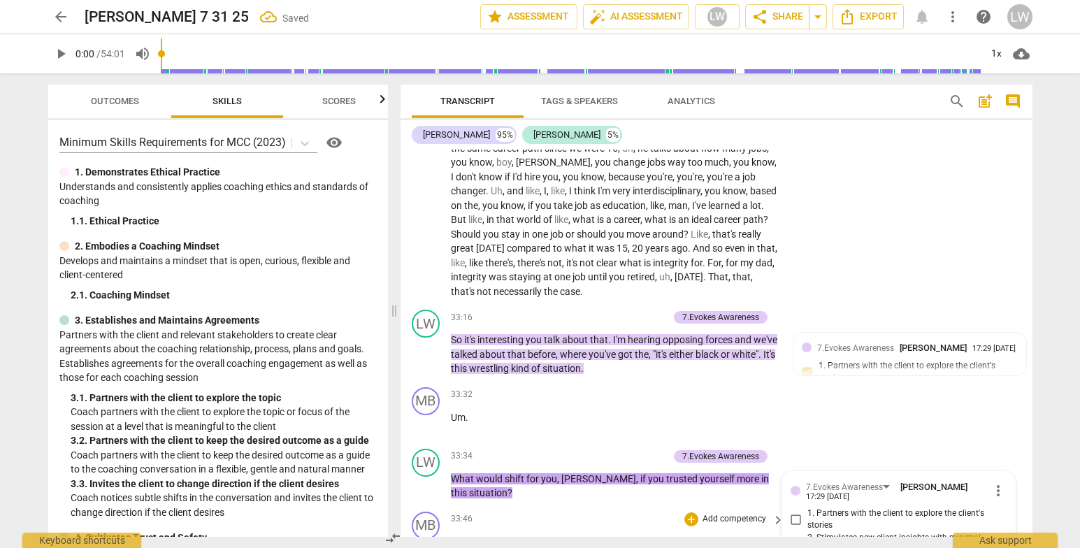
scroll to position [5188, 0]
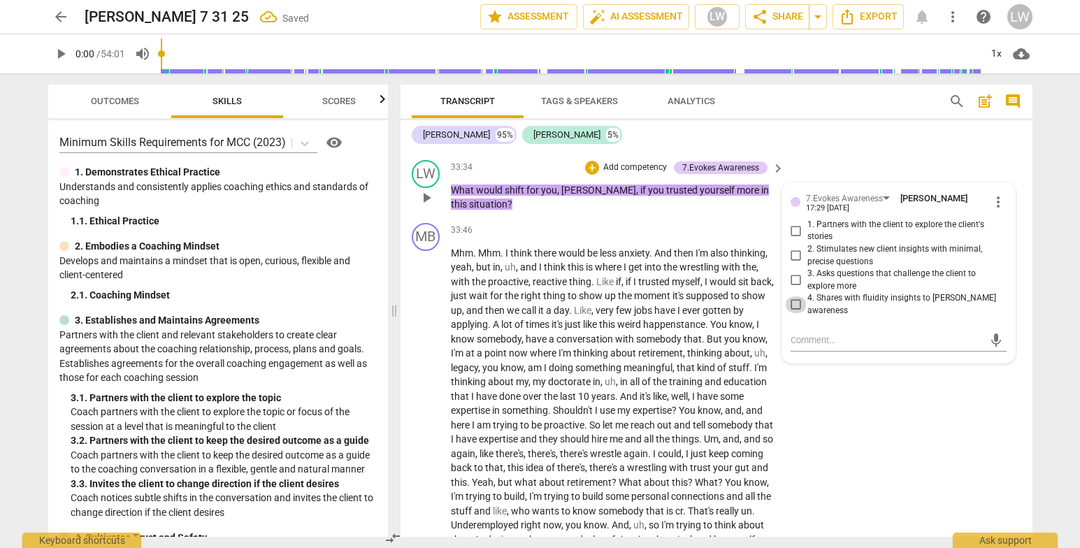
click at [795, 309] on input "4. Shares with fluidity insights to foster awareness" at bounding box center [796, 304] width 22 height 17
checkbox input "true"
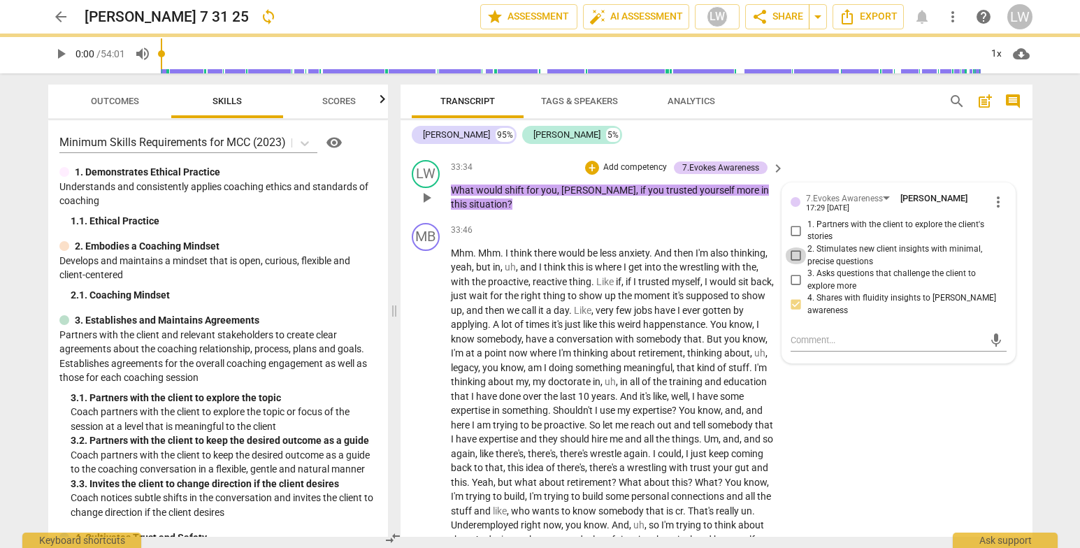
click at [792, 264] on input "2. Stimulates new client insights with minimal, precise questions" at bounding box center [796, 255] width 22 height 17
checkbox input "true"
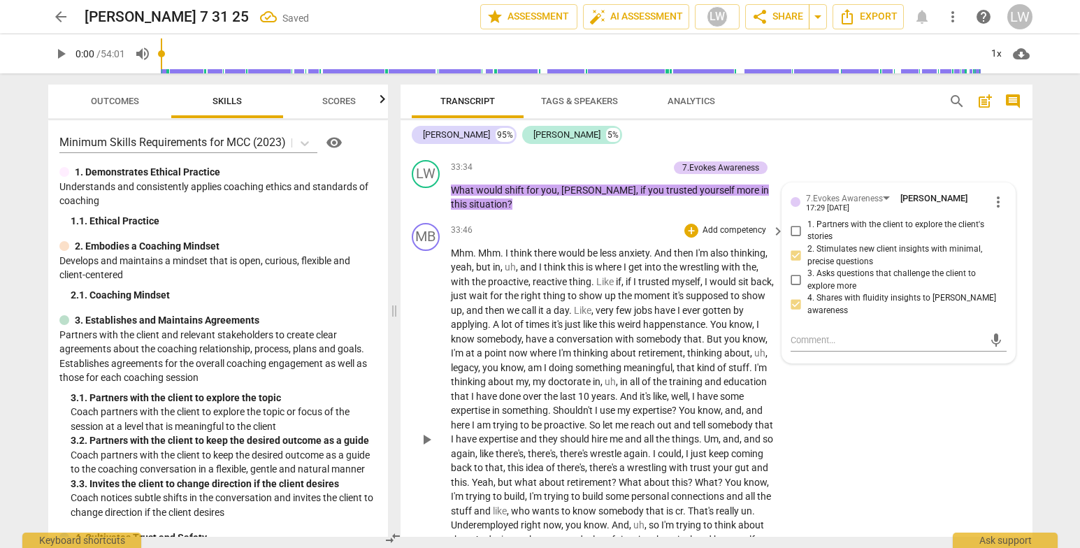
click at [919, 405] on div "MB play_arrow pause 33:46 + Add competency keyboard_arrow_right Mhm . Mhm . I t…" at bounding box center [717, 428] width 632 height 422
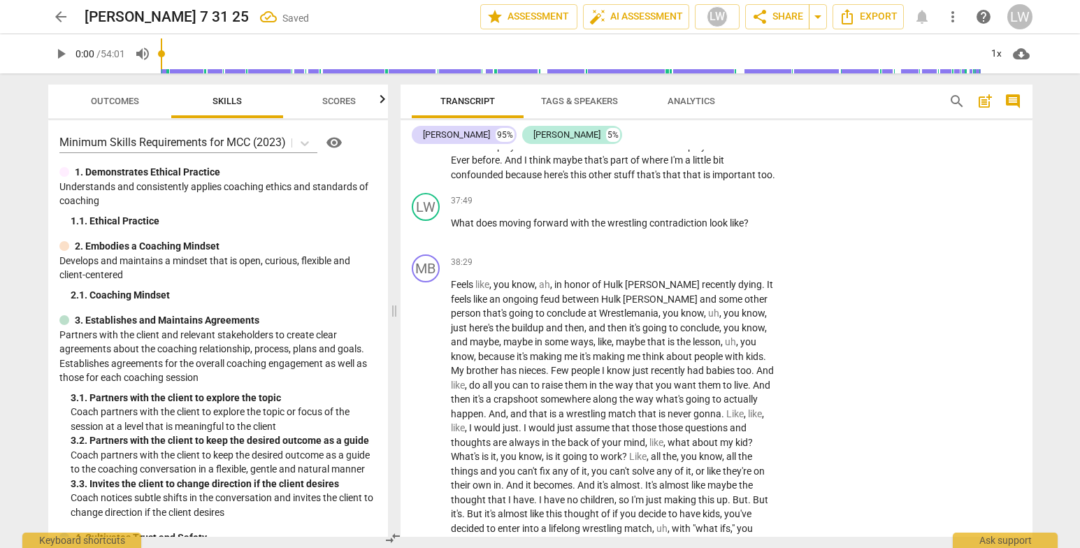
scroll to position [5655, 0]
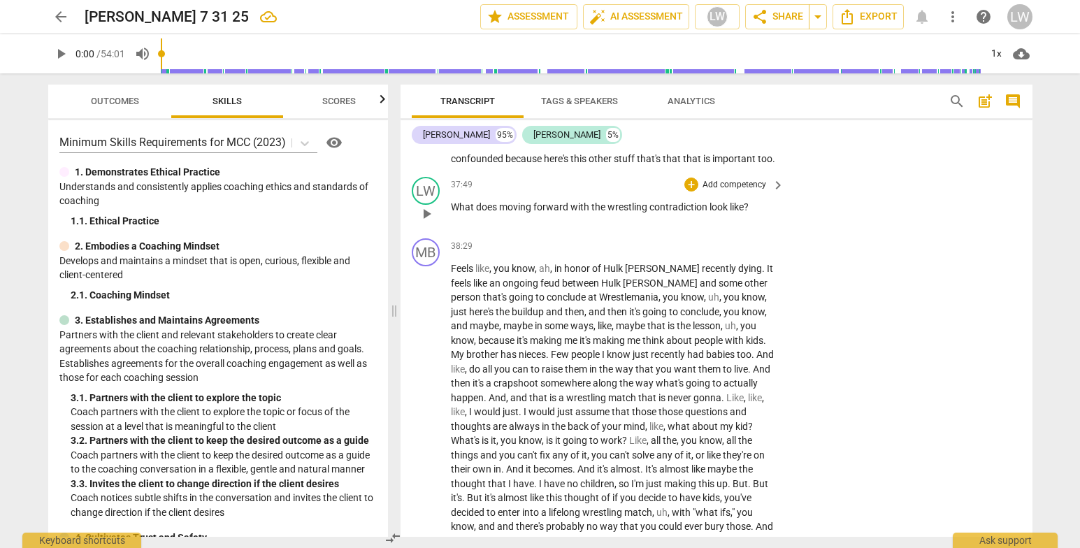
click at [754, 192] on p "Add competency" at bounding box center [734, 185] width 66 height 13
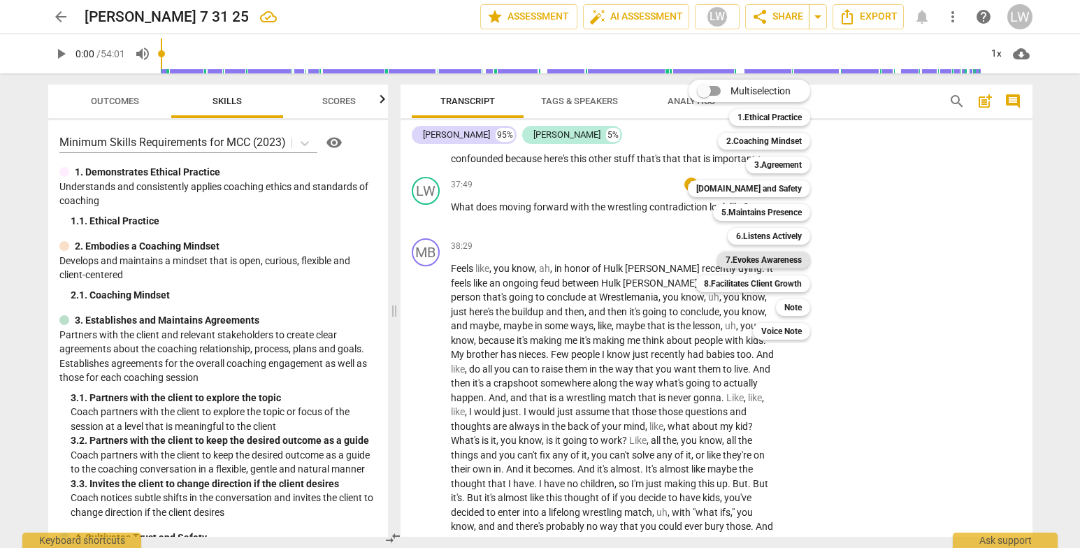
click at [773, 259] on b "7.Evokes Awareness" at bounding box center [764, 260] width 76 height 17
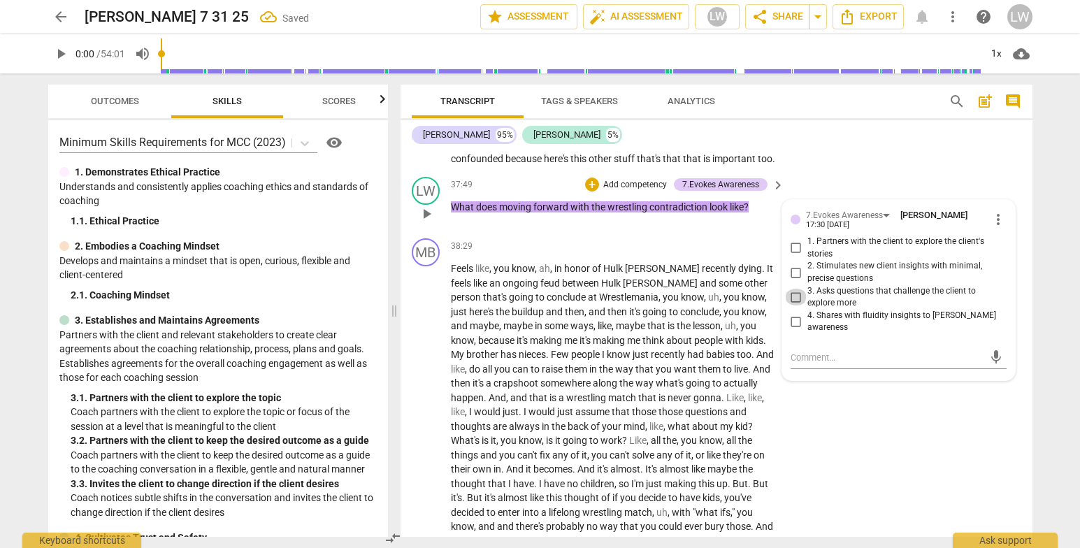
click at [795, 306] on input "3. Asks questions that challenge the client to explore more" at bounding box center [796, 297] width 22 height 17
checkbox input "true"
click at [790, 257] on input "1. Partners with the client to explore the client's stories" at bounding box center [796, 248] width 22 height 17
checkbox input "true"
click at [912, 441] on div "MB play_arrow pause 38:29 + Add competency keyboard_arrow_right Feels like , yo…" at bounding box center [717, 429] width 632 height 393
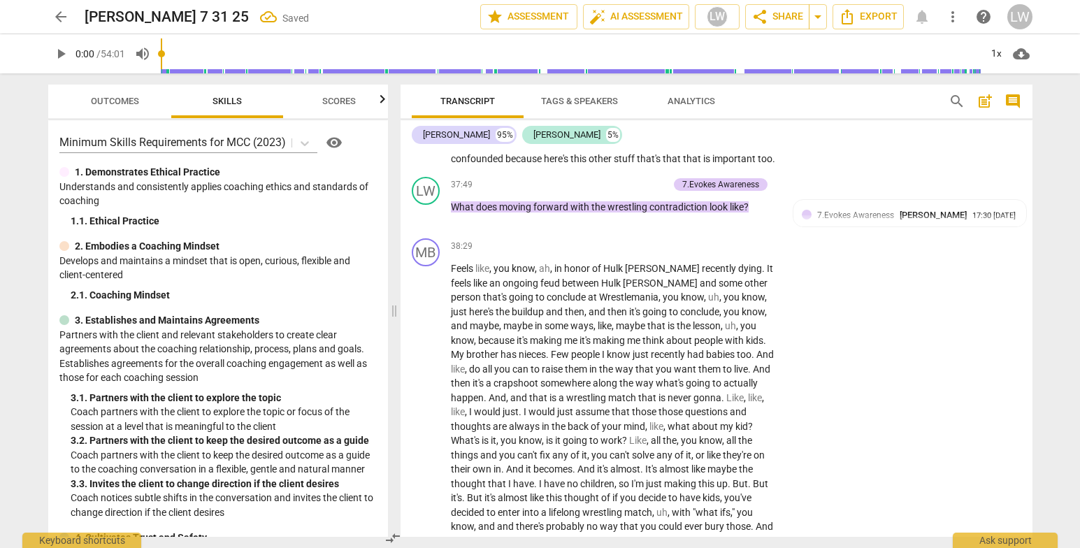
drag, startPoint x: 1033, startPoint y: 409, endPoint x: 1035, endPoint y: 418, distance: 9.3
click at [1035, 418] on div "Transcript Tags & Speakers Analytics search post_add comment Marlin B. 95% Lupe…" at bounding box center [719, 310] width 649 height 475
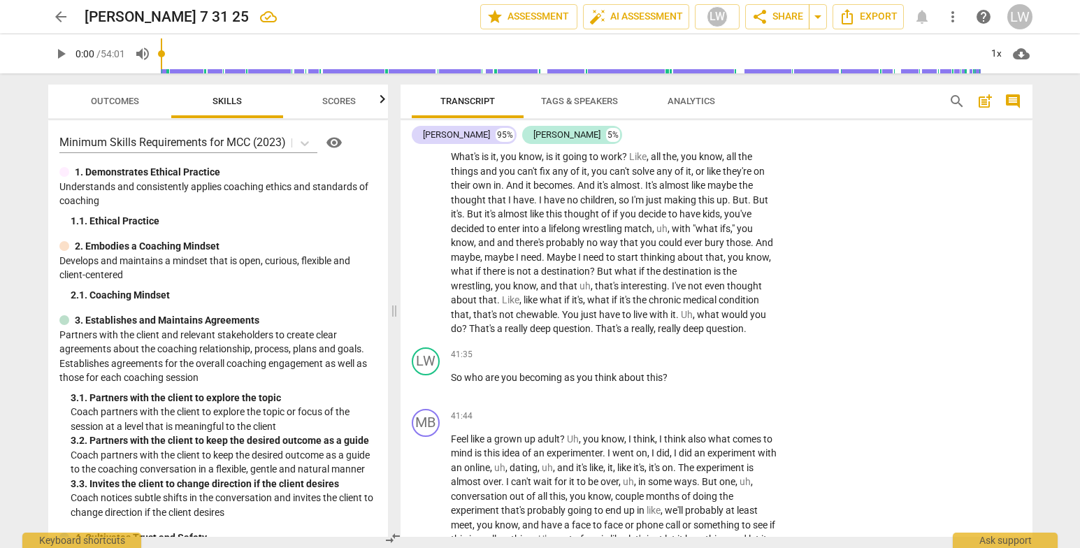
scroll to position [5969, 0]
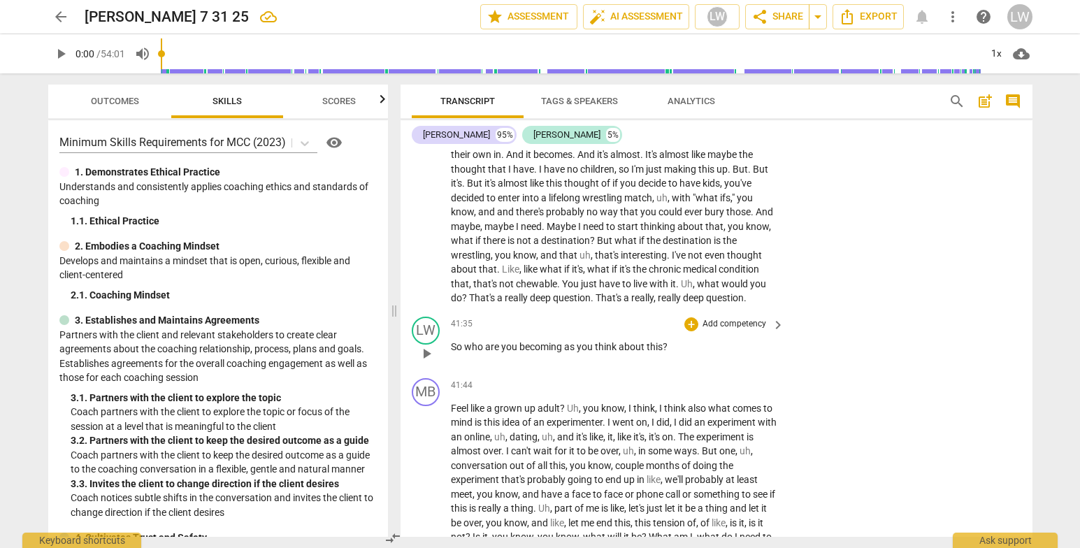
click at [737, 331] on p "Add competency" at bounding box center [734, 324] width 66 height 13
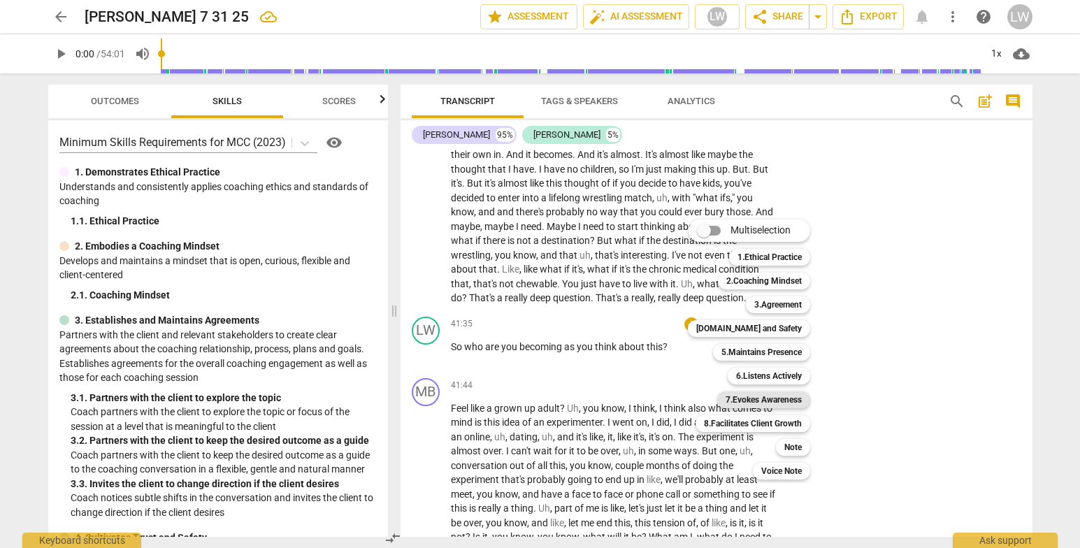
drag, startPoint x: 784, startPoint y: 398, endPoint x: 808, endPoint y: 394, distance: 24.0
click at [784, 399] on b "7.Evokes Awareness" at bounding box center [764, 400] width 76 height 17
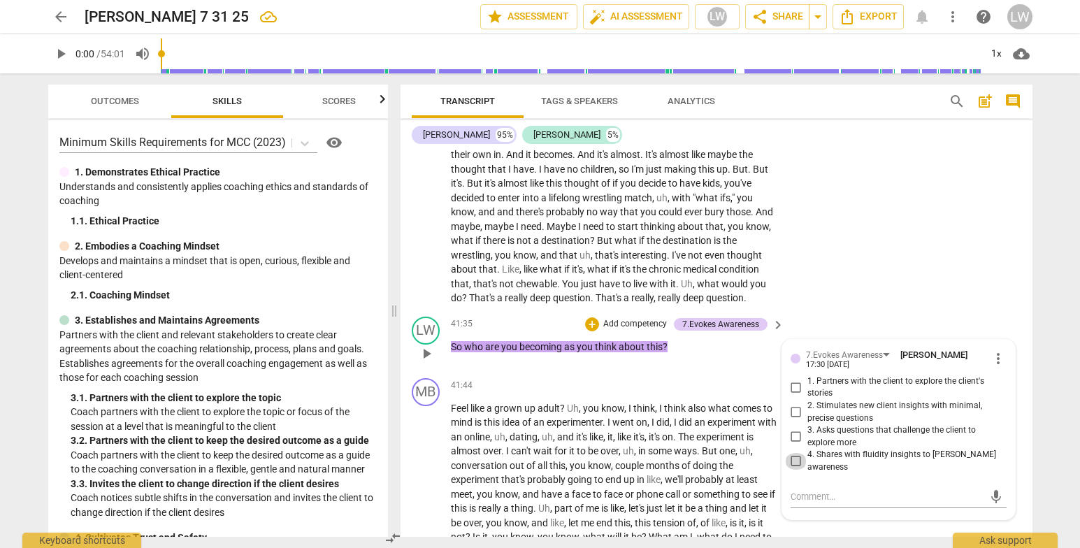
click at [792, 470] on input "4. Shares with fluidity insights to foster awareness" at bounding box center [796, 461] width 22 height 17
checkbox input "true"
click at [631, 331] on p "Add competency" at bounding box center [635, 324] width 66 height 13
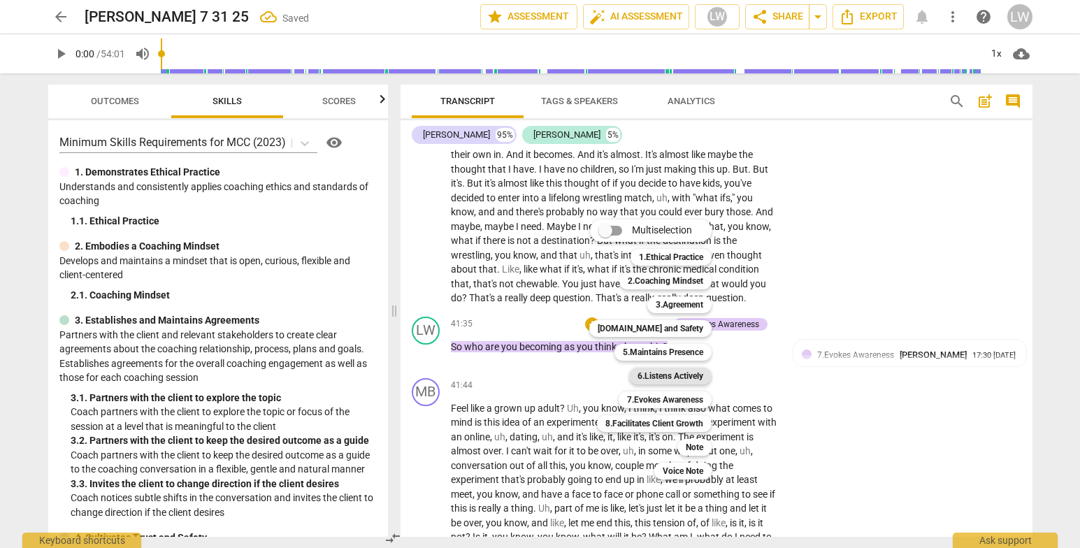
click at [668, 370] on b "6.Listens Actively" at bounding box center [671, 376] width 66 height 17
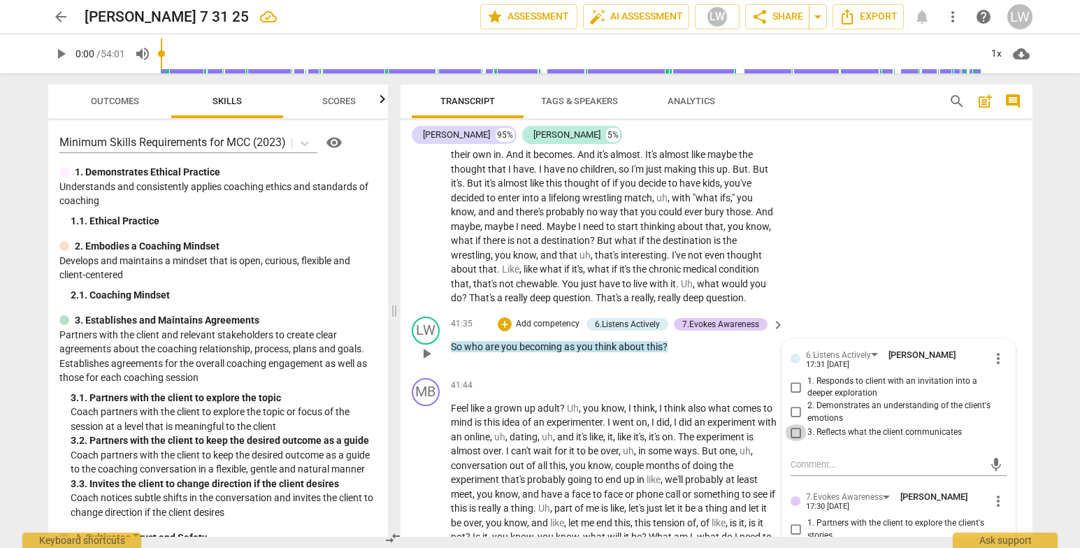
click at [794, 441] on input "3. Reflects what the client communicates" at bounding box center [796, 432] width 22 height 17
checkbox input "true"
click at [977, 215] on div "MB play_arrow pause 38:29 + Add competency keyboard_arrow_right Feels like , yo…" at bounding box center [717, 114] width 632 height 393
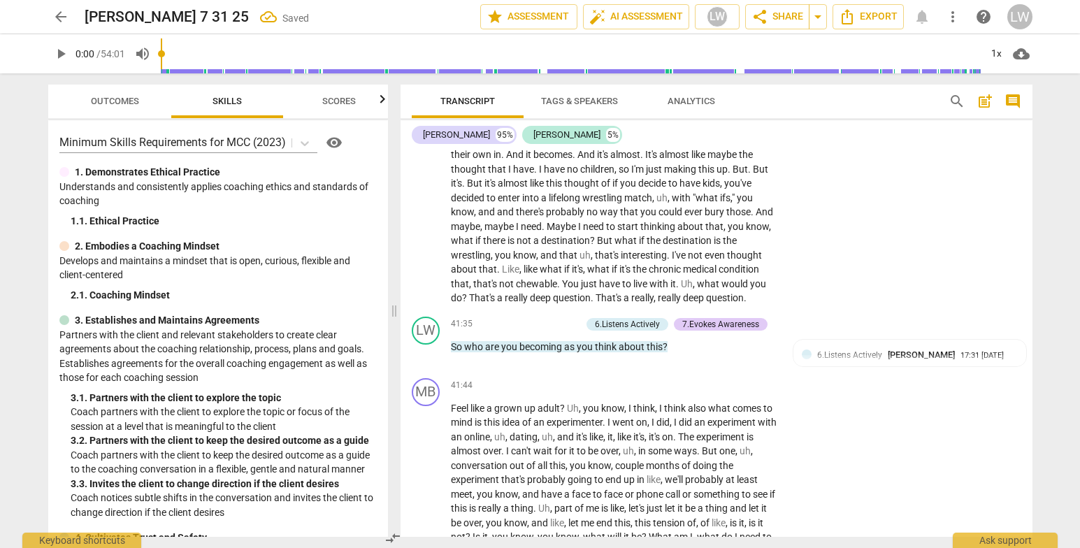
drag, startPoint x: 1033, startPoint y: 422, endPoint x: 1040, endPoint y: 434, distance: 14.7
click at [1040, 434] on div "Transcript Tags & Speakers Analytics search post_add comment Marlin B. 95% Lupe…" at bounding box center [719, 310] width 649 height 475
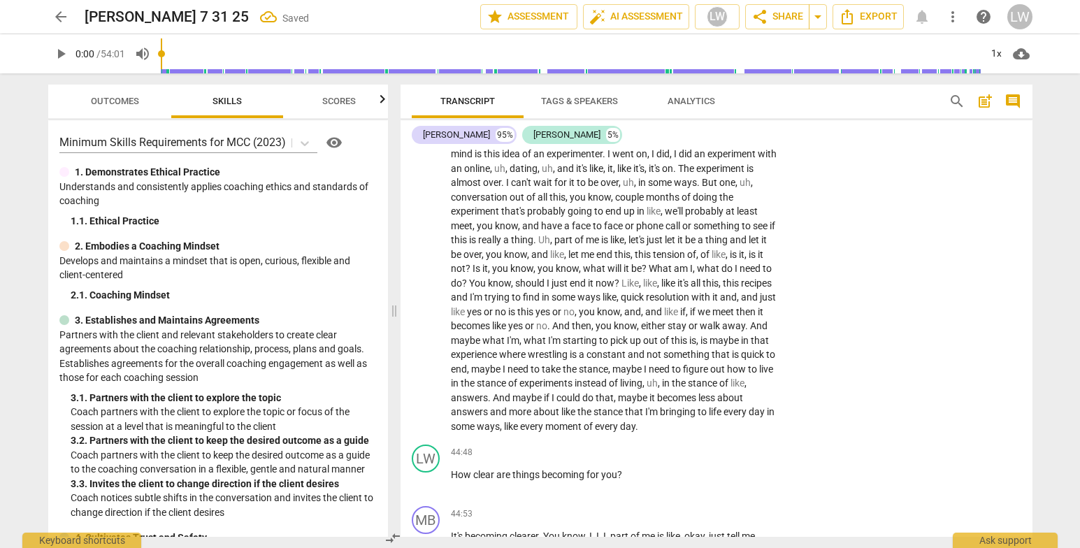
scroll to position [6301, 0]
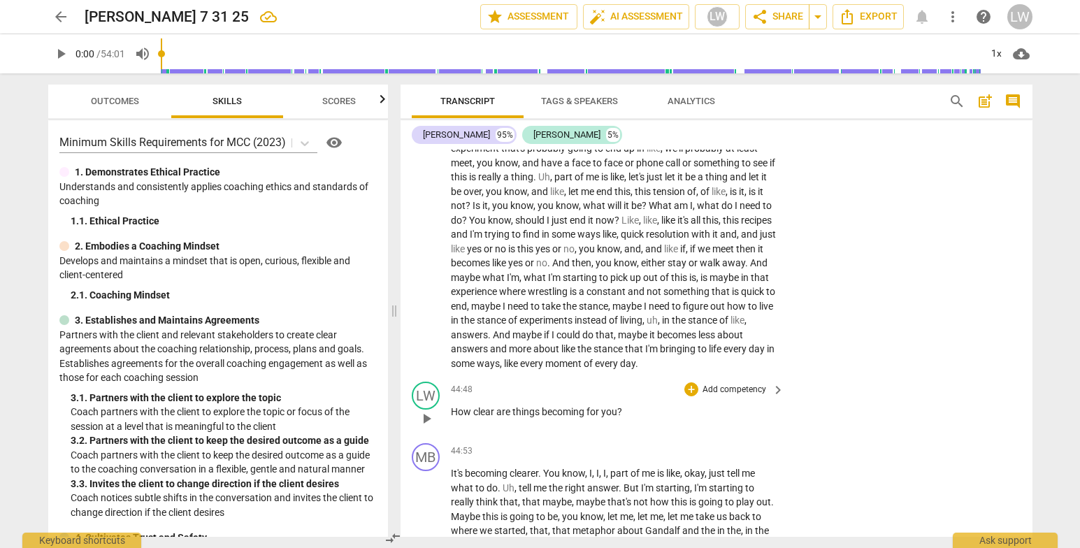
click at [733, 396] on p "Add competency" at bounding box center [734, 390] width 66 height 13
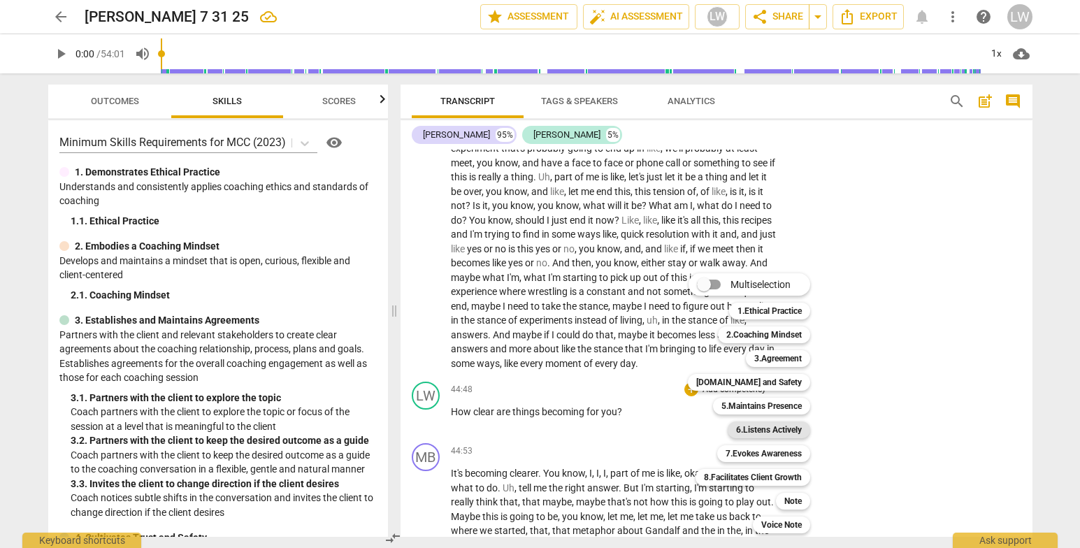
click at [759, 423] on b "6.Listens Actively" at bounding box center [769, 430] width 66 height 17
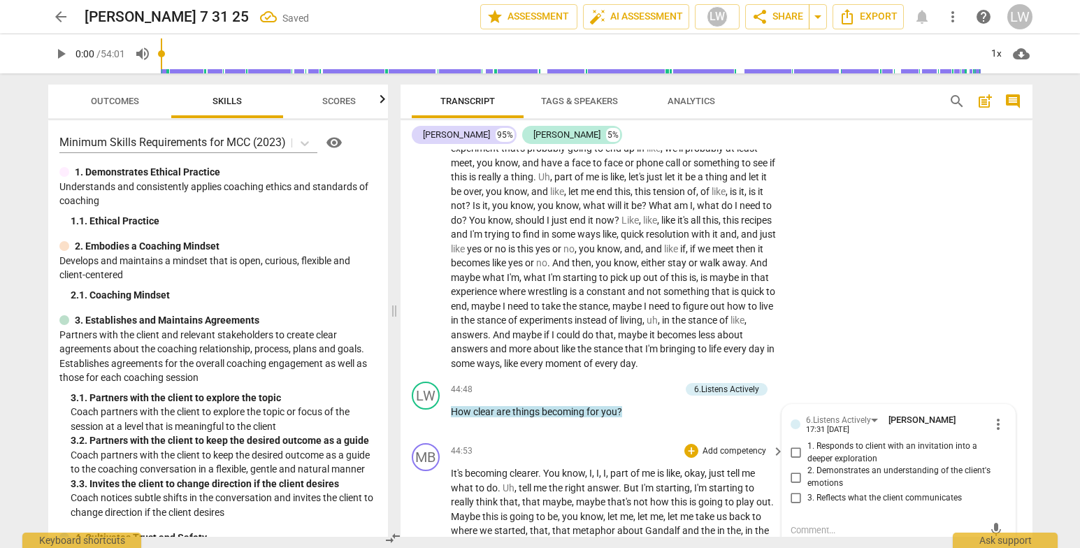
scroll to position [6512, 0]
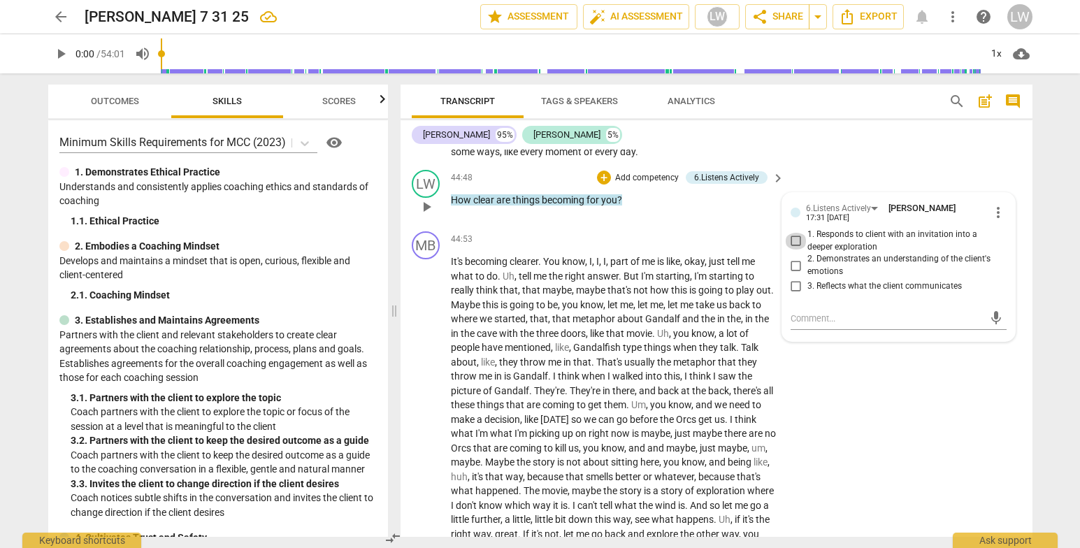
click at [794, 250] on input "1. Responds to client with an invitation into a deeper exploration" at bounding box center [796, 241] width 22 height 17
checkbox input "true"
click at [647, 185] on p "Add competency" at bounding box center [647, 178] width 66 height 13
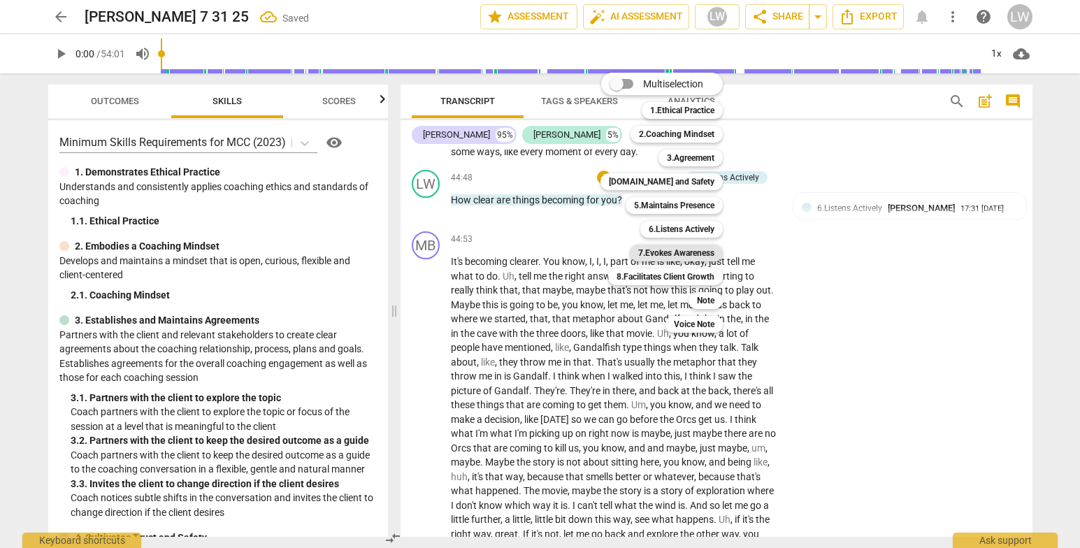
click at [687, 254] on b "7.Evokes Awareness" at bounding box center [676, 253] width 76 height 17
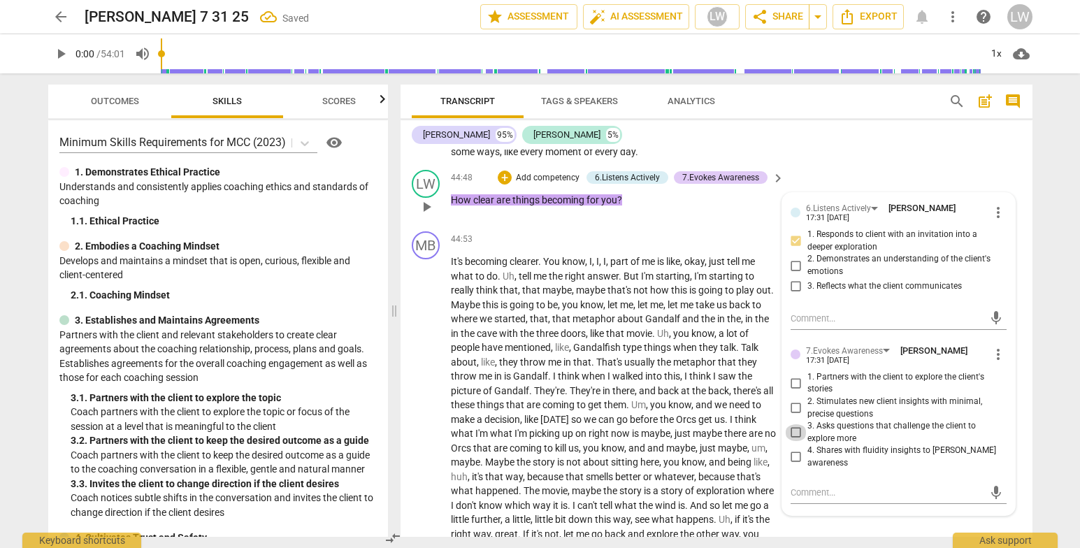
click at [794, 441] on input "3. Asks questions that challenge the client to explore more" at bounding box center [796, 432] width 22 height 17
checkbox input "true"
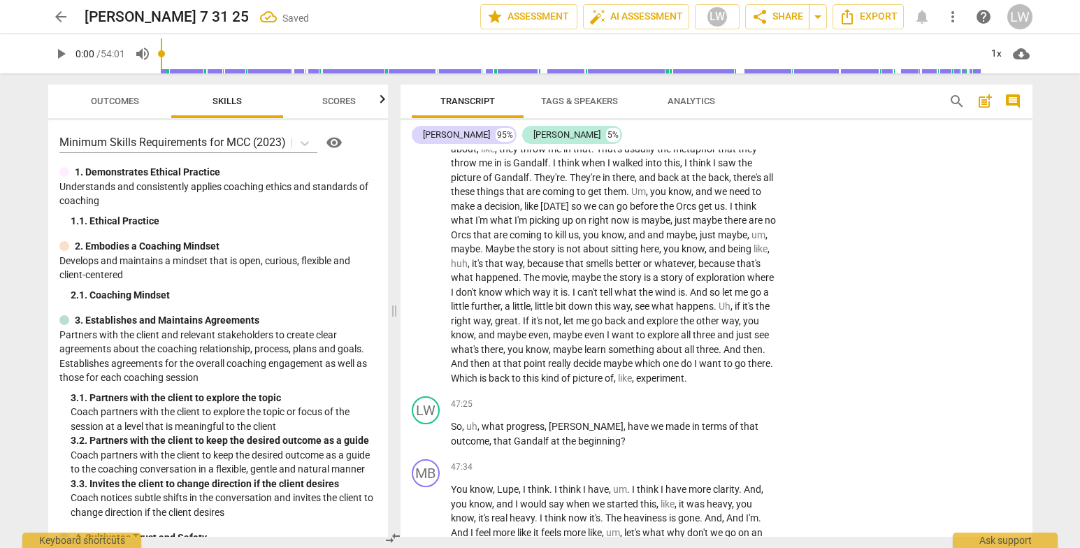
scroll to position [6773, 0]
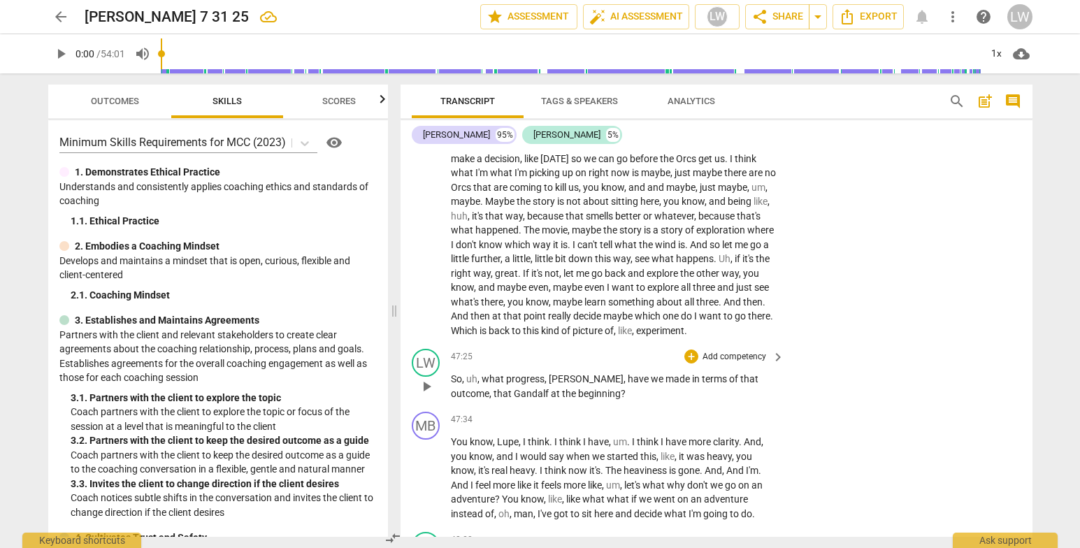
click at [730, 364] on p "Add competency" at bounding box center [734, 357] width 66 height 13
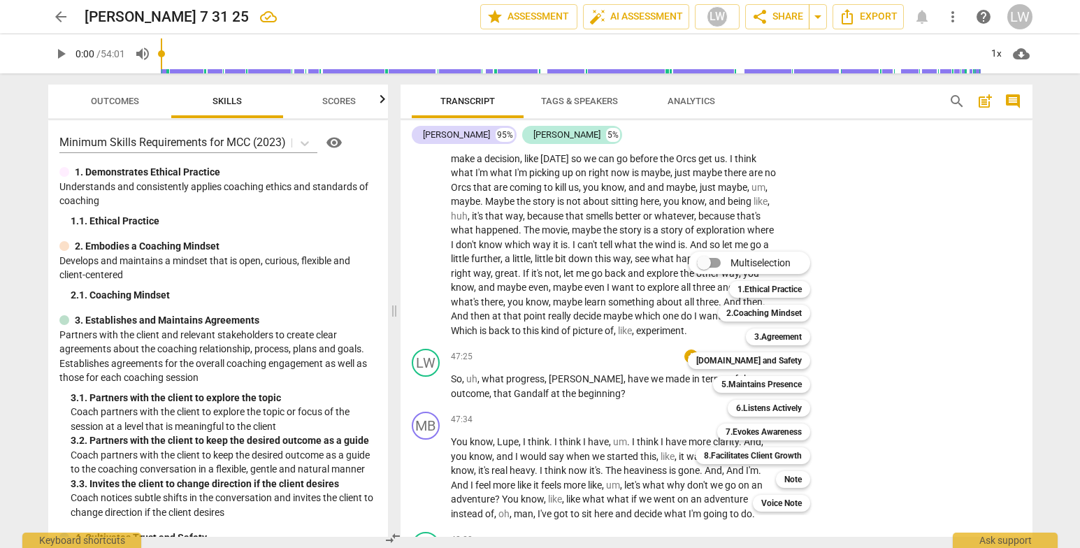
click at [918, 380] on div at bounding box center [540, 274] width 1080 height 548
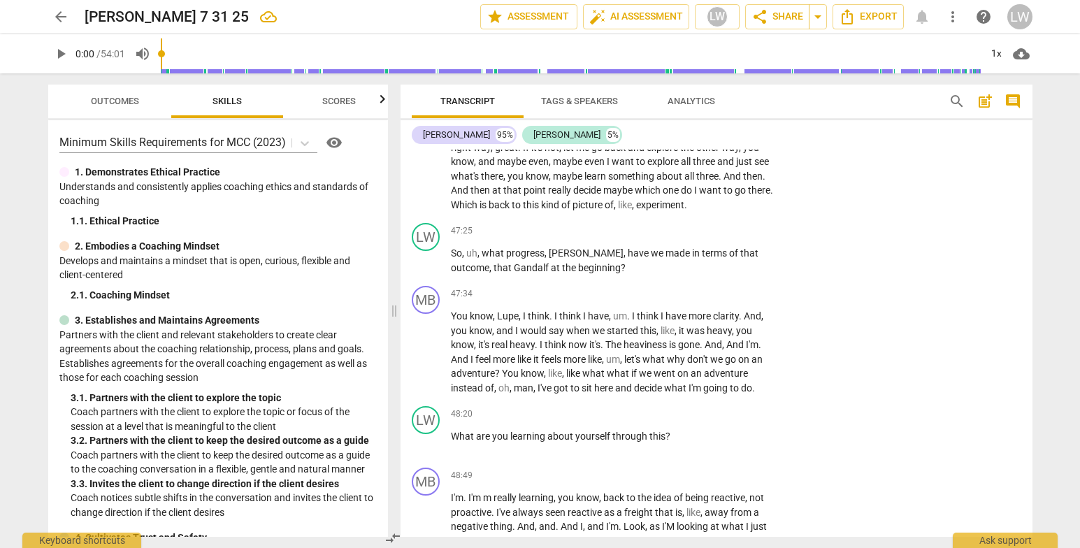
scroll to position [6789, 0]
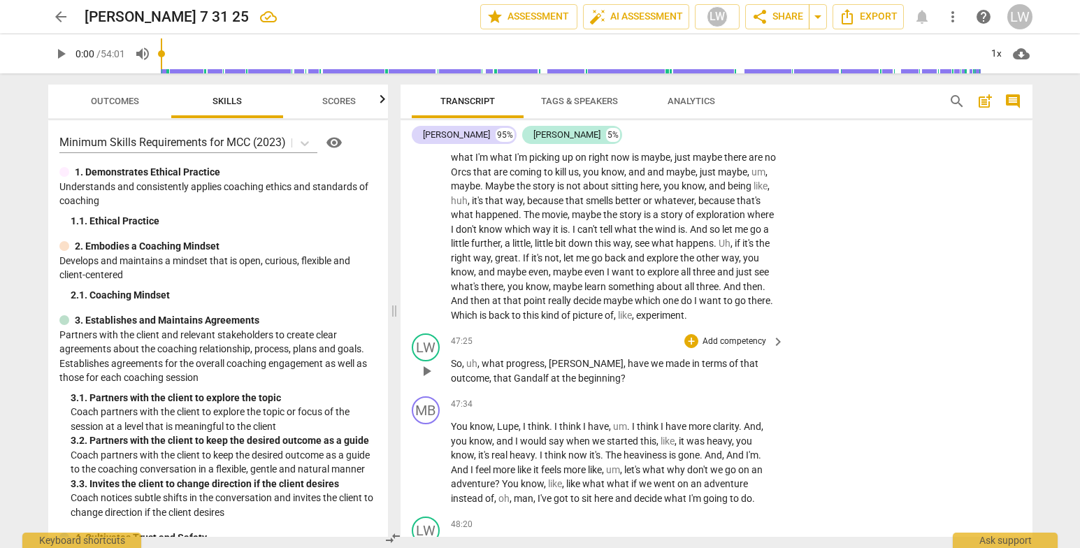
click at [735, 348] on p "Add competency" at bounding box center [734, 342] width 66 height 13
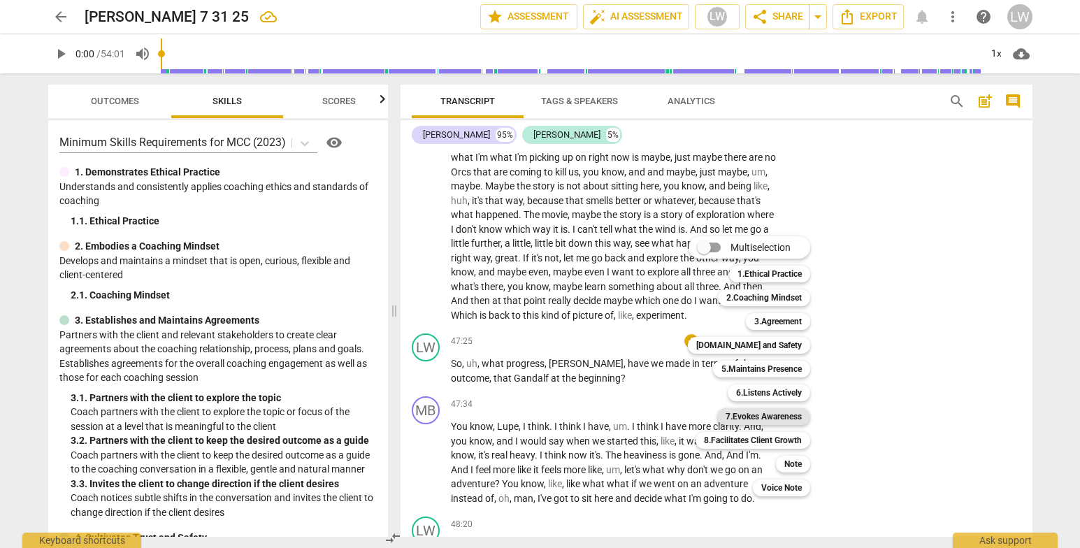
click at [776, 412] on b "7.Evokes Awareness" at bounding box center [764, 416] width 76 height 17
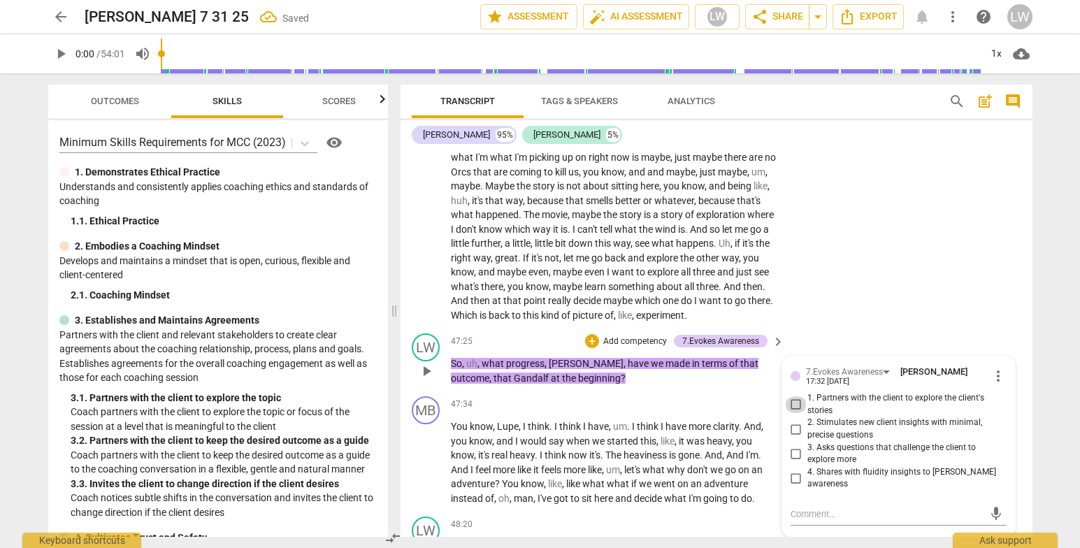
click at [795, 413] on input "1. Partners with the client to explore the client's stories" at bounding box center [796, 404] width 22 height 17
checkbox input "true"
click at [794, 487] on input "4. Shares with fluidity insights to foster awareness" at bounding box center [796, 478] width 22 height 17
checkbox input "true"
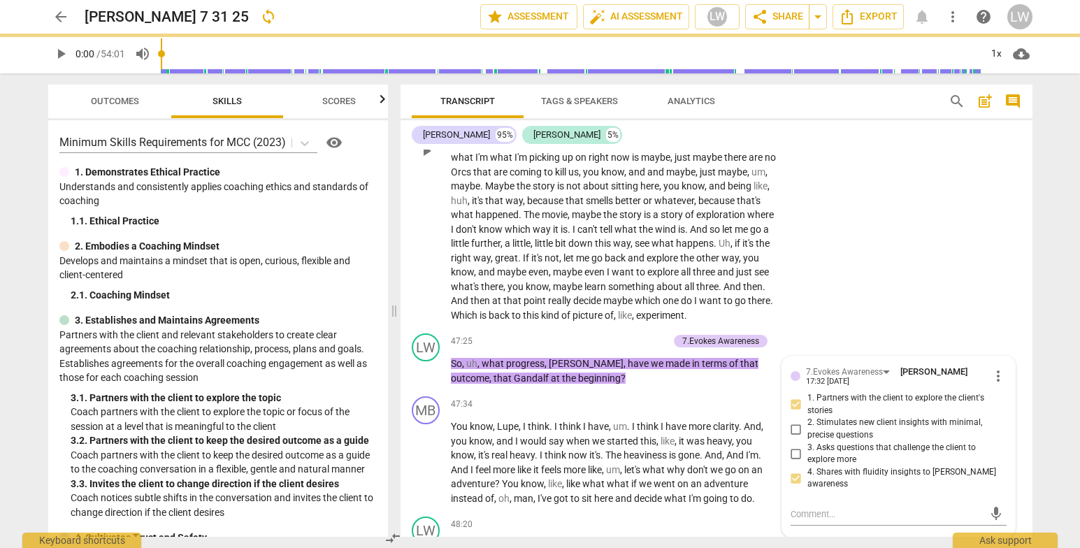
click at [929, 310] on div "MB play_arrow pause 44:53 + Add competency keyboard_arrow_right It's becoming c…" at bounding box center [717, 139] width 632 height 378
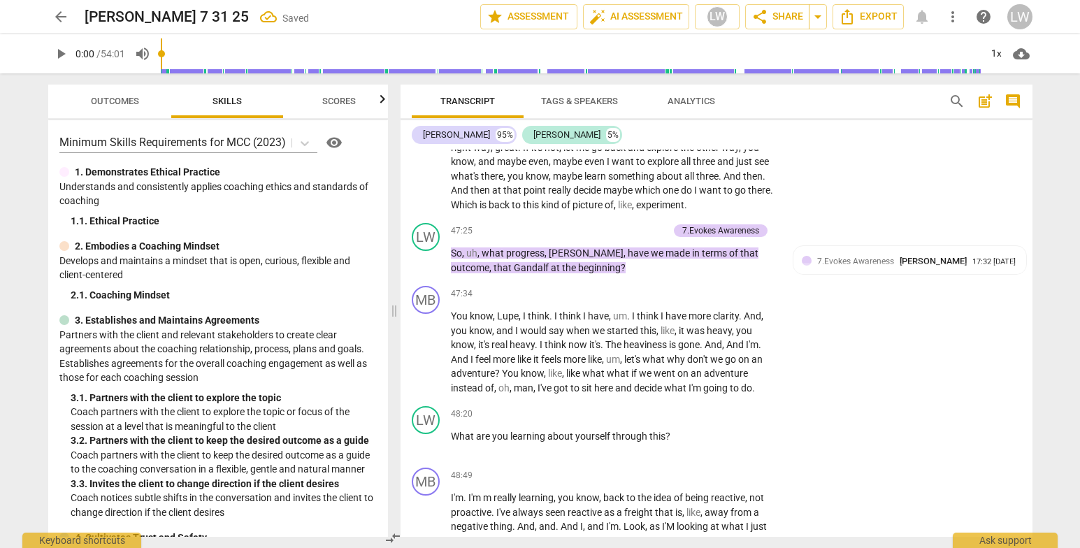
scroll to position [6931, 0]
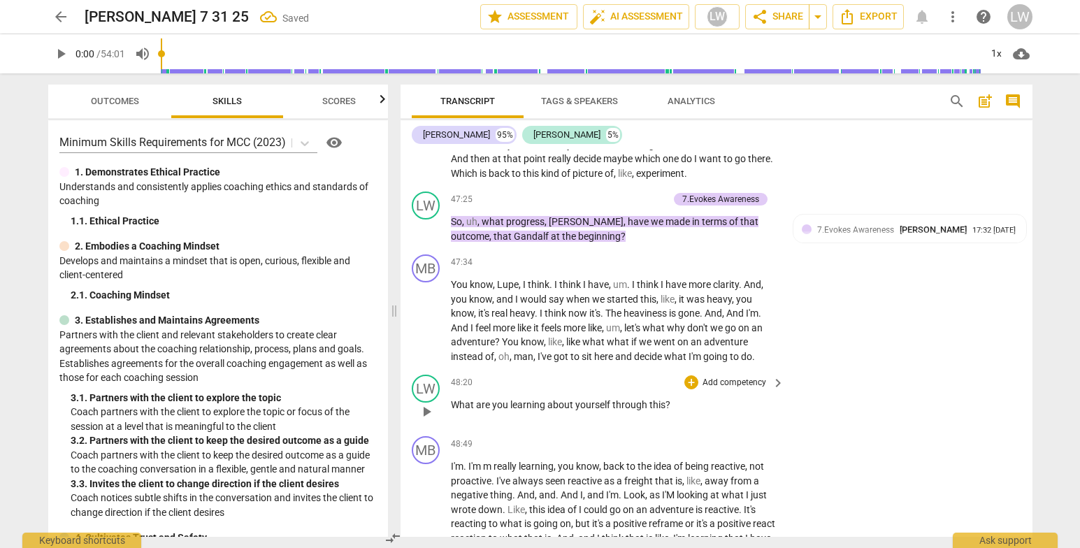
click at [740, 389] on p "Add competency" at bounding box center [734, 383] width 66 height 13
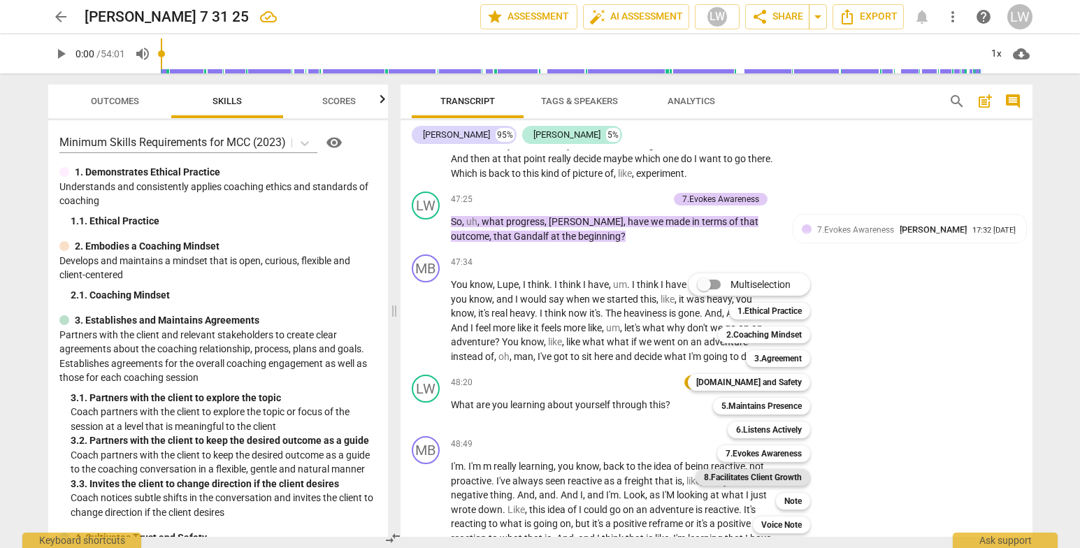
click at [759, 478] on b "8.Facilitates Client Growth" at bounding box center [753, 477] width 98 height 17
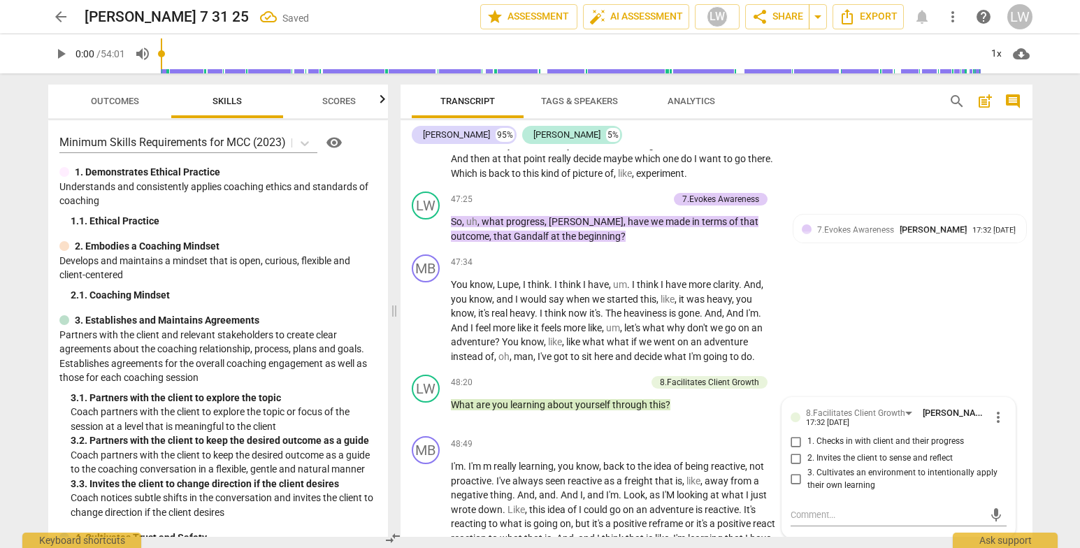
scroll to position [6940, 0]
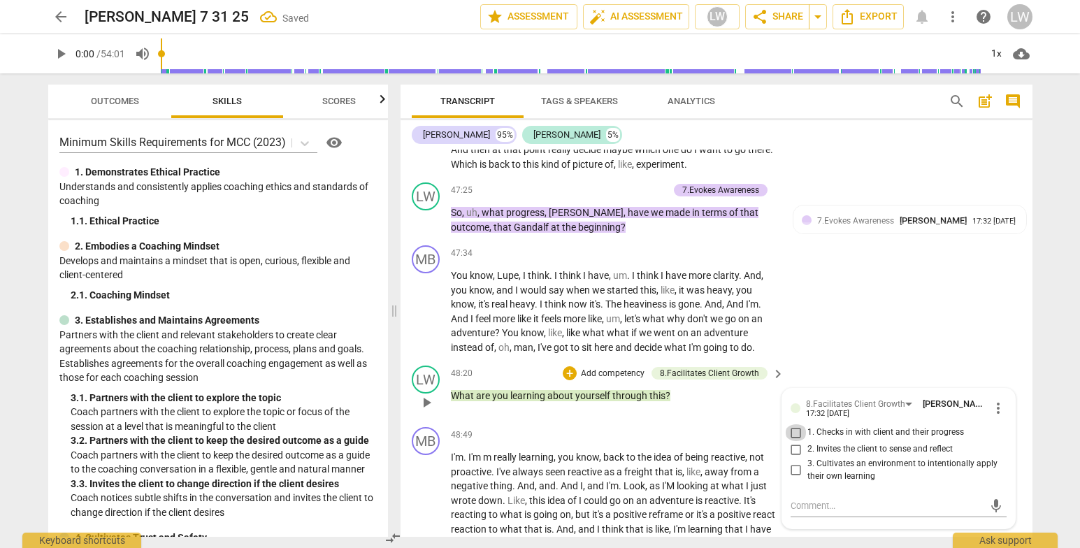
click at [794, 441] on input "1. Checks in with client and their progress" at bounding box center [796, 432] width 22 height 17
checkbox input "true"
drag, startPoint x: 1033, startPoint y: 464, endPoint x: 1032, endPoint y: 471, distance: 7.0
click at [1033, 471] on div "Transcript Tags & Speakers Analytics search post_add comment Marlin B. 95% Lupe…" at bounding box center [719, 310] width 649 height 475
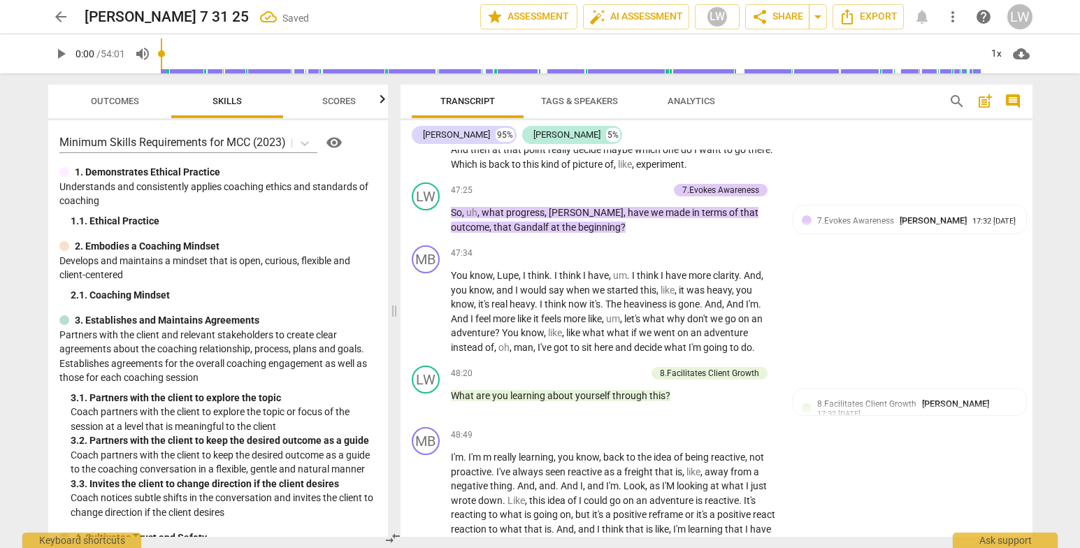
drag, startPoint x: 1032, startPoint y: 462, endPoint x: 1036, endPoint y: 475, distance: 13.3
click at [1036, 475] on div "Transcript Tags & Speakers Analytics search post_add comment Marlin B. 95% Lupe…" at bounding box center [719, 310] width 649 height 475
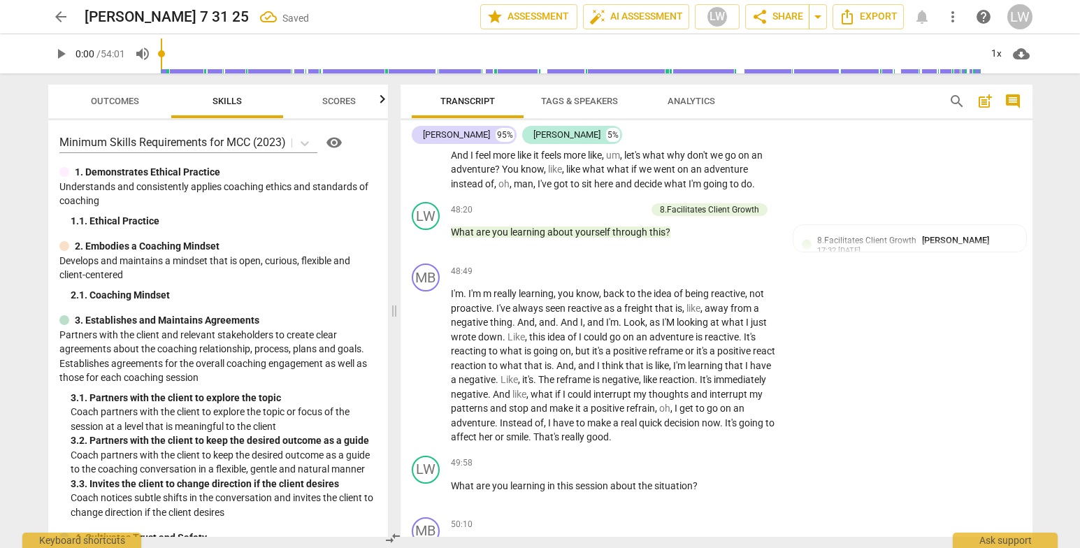
scroll to position [7198, 0]
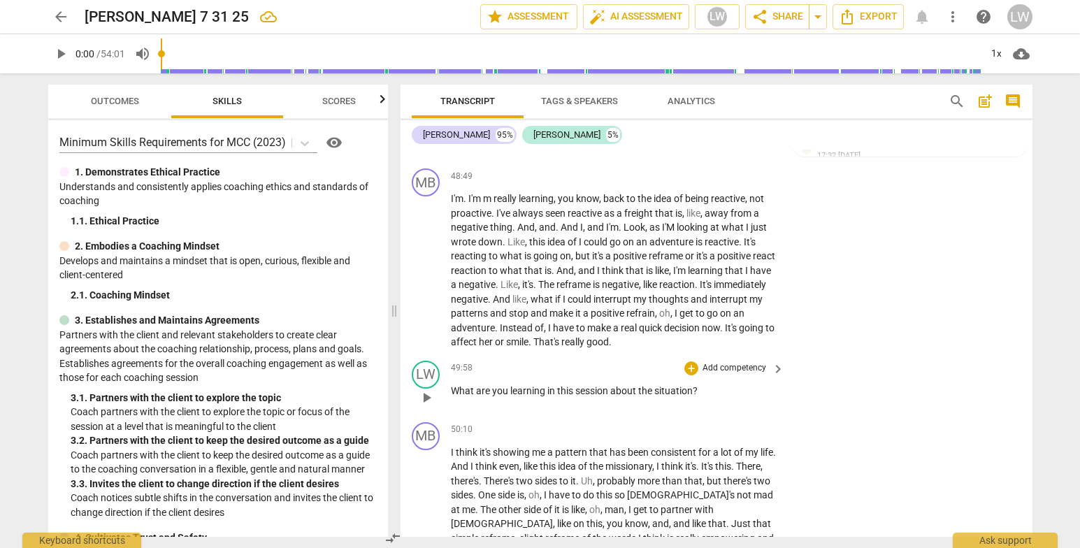
click at [736, 375] on p "Add competency" at bounding box center [734, 368] width 66 height 13
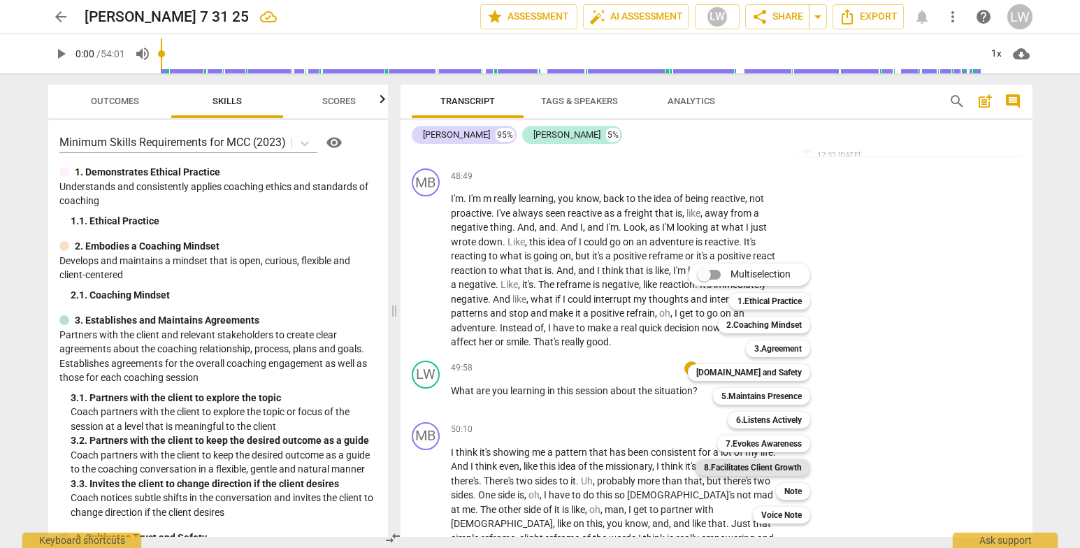
click at [784, 467] on b "8.Facilitates Client Growth" at bounding box center [753, 467] width 98 height 17
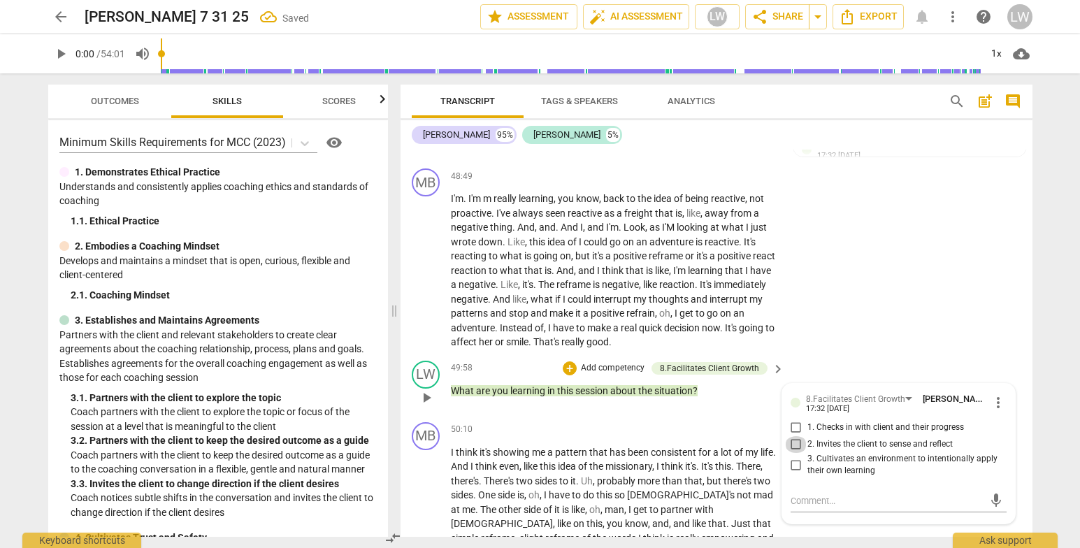
click at [796, 453] on input "2. Invites the client to sense and reflect" at bounding box center [796, 444] width 22 height 17
checkbox input "true"
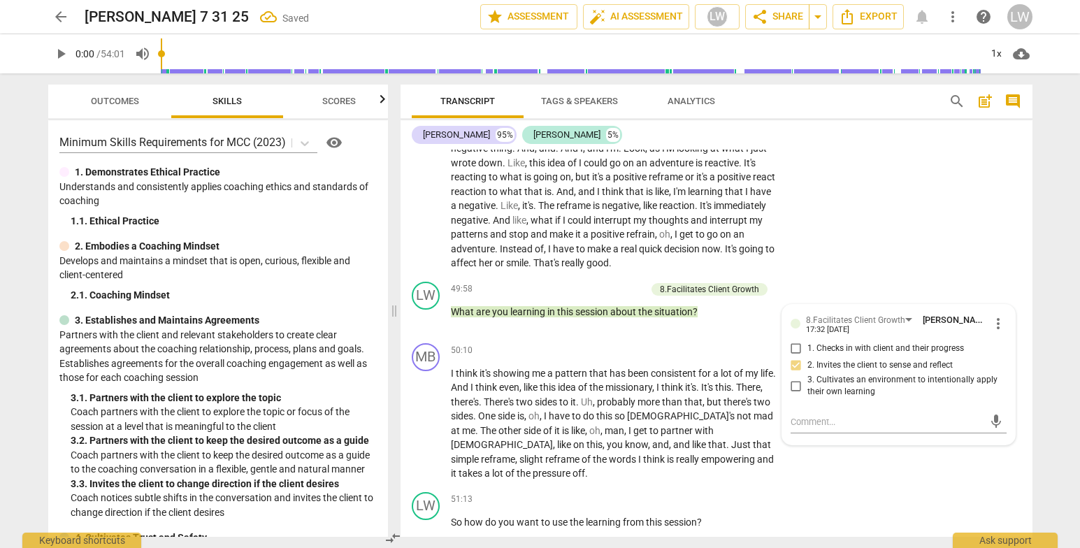
scroll to position [7372, 0]
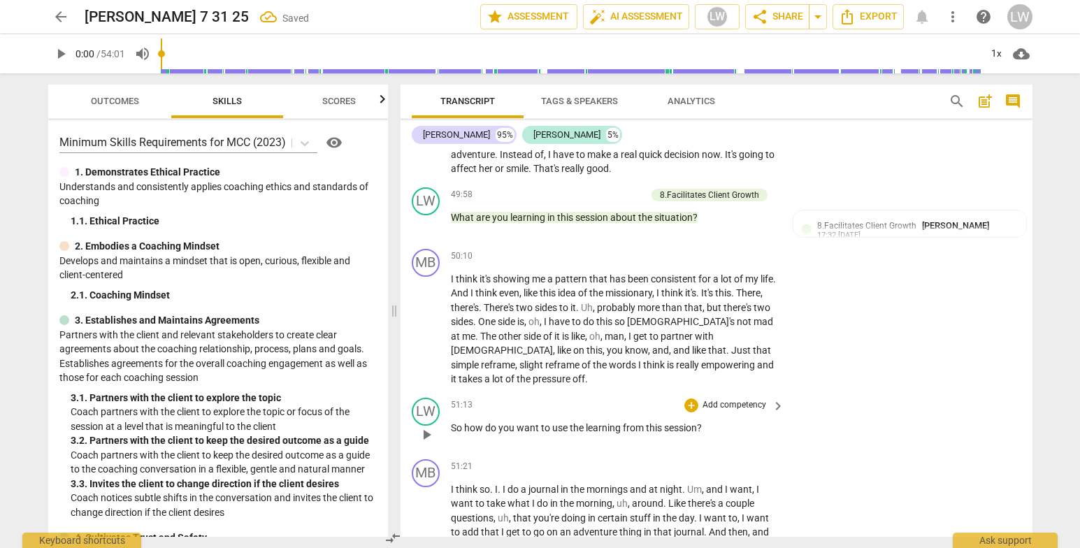
click at [717, 412] on p "Add competency" at bounding box center [734, 405] width 66 height 13
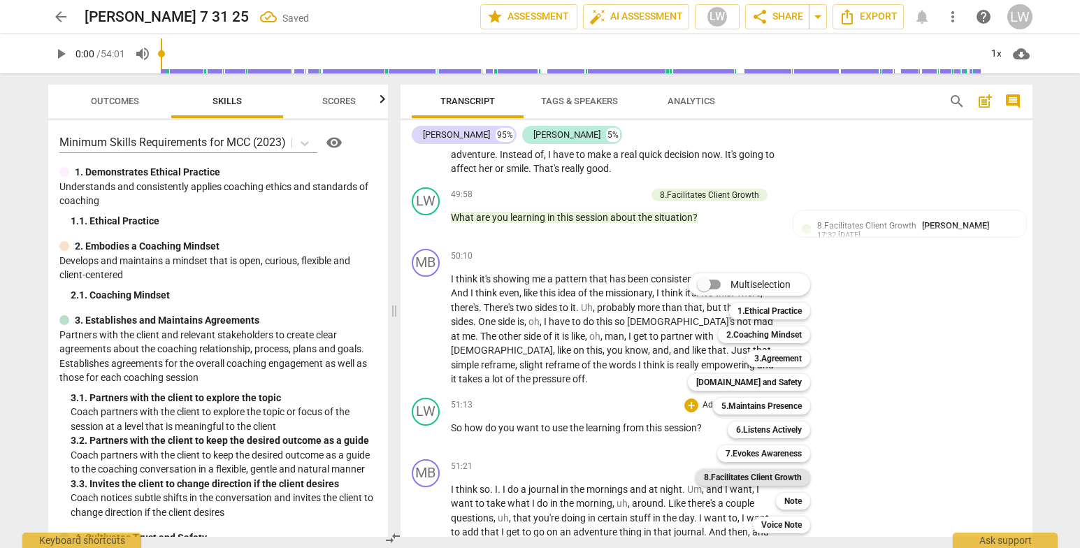
click at [770, 476] on b "8.Facilitates Client Growth" at bounding box center [753, 477] width 98 height 17
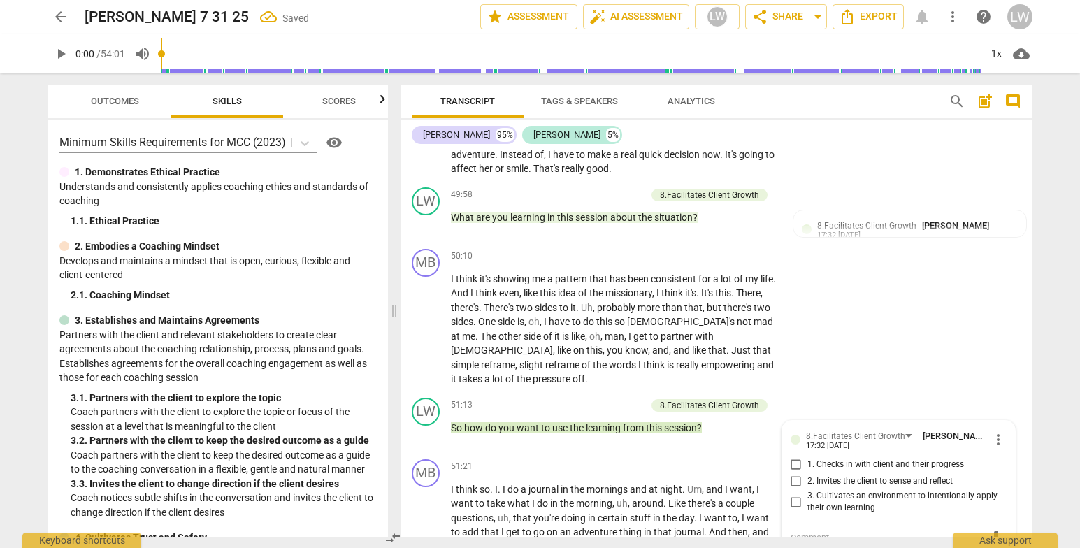
scroll to position [7577, 0]
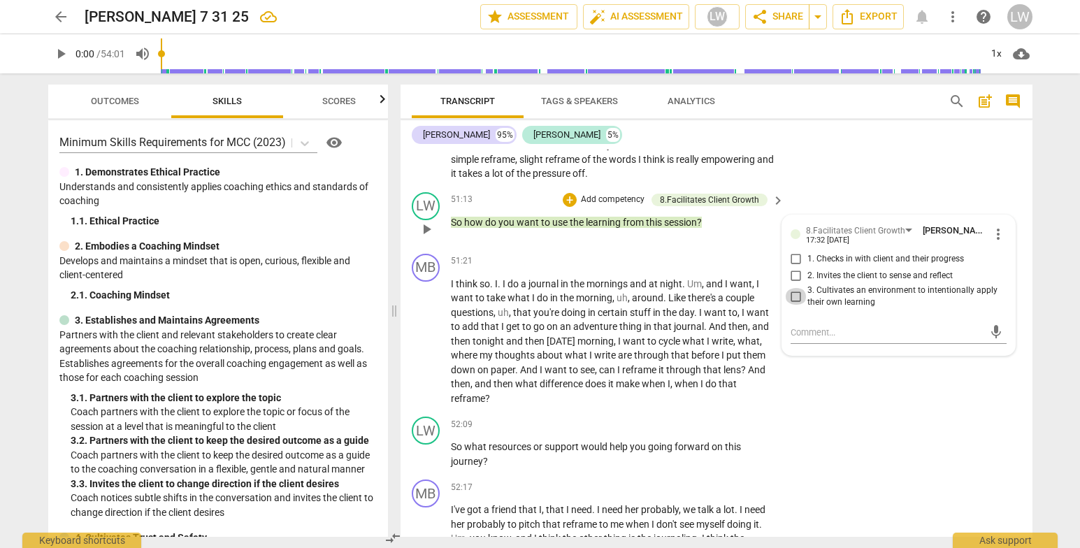
click at [795, 304] on input "3. Cultivates an environment to intentionally apply their own learning" at bounding box center [796, 296] width 22 height 17
checkbox input "true"
click at [788, 283] on input "2. Invites the client to sense and reflect" at bounding box center [796, 276] width 22 height 17
checkbox input "true"
drag, startPoint x: 1058, startPoint y: 364, endPoint x: 1010, endPoint y: 270, distance: 106.0
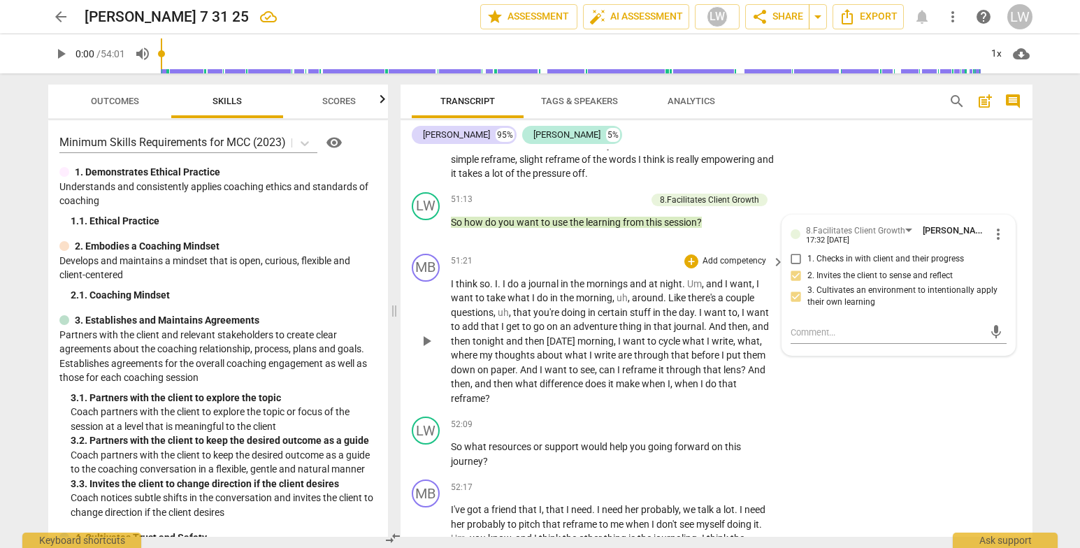
click at [1055, 363] on div "arrow_back Marlin 7 31 25 edit star Assessment auto_fix_high AI Assessment LW s…" at bounding box center [540, 274] width 1080 height 548
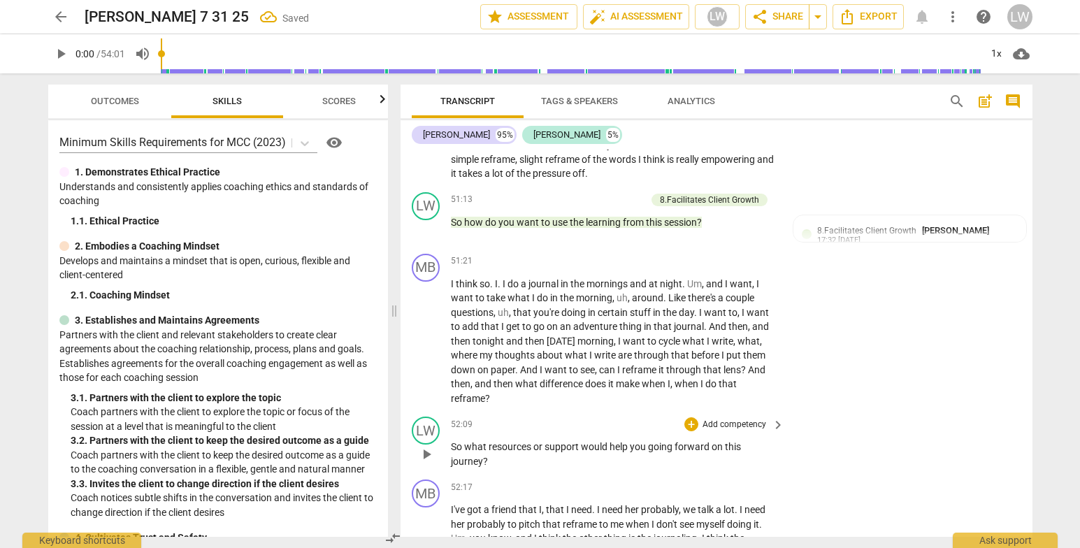
click at [731, 431] on p "Add competency" at bounding box center [734, 425] width 66 height 13
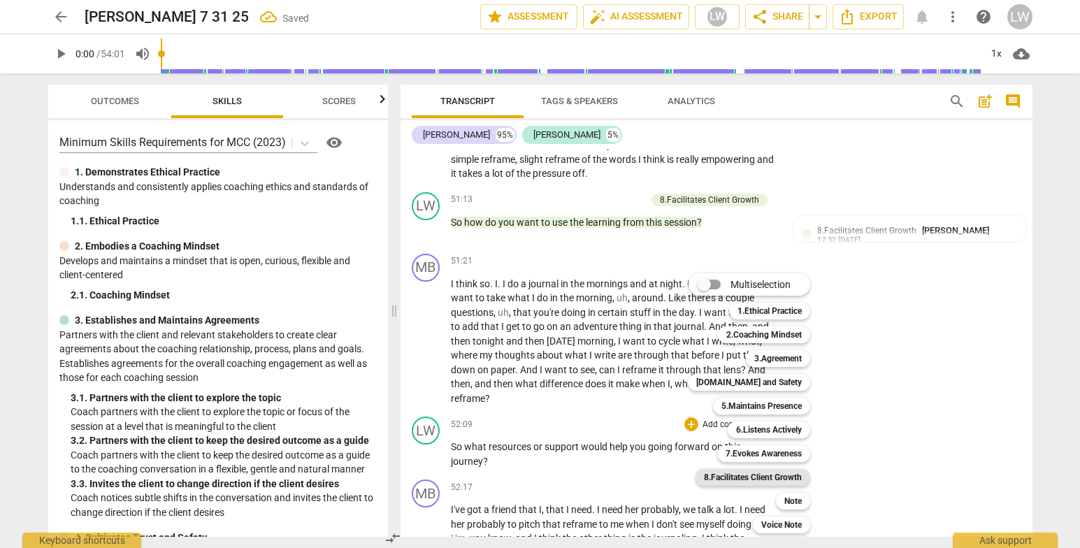
click at [768, 474] on b "8.Facilitates Client Growth" at bounding box center [753, 477] width 98 height 17
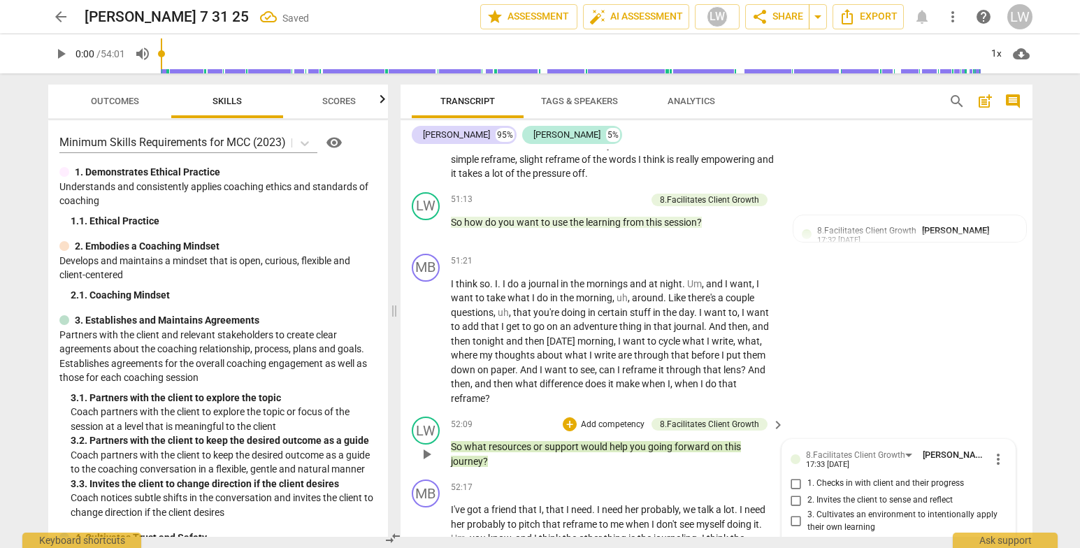
scroll to position [7802, 0]
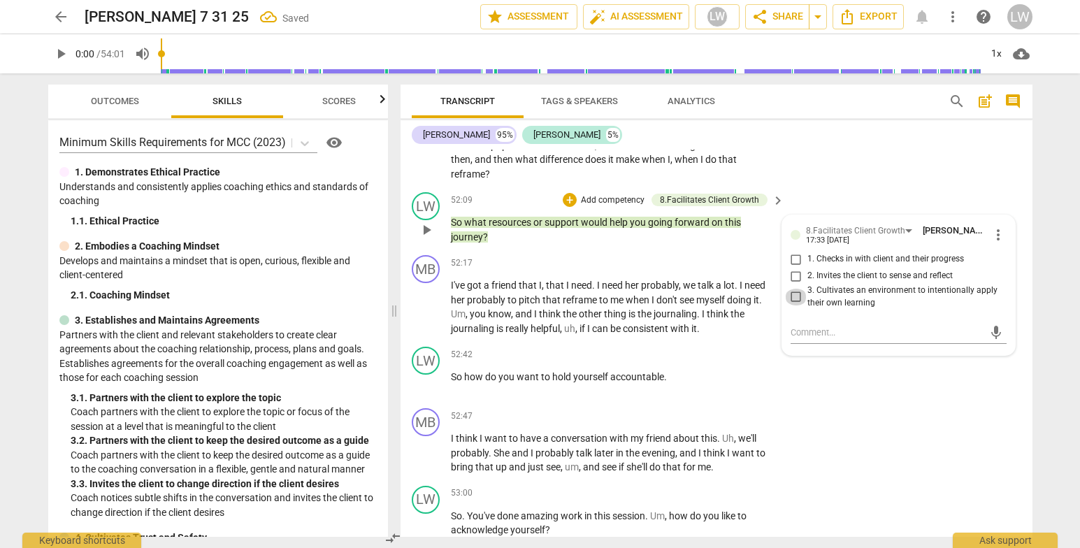
click at [796, 306] on input "3. Cultivates an environment to intentionally apply their own learning" at bounding box center [796, 297] width 22 height 17
checkbox input "true"
click at [800, 280] on input "2. Invites the client to sense and reflect" at bounding box center [796, 276] width 22 height 17
checkbox input "true"
drag, startPoint x: 899, startPoint y: 395, endPoint x: 945, endPoint y: 416, distance: 50.1
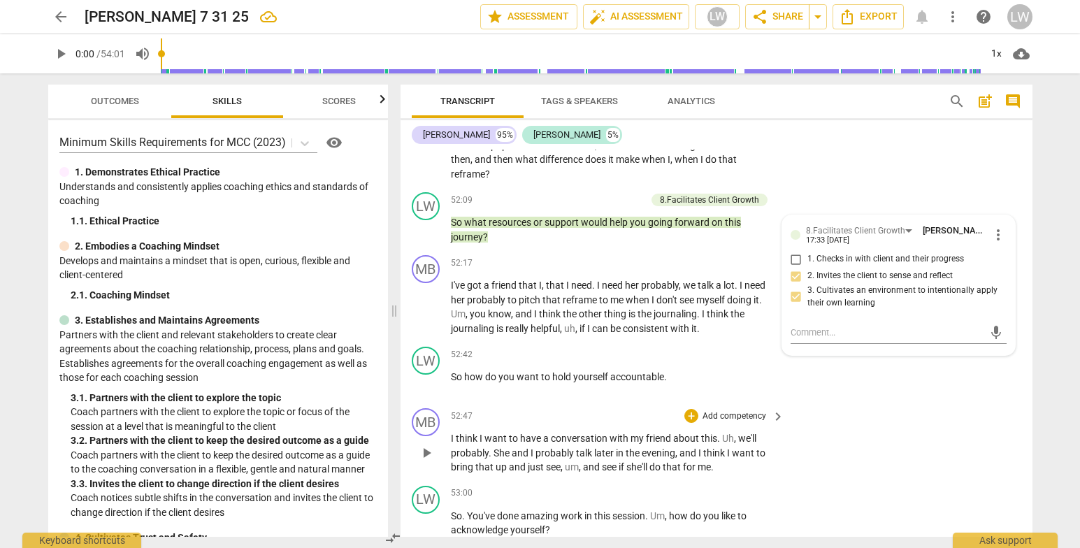
click at [900, 395] on div "LW play_arrow pause 52:42 + Add competency keyboard_arrow_right So how do you w…" at bounding box center [717, 372] width 632 height 62
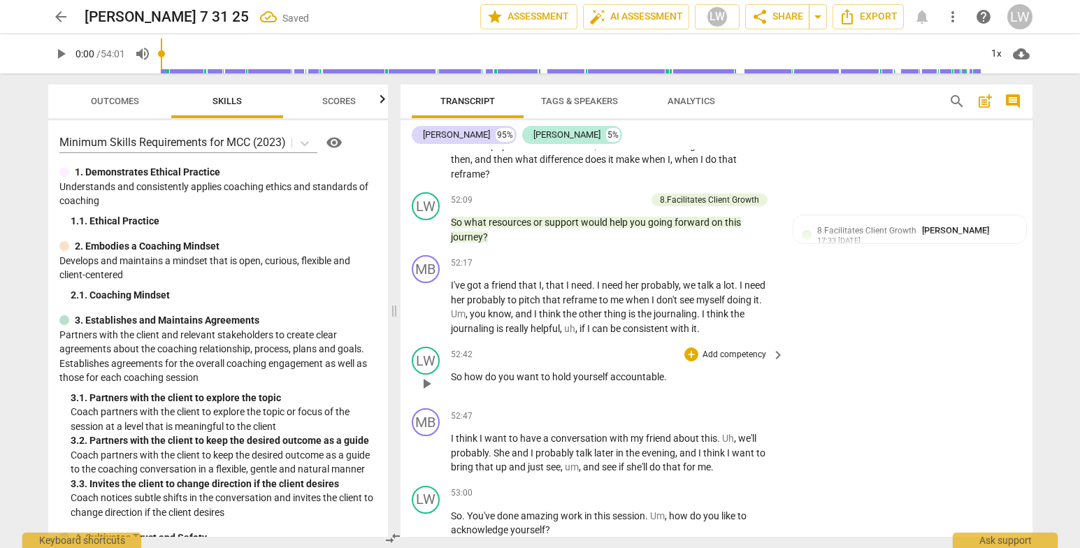
click at [719, 361] on p "Add competency" at bounding box center [734, 355] width 66 height 13
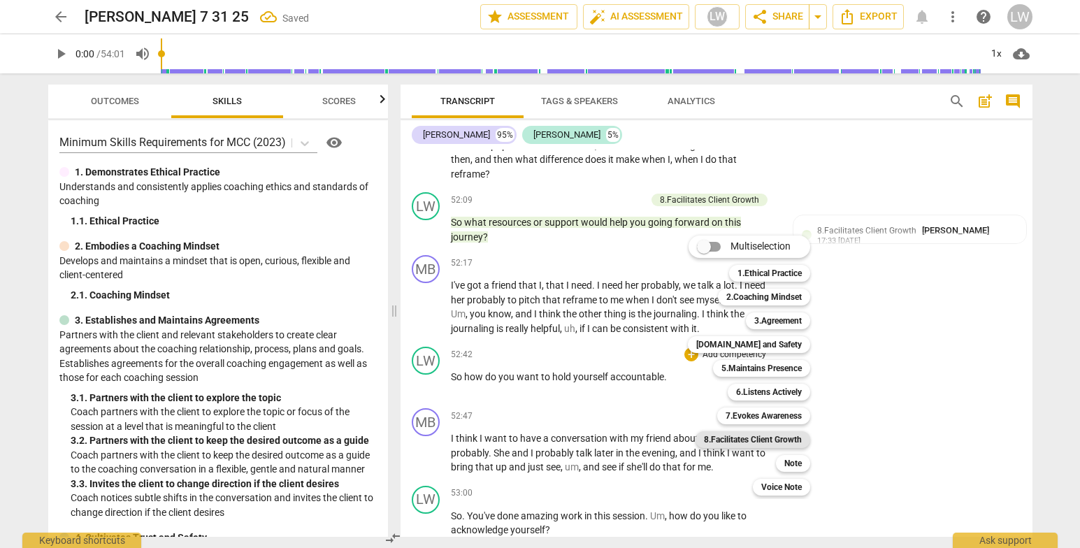
click at [763, 433] on b "8.Facilitates Client Growth" at bounding box center [753, 439] width 98 height 17
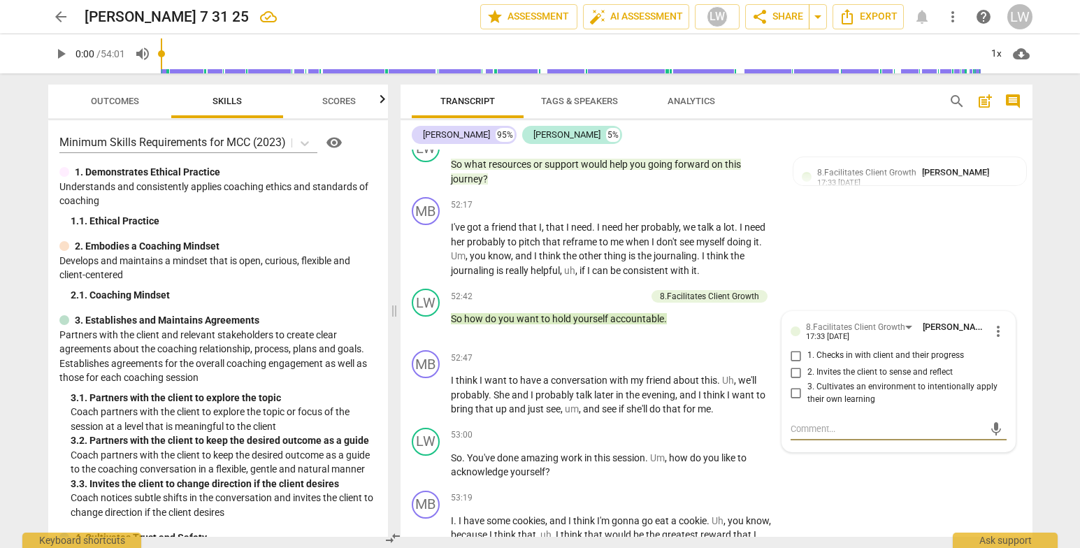
scroll to position [7939, 0]
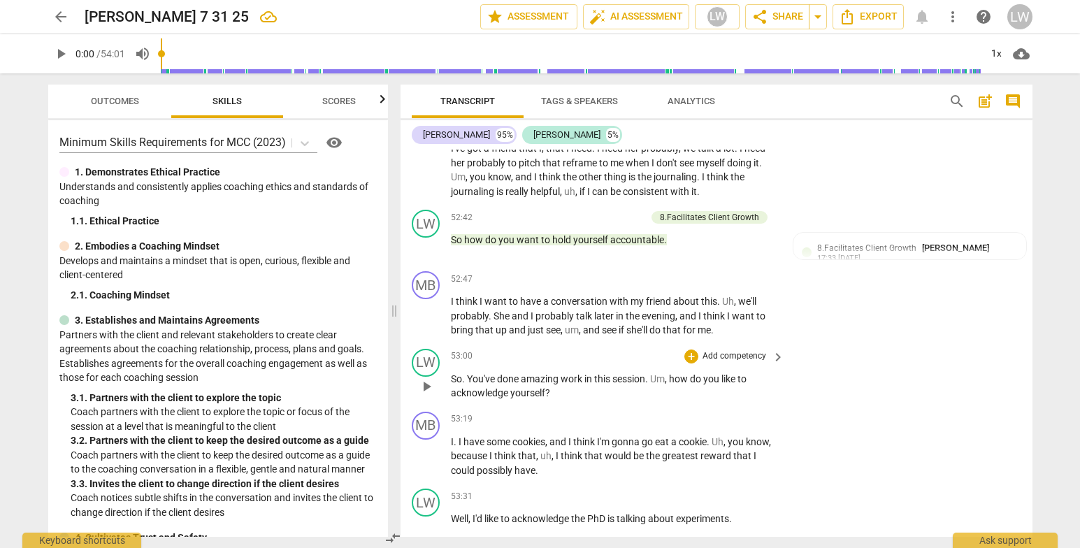
click at [745, 363] on p "Add competency" at bounding box center [734, 356] width 66 height 13
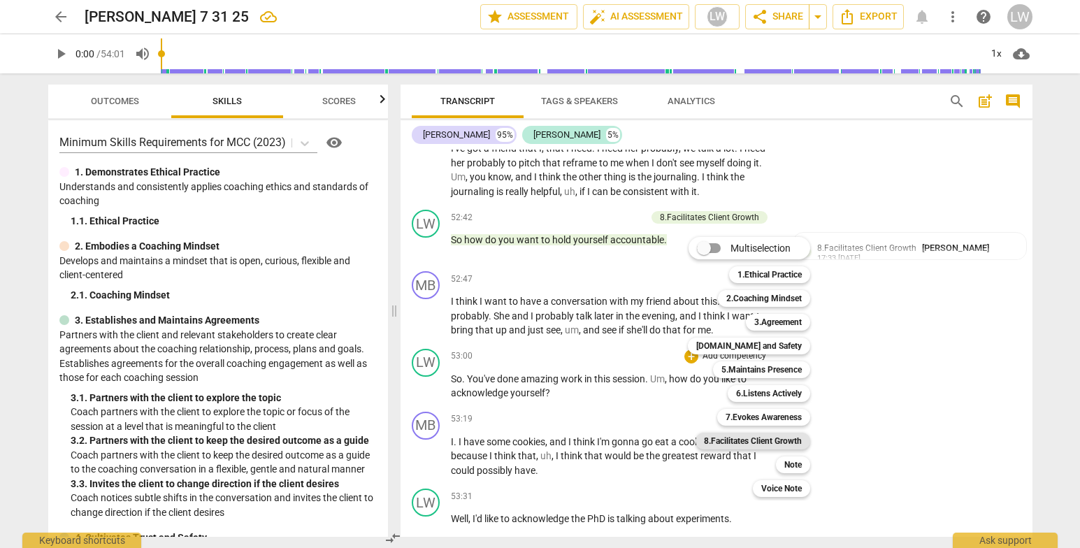
click at [763, 440] on b "8.Facilitates Client Growth" at bounding box center [753, 441] width 98 height 17
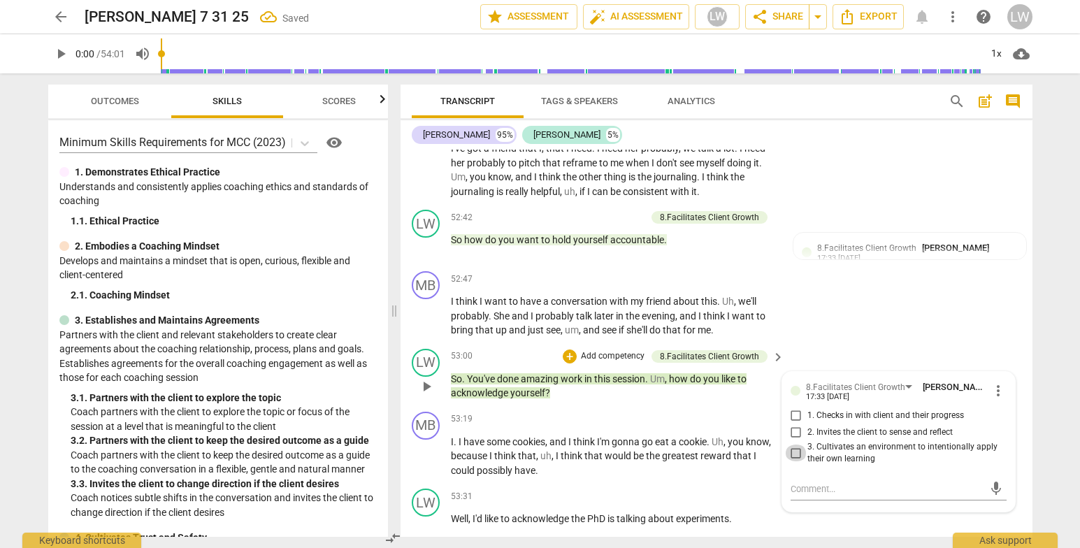
drag, startPoint x: 790, startPoint y: 461, endPoint x: 794, endPoint y: 454, distance: 7.8
click at [787, 461] on input "3. Cultivates an environment to intentionally apply their own learning" at bounding box center [796, 453] width 22 height 17
checkbox input "true"
click at [793, 440] on input "2. Invites the client to sense and reflect" at bounding box center [796, 432] width 22 height 17
checkbox input "true"
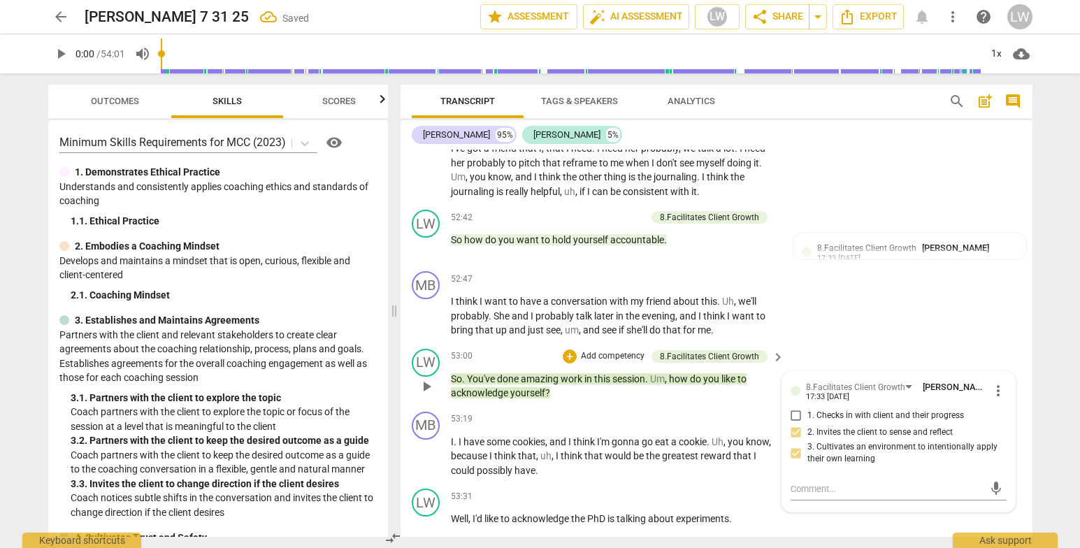
drag, startPoint x: 994, startPoint y: 338, endPoint x: 462, endPoint y: 389, distance: 534.4
click at [966, 338] on div "MB play_arrow pause 52:47 + Add competency keyboard_arrow_right I think I want …" at bounding box center [717, 305] width 632 height 78
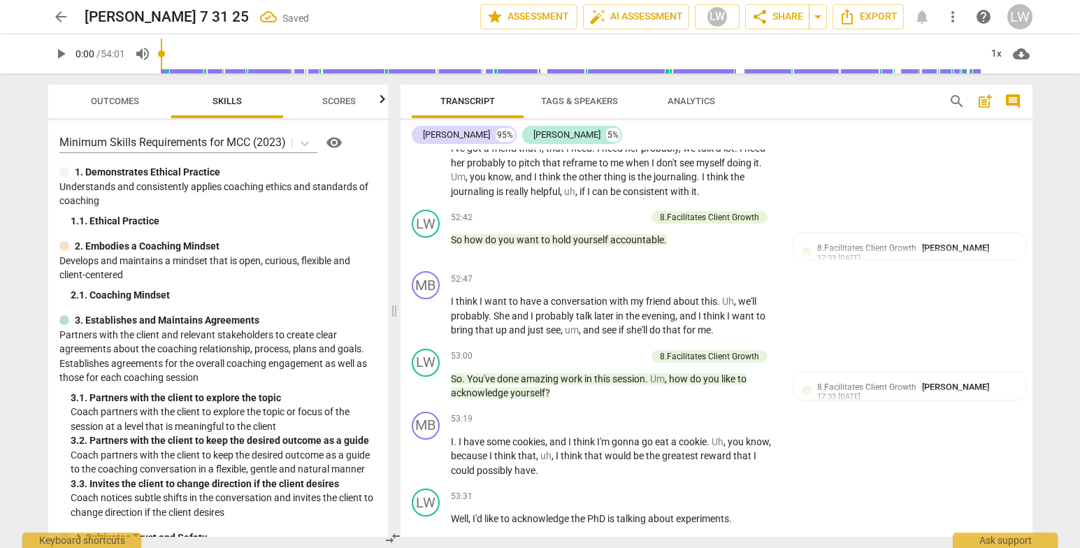
click at [1034, 511] on div "Transcript Tags & Speakers Analytics search post_add comment Marlin B. 95% Lupe…" at bounding box center [719, 310] width 649 height 475
click at [1038, 512] on div "Transcript Tags & Speakers Analytics search post_add comment Marlin B. 95% Lupe…" at bounding box center [719, 310] width 649 height 475
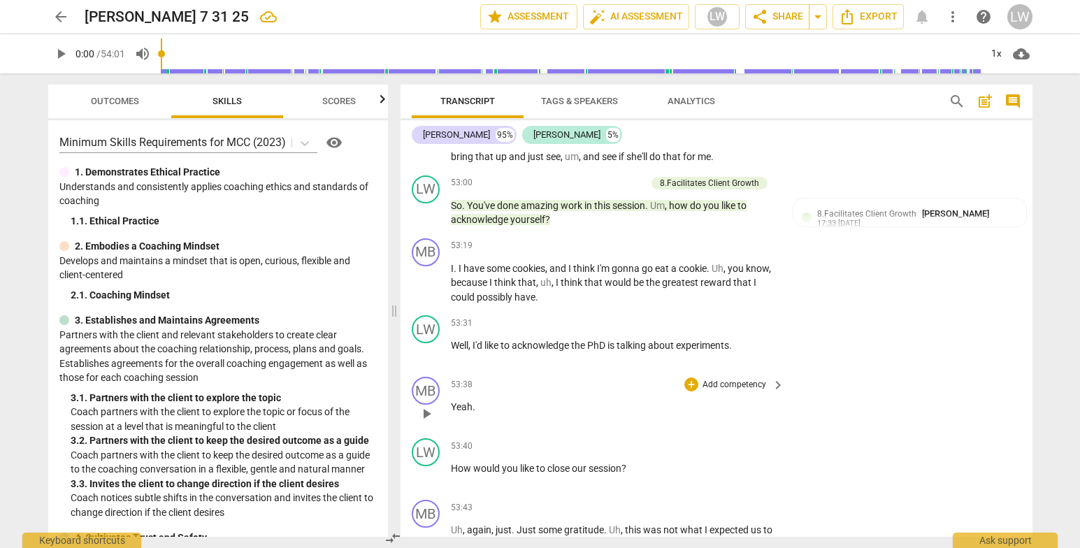
scroll to position [8127, 0]
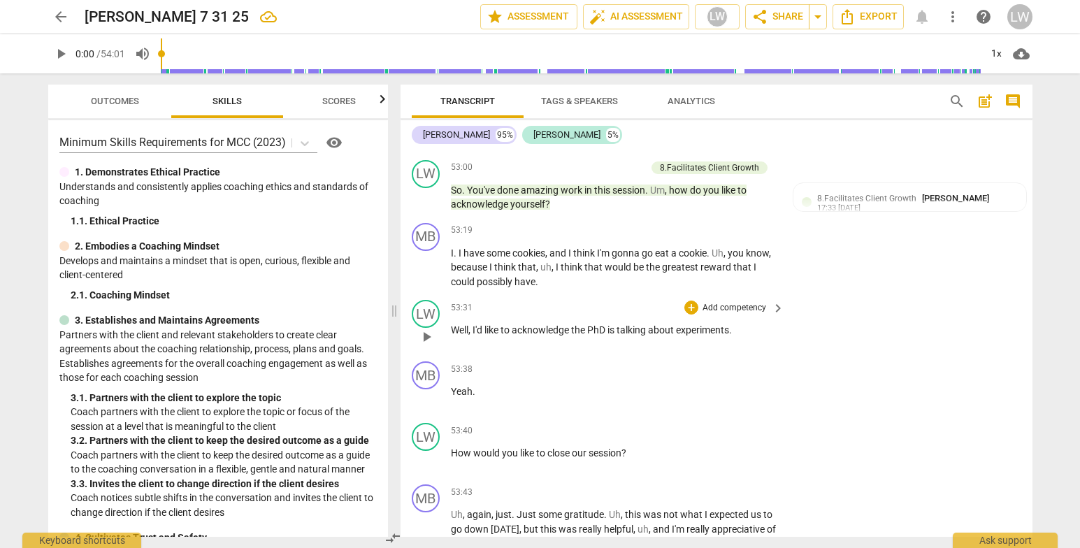
click at [746, 315] on p "Add competency" at bounding box center [734, 308] width 66 height 13
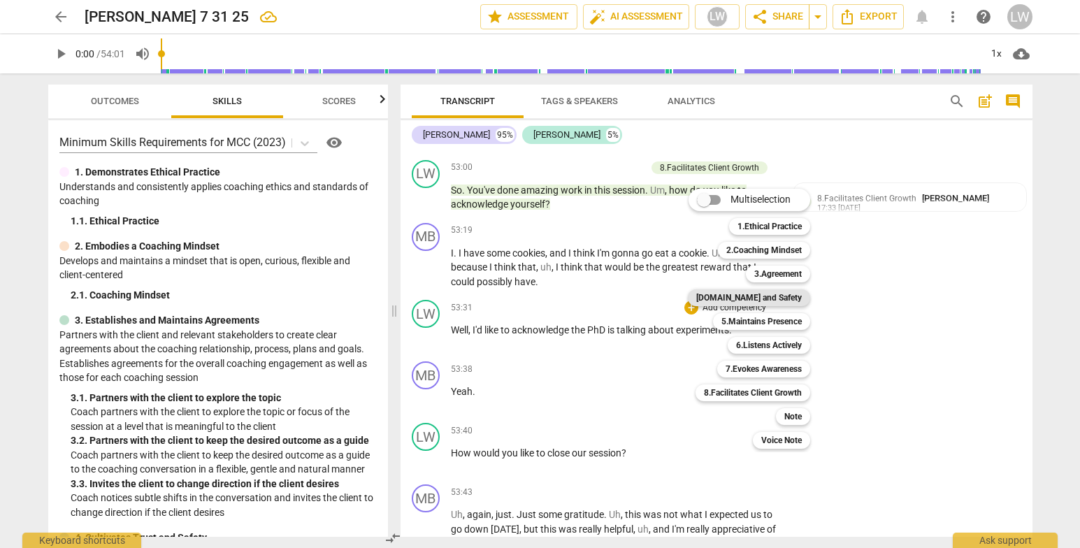
click at [754, 299] on b "4.Trust and Safety" at bounding box center [749, 297] width 106 height 17
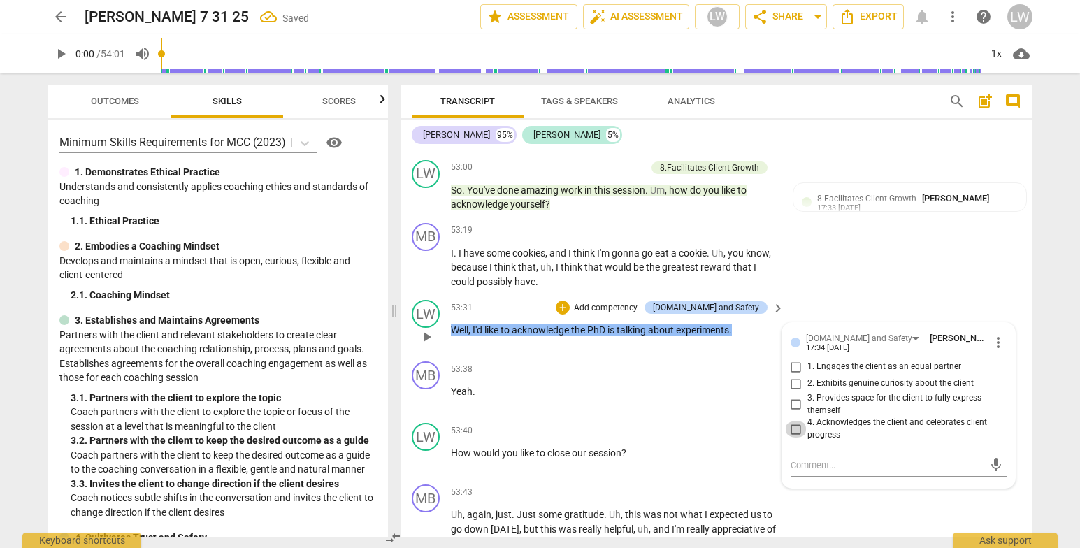
click at [794, 438] on input "4. Acknowledges the client and celebrates client progress" at bounding box center [796, 429] width 22 height 17
checkbox input "true"
click at [725, 436] on p "Add competency" at bounding box center [734, 431] width 66 height 13
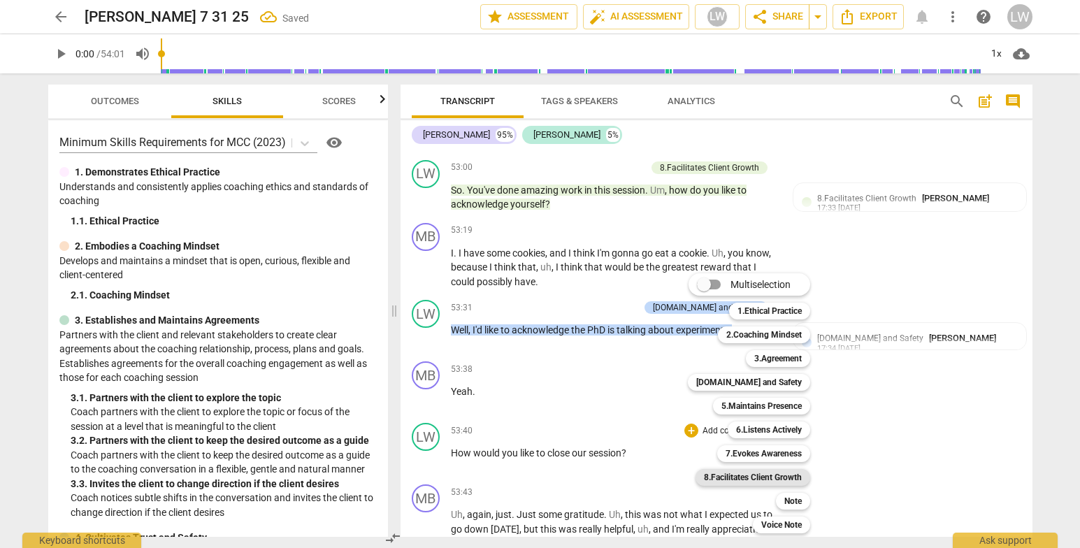
click at [768, 476] on b "8.Facilitates Client Growth" at bounding box center [753, 477] width 98 height 17
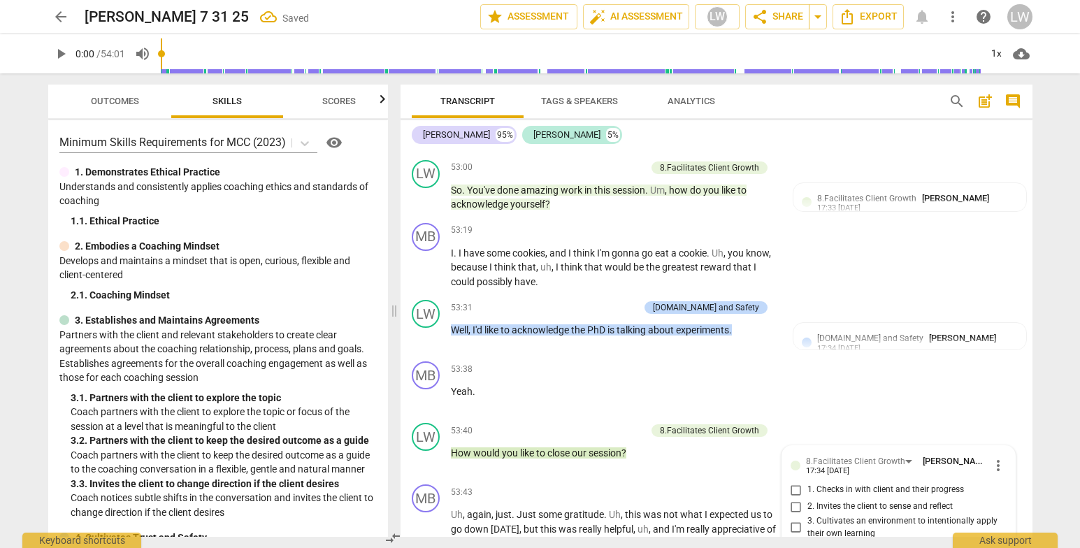
scroll to position [8332, 0]
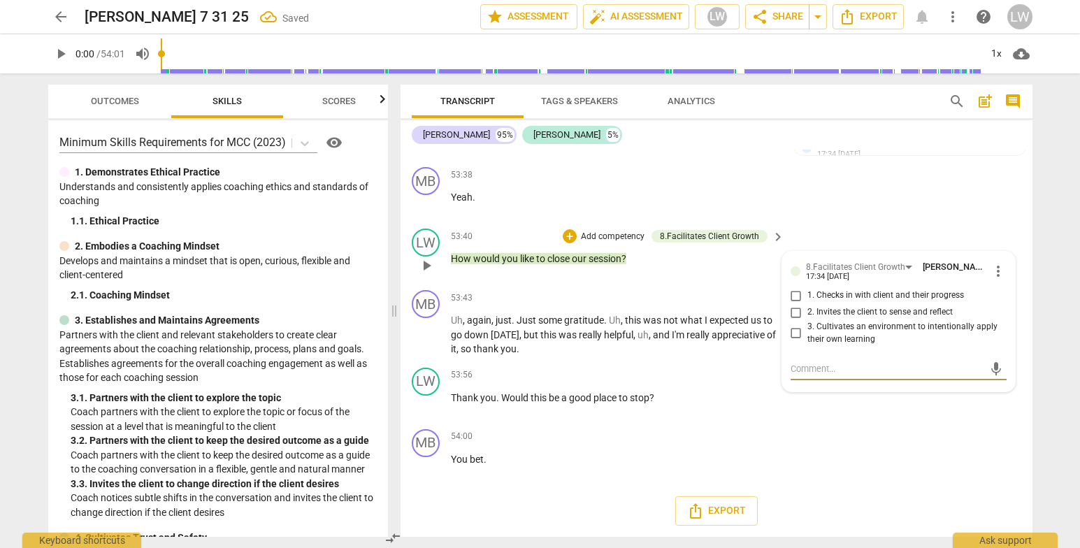
click at [798, 331] on input "3. Cultivates an environment to intentionally apply their own learning" at bounding box center [796, 333] width 22 height 17
checkbox input "true"
drag, startPoint x: 965, startPoint y: 438, endPoint x: 979, endPoint y: 436, distance: 14.8
click at [966, 440] on div "MB play_arrow pause 54:00 + Add competency keyboard_arrow_right You bet ." at bounding box center [717, 455] width 632 height 62
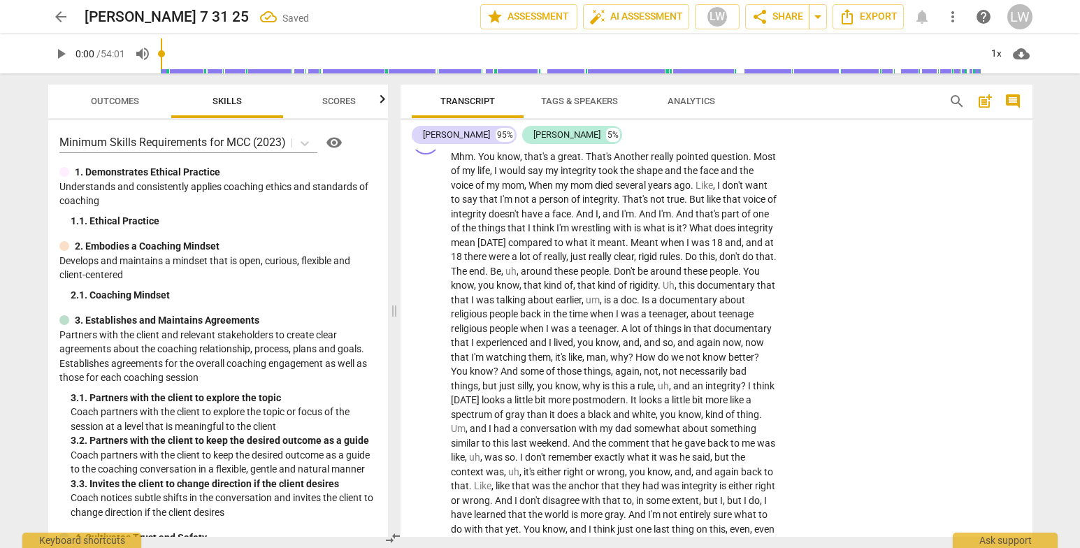
scroll to position [0, 0]
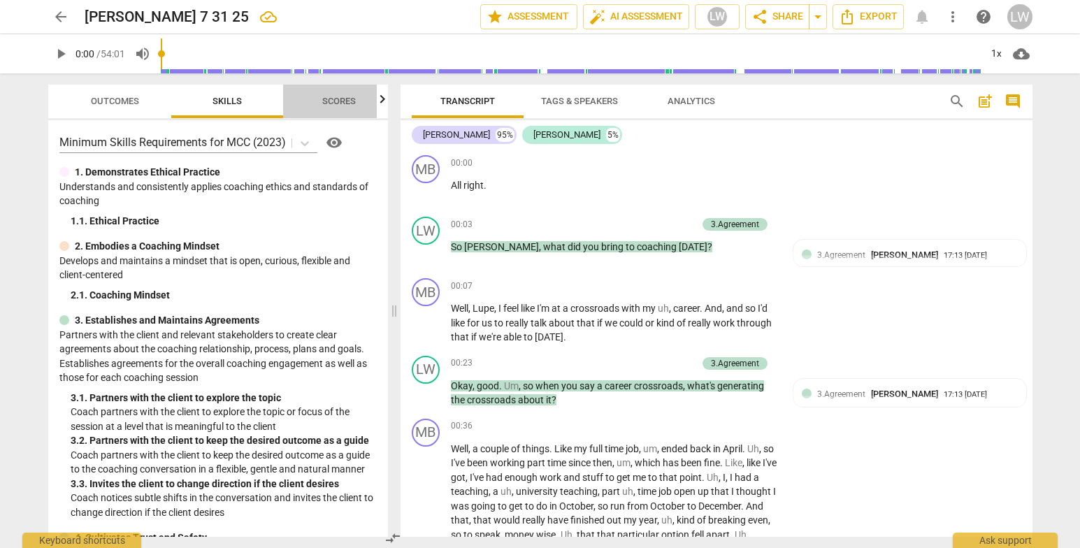
click at [334, 101] on span "Scores" at bounding box center [339, 101] width 34 height 10
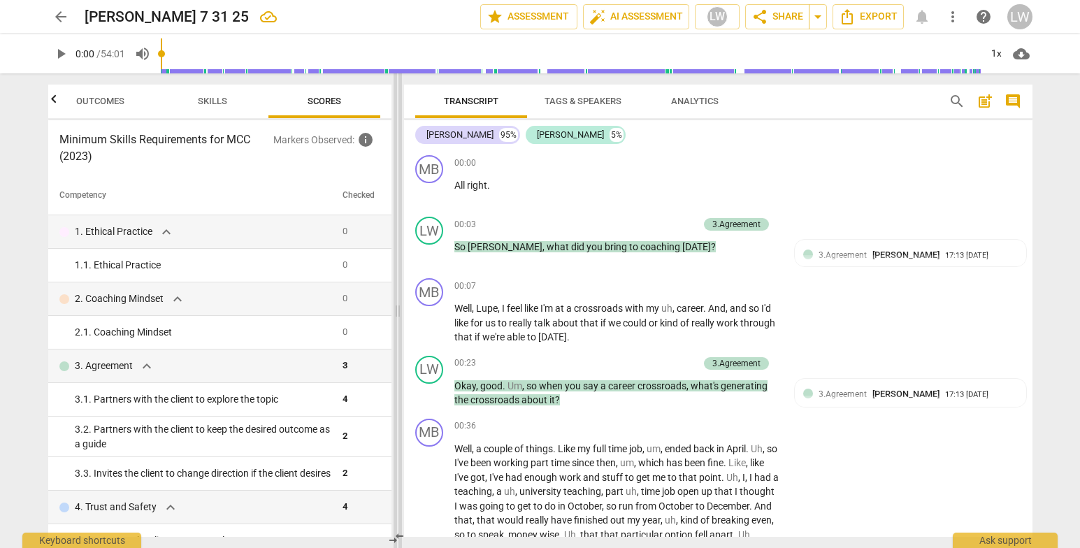
scroll to position [0, 14]
drag, startPoint x: 392, startPoint y: 234, endPoint x: 395, endPoint y: 256, distance: 21.9
click at [395, 256] on span at bounding box center [398, 310] width 8 height 475
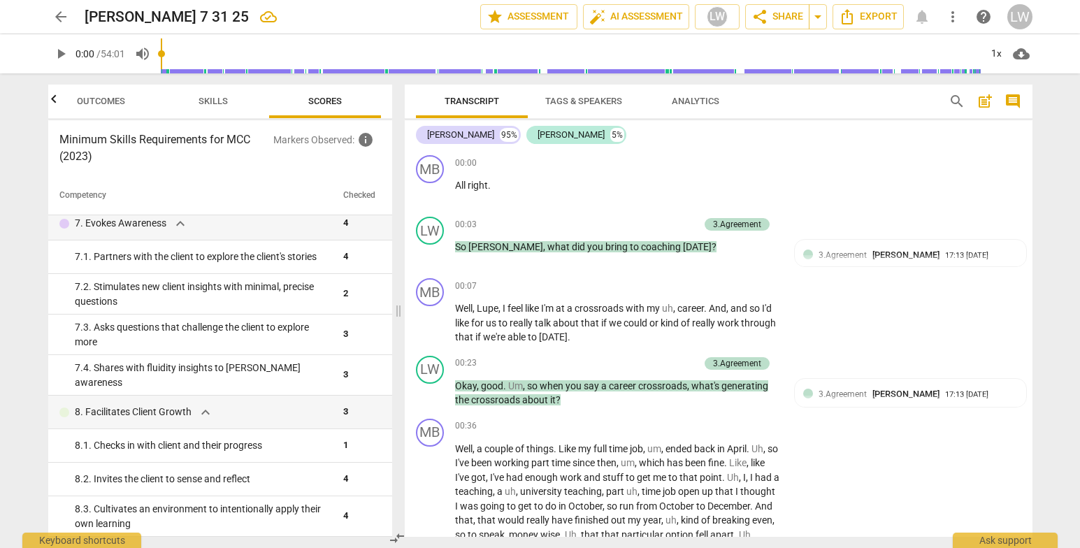
scroll to position [0, 0]
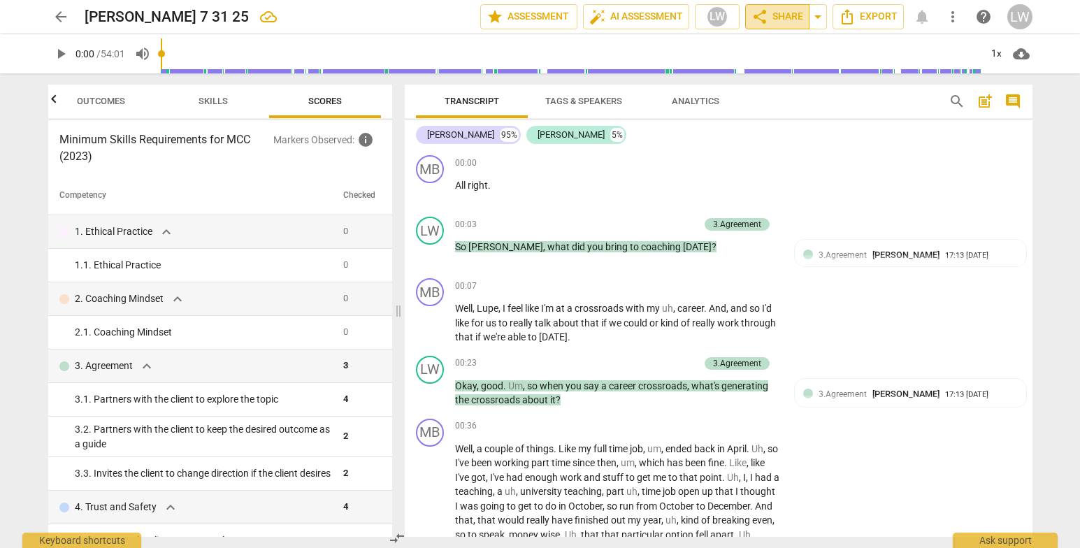
click at [785, 10] on span "share Share" at bounding box center [778, 16] width 52 height 17
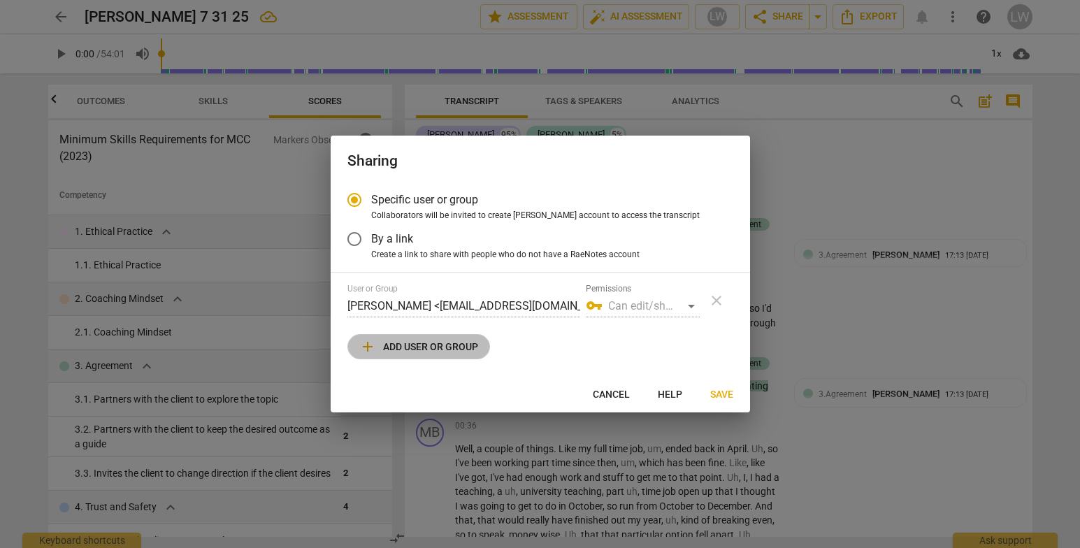
click at [437, 343] on span "add Add user or group" at bounding box center [418, 346] width 119 height 17
radio input "false"
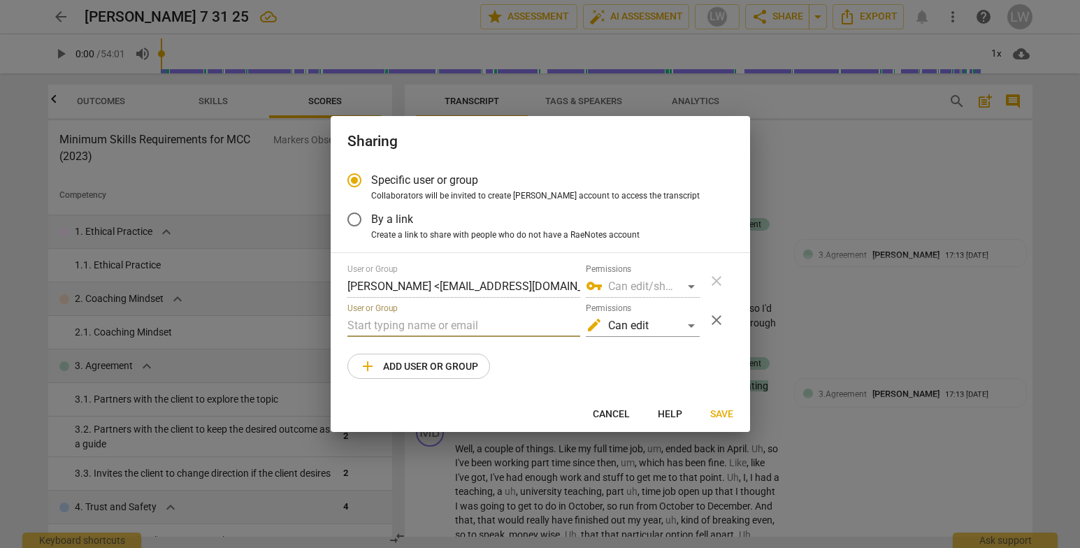
click at [380, 324] on input "text" at bounding box center [463, 326] width 233 height 22
type input "coachparish@gmail.com"
click at [722, 409] on span "Save" at bounding box center [721, 415] width 23 height 14
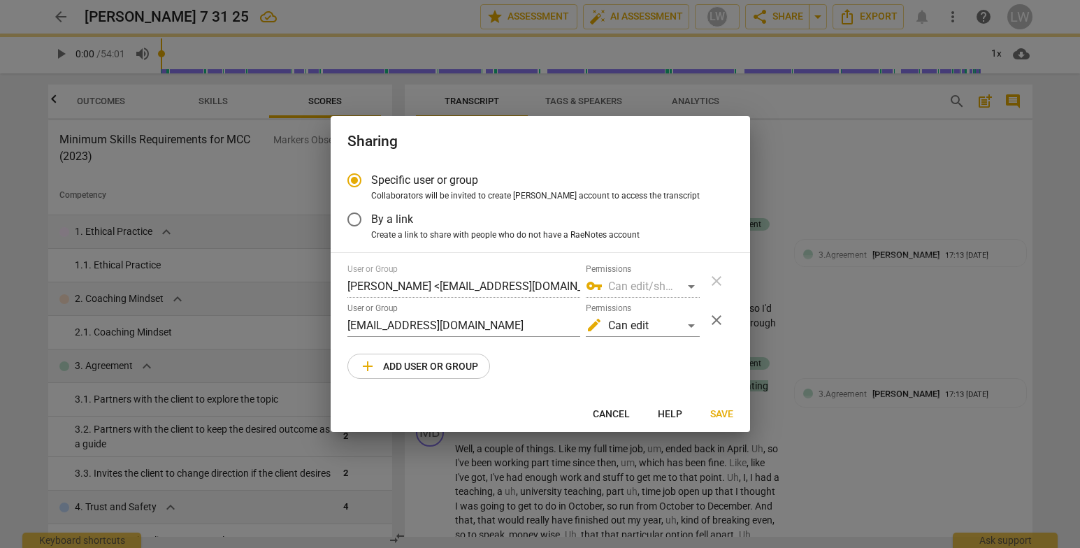
radio input "false"
type input "Melanie Parish <coachparish@gmail.com>"
